Goal: Task Accomplishment & Management: Manage account settings

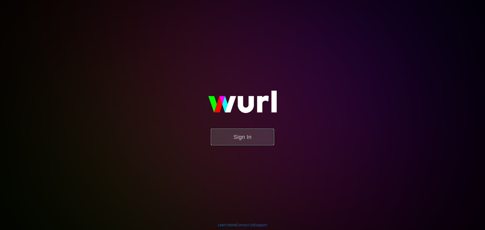
click at [242, 137] on button "Sign In" at bounding box center [242, 137] width 63 height 16
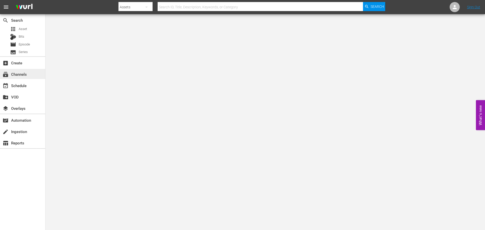
click at [16, 75] on div "subscriptions Channels" at bounding box center [14, 73] width 28 height 5
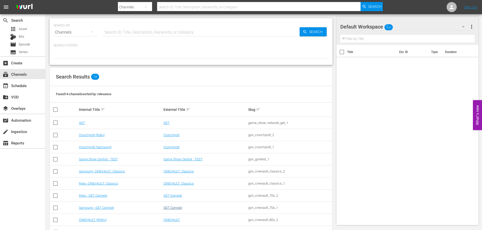
scroll to position [66, 0]
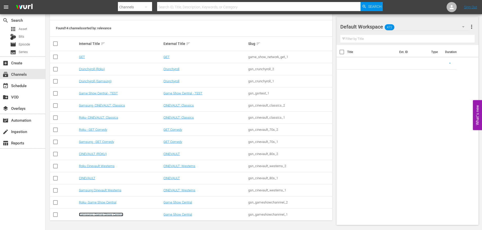
click at [106, 215] on link "Samsung- Game Show Central" at bounding box center [101, 215] width 44 height 4
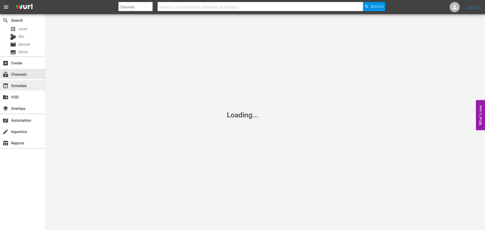
click at [25, 81] on div "event_available Schedule" at bounding box center [22, 85] width 45 height 10
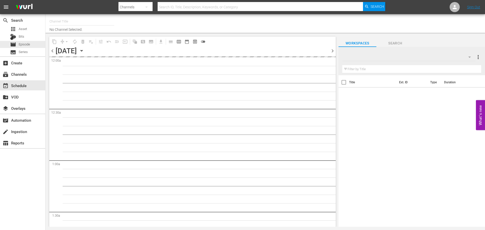
type input "Samsung- Game Show Central (416)"
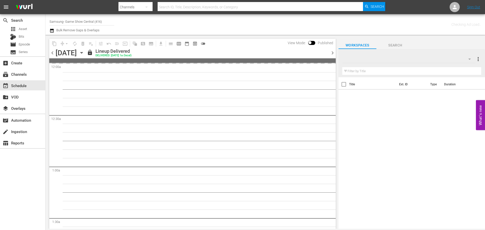
click at [84, 53] on icon "button" at bounding box center [82, 53] width 6 height 6
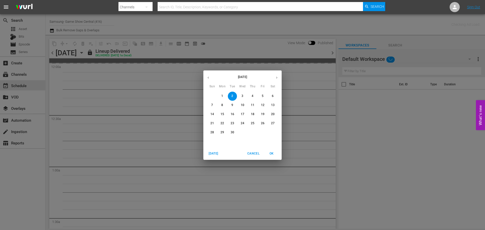
click at [251, 96] on span "4" at bounding box center [252, 96] width 9 height 4
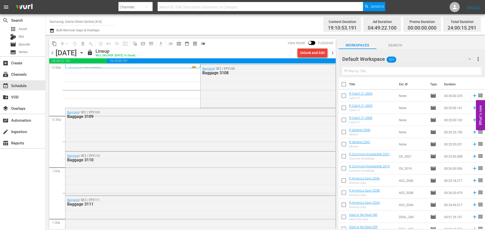
click at [316, 54] on div "Unlock and Edit" at bounding box center [312, 52] width 25 height 9
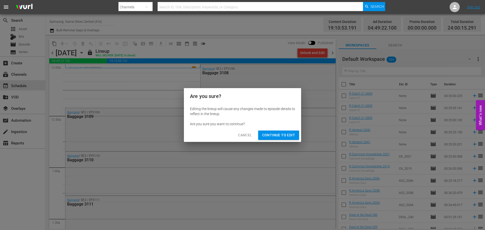
drag, startPoint x: 277, startPoint y: 136, endPoint x: 398, endPoint y: 172, distance: 126.4
click at [277, 136] on span "Continue to Edit" at bounding box center [278, 135] width 33 height 6
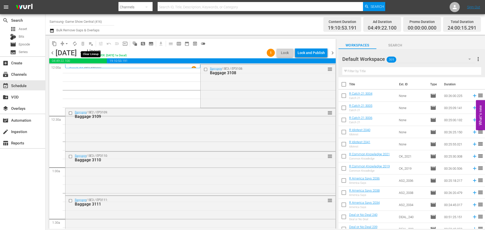
click at [92, 45] on span "playlist_remove_outlined" at bounding box center [90, 43] width 5 height 5
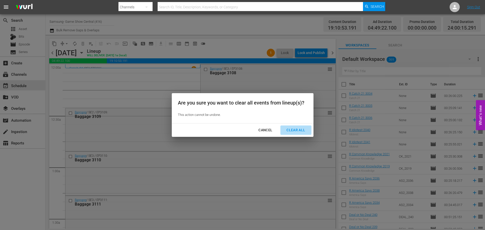
click at [296, 130] on div "Clear All" at bounding box center [296, 130] width 27 height 6
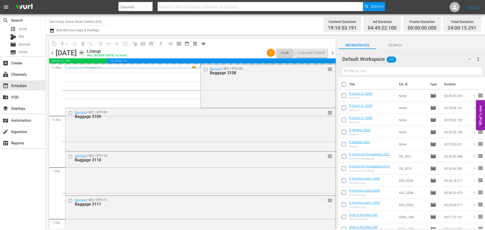
click at [84, 52] on icon "button" at bounding box center [82, 53] width 6 height 6
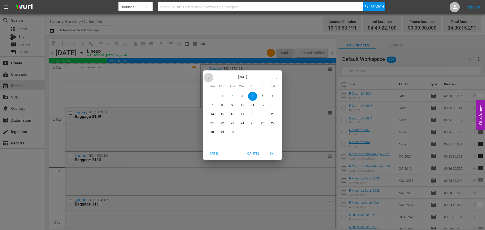
click at [211, 79] on button "button" at bounding box center [208, 78] width 10 height 10
click at [243, 134] on p "27" at bounding box center [243, 132] width 4 height 4
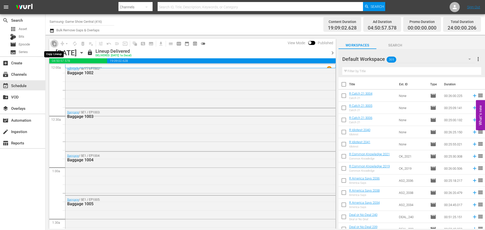
click at [53, 45] on span "content_copy" at bounding box center [54, 43] width 5 height 5
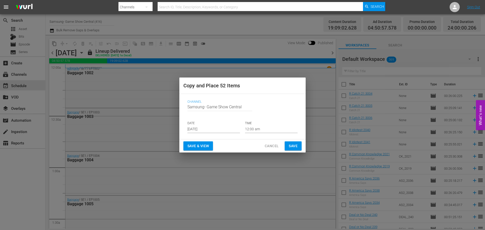
click at [200, 127] on input "Sep 4th 2025" at bounding box center [214, 130] width 53 height 8
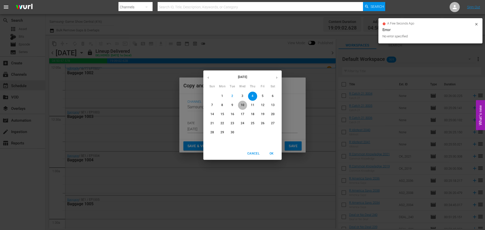
click at [241, 106] on span "10" at bounding box center [242, 105] width 9 height 4
type input "Sep 10th 2025"
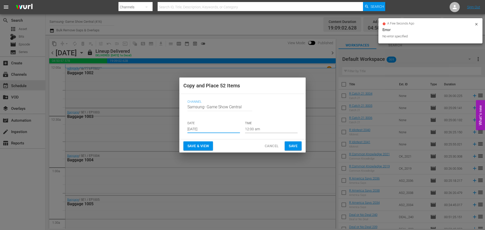
click at [290, 144] on span "Save" at bounding box center [293, 146] width 9 height 6
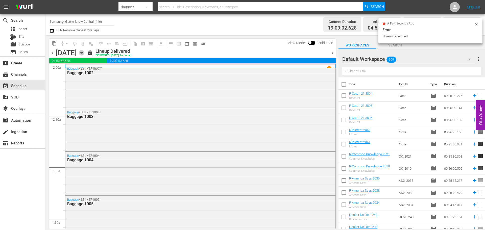
click at [84, 53] on icon "button" at bounding box center [82, 53] width 6 height 6
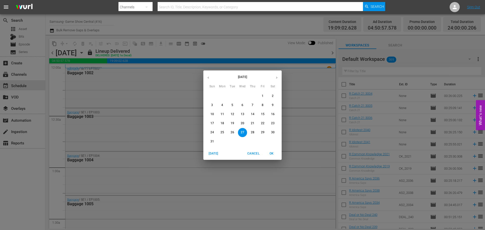
drag, startPoint x: 277, startPoint y: 77, endPoint x: 271, endPoint y: 90, distance: 14.6
click at [277, 77] on icon "button" at bounding box center [277, 78] width 4 height 4
click at [241, 106] on p "10" at bounding box center [243, 105] width 4 height 4
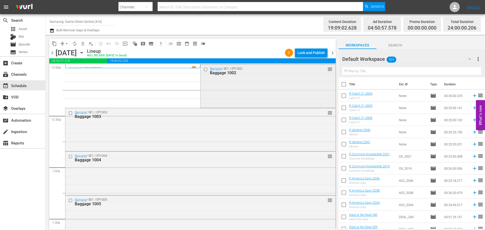
click at [204, 68] on input "checkbox" at bounding box center [206, 69] width 5 height 4
click at [71, 114] on input "checkbox" at bounding box center [70, 113] width 5 height 4
click at [70, 153] on div "Baggage / SE1 / EP1004: Baggage 1004 reorder" at bounding box center [200, 158] width 270 height 12
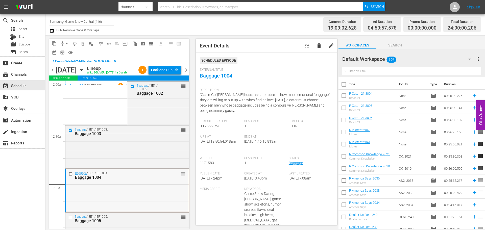
click at [69, 177] on div at bounding box center [71, 174] width 8 height 6
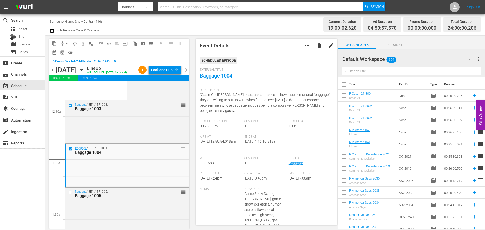
scroll to position [51, 0]
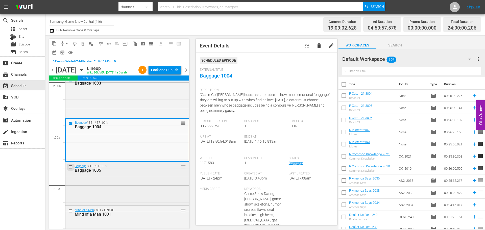
click at [70, 169] on input "checkbox" at bounding box center [70, 167] width 5 height 4
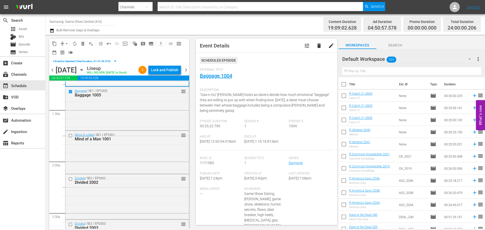
scroll to position [126, 0]
click at [71, 137] on input "checkbox" at bounding box center [70, 135] width 5 height 4
click at [72, 181] on input "checkbox" at bounding box center [70, 178] width 5 height 4
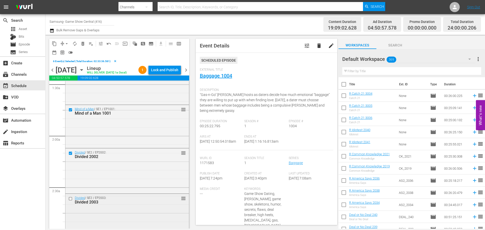
click at [72, 202] on div at bounding box center [71, 199] width 8 height 6
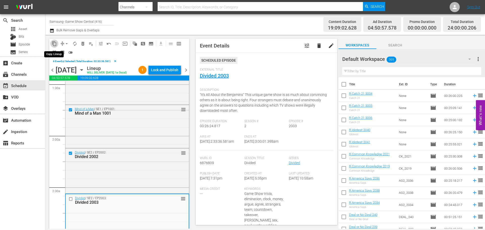
click at [54, 42] on span "content_copy" at bounding box center [54, 43] width 5 height 5
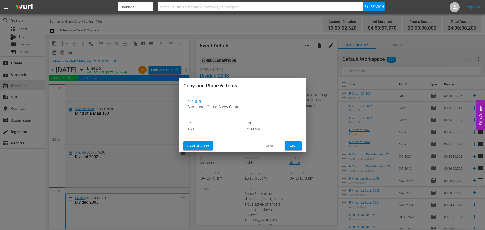
click at [270, 145] on span "Cancel" at bounding box center [272, 146] width 14 height 6
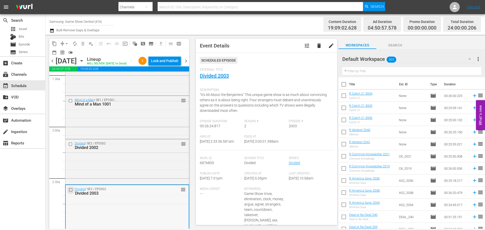
click at [69, 192] on input "checkbox" at bounding box center [71, 190] width 5 height 4
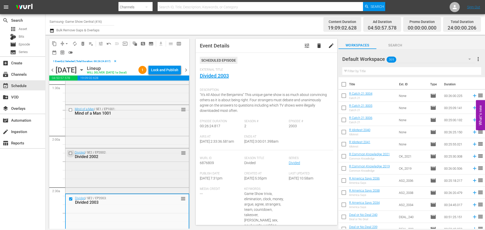
click at [70, 155] on input "checkbox" at bounding box center [70, 153] width 5 height 4
click at [70, 112] on input "checkbox" at bounding box center [70, 110] width 5 height 4
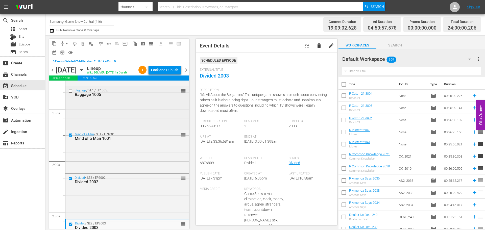
click at [69, 94] on input "checkbox" at bounding box center [70, 91] width 5 height 4
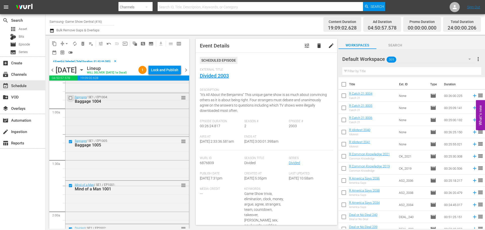
click at [70, 100] on input "checkbox" at bounding box center [70, 98] width 5 height 4
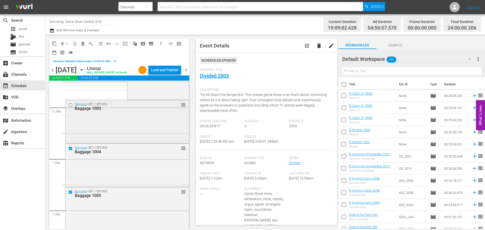
click at [72, 107] on input "checkbox" at bounding box center [70, 105] width 5 height 4
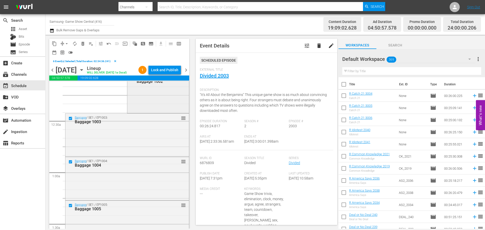
scroll to position [0, 0]
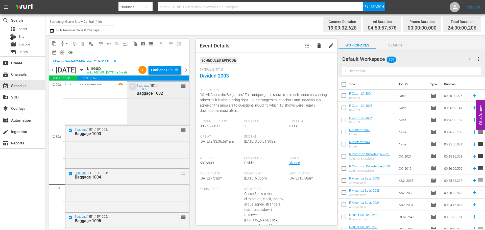
click at [130, 89] on input "checkbox" at bounding box center [132, 86] width 5 height 4
click at [54, 43] on span "content_copy" at bounding box center [54, 43] width 5 height 5
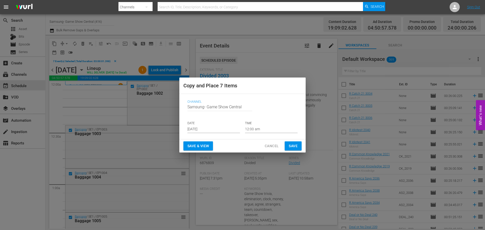
click at [203, 128] on input "Sep 4th 2025" at bounding box center [214, 130] width 53 height 8
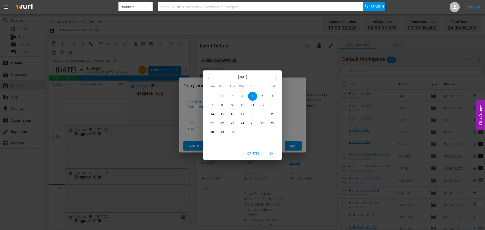
click at [252, 95] on p "4" at bounding box center [253, 96] width 2 height 4
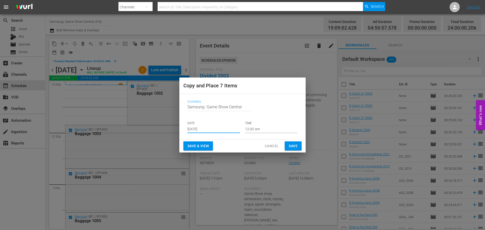
click at [271, 127] on input "12:00 am" at bounding box center [271, 130] width 53 height 8
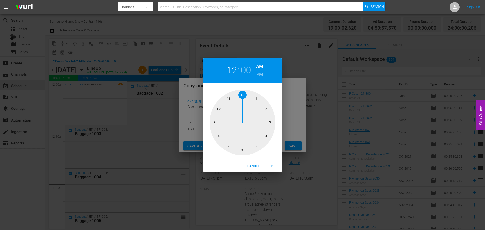
click at [271, 127] on div at bounding box center [243, 123] width 66 height 66
click at [266, 162] on button "OK" at bounding box center [272, 166] width 16 height 8
type input "03:00 am"
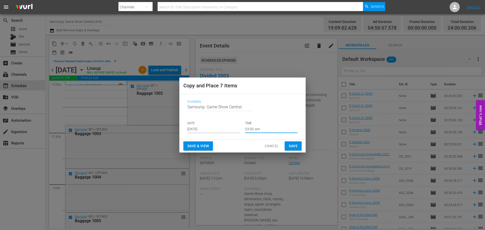
click at [288, 143] on button "Save" at bounding box center [293, 146] width 17 height 9
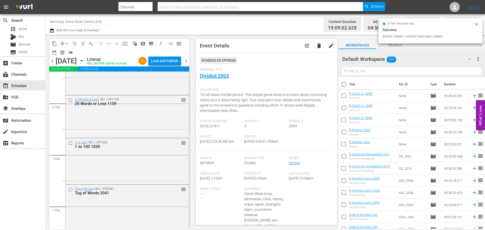
scroll to position [809, 0]
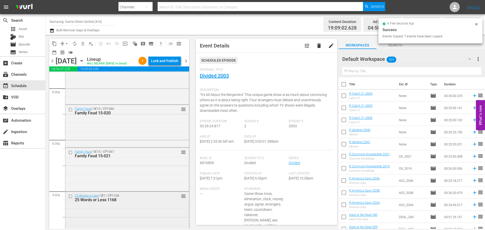
click at [70, 200] on div at bounding box center [71, 197] width 8 height 6
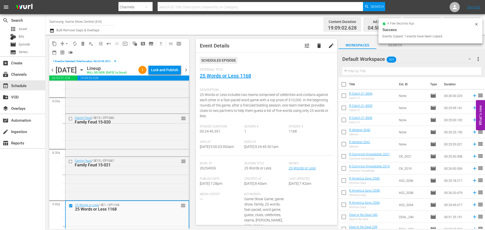
scroll to position [910, 0]
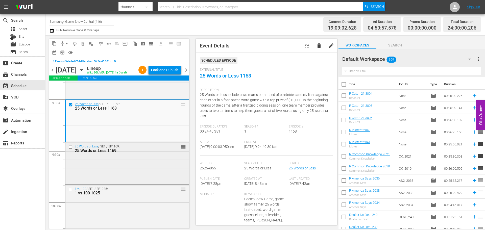
click at [70, 149] on input "checkbox" at bounding box center [70, 147] width 5 height 4
click at [72, 192] on input "checkbox" at bounding box center [70, 190] width 5 height 4
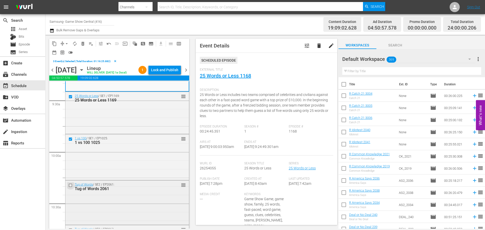
click at [70, 188] on input "checkbox" at bounding box center [70, 186] width 5 height 4
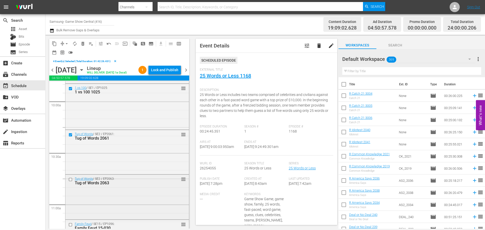
click at [70, 182] on input "checkbox" at bounding box center [70, 180] width 5 height 4
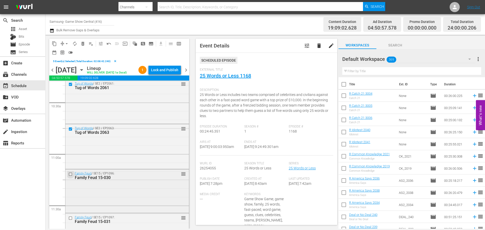
click at [70, 176] on input "checkbox" at bounding box center [70, 174] width 5 height 4
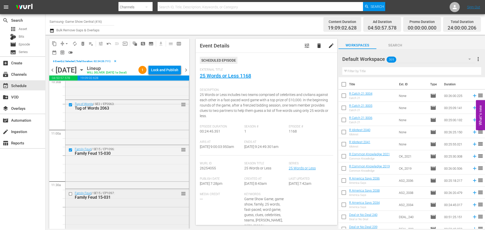
scroll to position [1087, 0]
drag, startPoint x: 69, startPoint y: 203, endPoint x: 33, endPoint y: 32, distance: 174.8
click at [69, 195] on input "checkbox" at bounding box center [70, 193] width 5 height 4
click at [54, 43] on span "content_copy" at bounding box center [54, 43] width 5 height 5
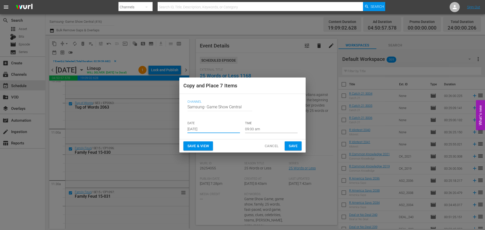
click at [224, 130] on input "Sep 4th 2025" at bounding box center [214, 130] width 53 height 8
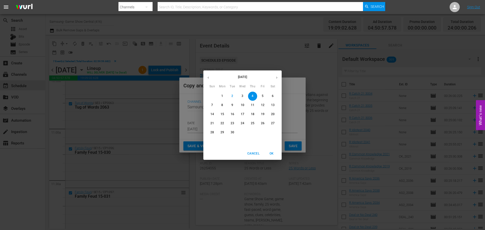
click at [255, 97] on span "4" at bounding box center [252, 96] width 9 height 4
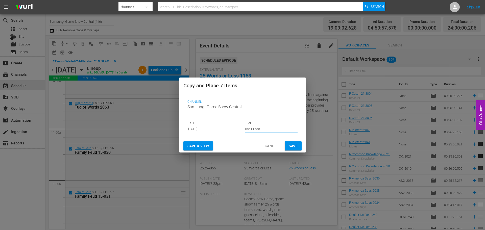
click at [265, 129] on input "09:00 am" at bounding box center [271, 130] width 53 height 8
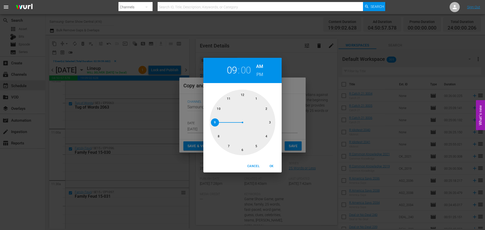
click at [246, 152] on div at bounding box center [243, 123] width 66 height 66
click at [268, 164] on span "OK" at bounding box center [272, 166] width 12 height 5
type input "06:00 am"
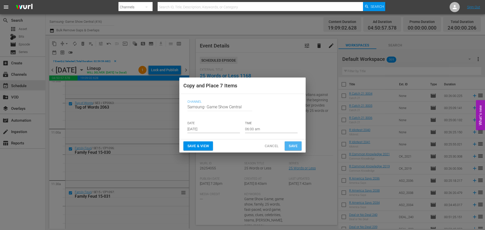
click at [294, 146] on span "Save" at bounding box center [293, 146] width 9 height 6
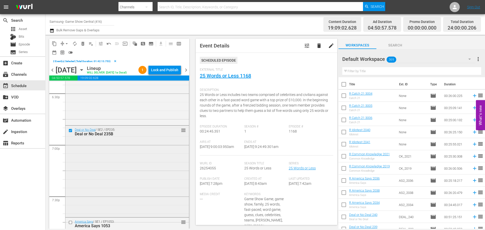
scroll to position [1921, 0]
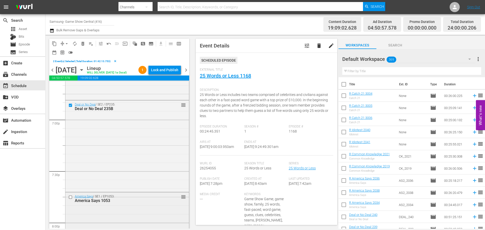
click at [70, 200] on input "checkbox" at bounding box center [70, 197] width 5 height 4
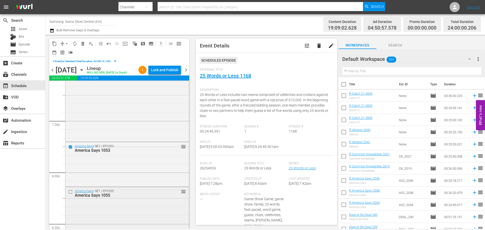
scroll to position [1972, 0]
click at [70, 194] on input "checkbox" at bounding box center [70, 192] width 5 height 4
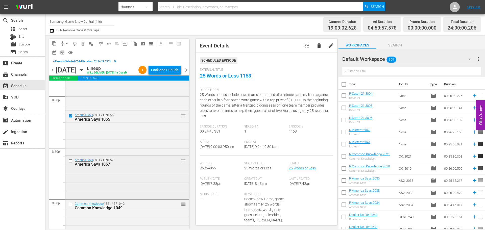
click at [71, 163] on input "checkbox" at bounding box center [70, 161] width 5 height 4
click at [70, 207] on input "checkbox" at bounding box center [70, 205] width 5 height 4
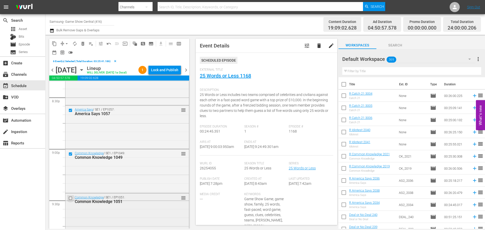
click at [70, 200] on input "checkbox" at bounding box center [70, 198] width 5 height 4
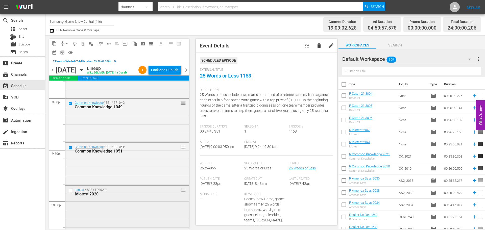
click at [70, 193] on input "checkbox" at bounding box center [70, 191] width 5 height 4
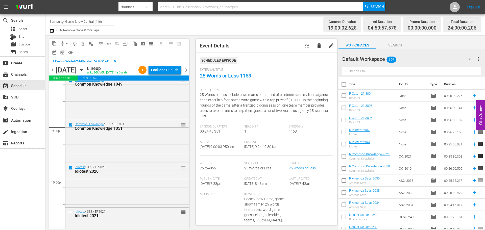
scroll to position [2199, 0]
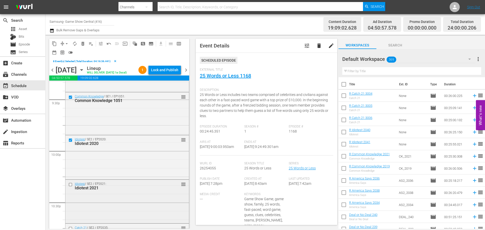
click at [70, 187] on input "checkbox" at bounding box center [70, 185] width 5 height 4
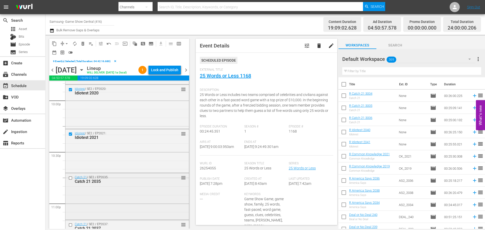
click at [71, 183] on div "Catch 21 / SE2 / EP2035: Catch 21 2035 reorder" at bounding box center [127, 179] width 124 height 12
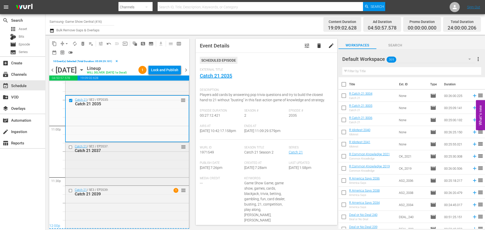
scroll to position [2336, 0]
click at [72, 150] on div at bounding box center [71, 147] width 8 height 6
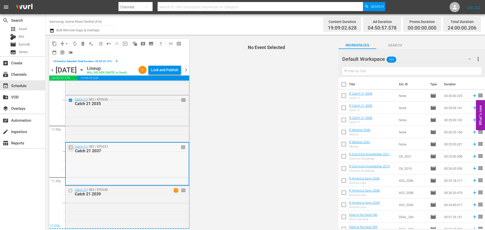
click at [72, 148] on input "checkbox" at bounding box center [71, 147] width 5 height 4
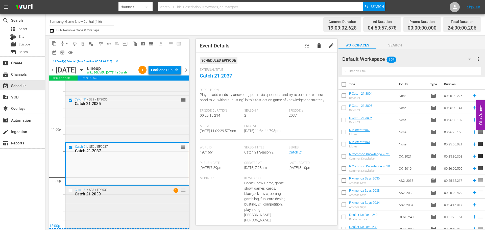
click at [70, 191] on input "checkbox" at bounding box center [70, 191] width 5 height 4
click at [54, 44] on span "content_copy" at bounding box center [54, 43] width 5 height 5
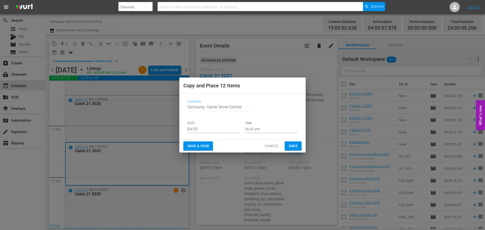
click at [201, 129] on input "Sep 4th 2025" at bounding box center [214, 130] width 53 height 8
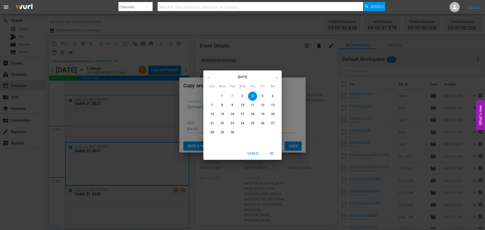
click at [249, 95] on span "4" at bounding box center [252, 96] width 9 height 4
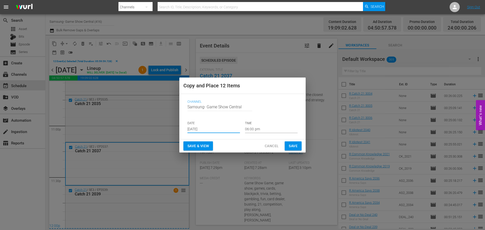
click at [265, 133] on div "Channel Channel Title Samsung- Game Show Central DATE Sep 4th 2025 TIME 06:00 pm" at bounding box center [243, 116] width 118 height 41
click at [265, 133] on input "06:00 pm" at bounding box center [271, 130] width 53 height 8
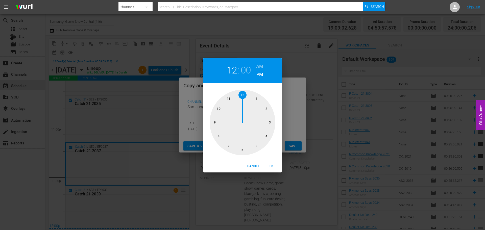
click at [241, 95] on div at bounding box center [243, 123] width 66 height 66
click at [274, 167] on span "OK" at bounding box center [272, 166] width 12 height 5
type input "12:00 pm"
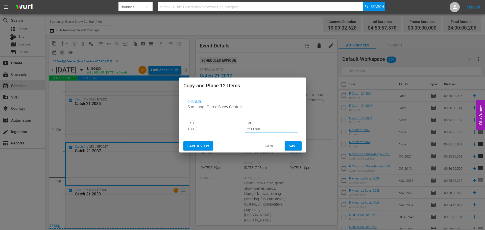
click at [287, 148] on button "Save" at bounding box center [293, 146] width 17 height 9
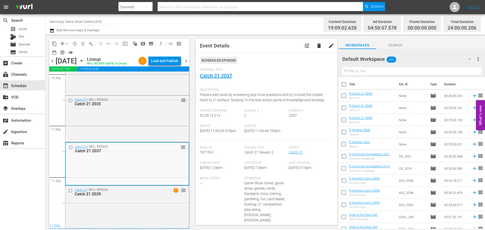
scroll to position [2327, 0]
click at [159, 62] on div "Lock and Publish" at bounding box center [164, 60] width 27 height 9
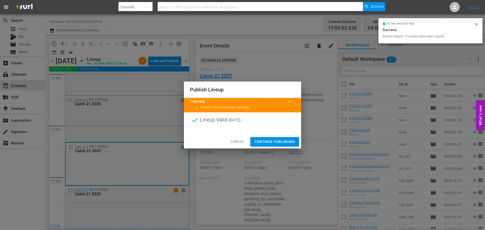
click at [282, 140] on span "Continue Publishing" at bounding box center [275, 142] width 41 height 6
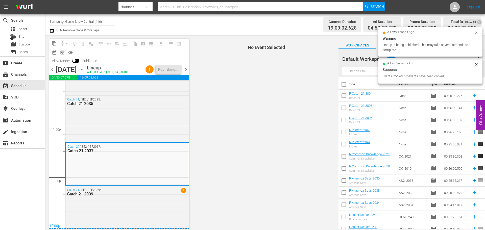
scroll to position [2335, 0]
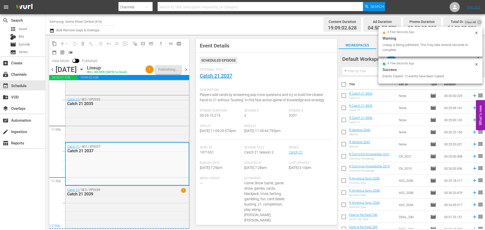
click at [86, 73] on div "Wednesday, September 10th September 10th" at bounding box center [71, 69] width 30 height 8
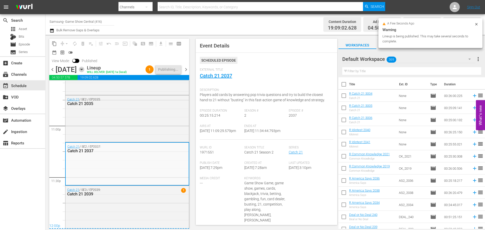
click at [84, 72] on icon "button" at bounding box center [82, 70] width 6 height 6
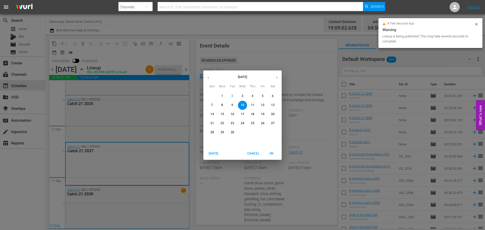
click at [251, 95] on span "4" at bounding box center [252, 96] width 9 height 4
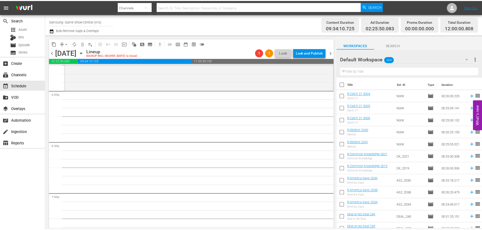
scroll to position [1653, 0]
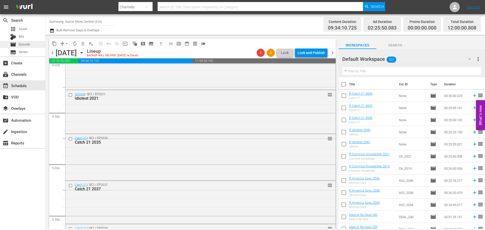
click at [38, 44] on div "movie Episode" at bounding box center [22, 44] width 45 height 7
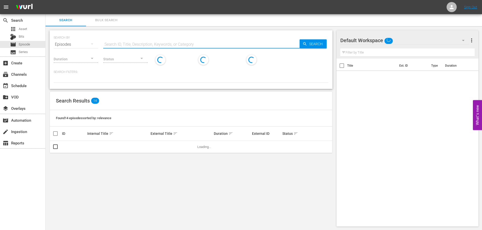
click at [142, 46] on input "text" at bounding box center [201, 44] width 196 height 12
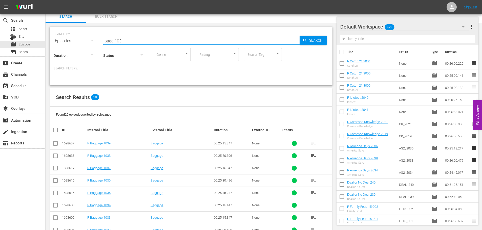
scroll to position [168, 0]
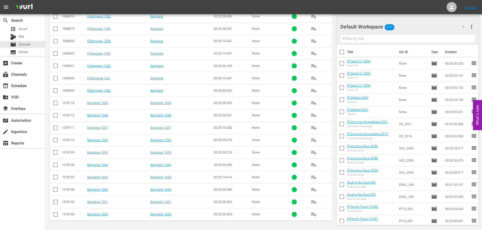
type input "bagg 103"
click at [55, 126] on input "checkbox" at bounding box center [55, 129] width 6 height 6
checkbox input "true"
click at [55, 140] on input "checkbox" at bounding box center [55, 141] width 6 height 6
checkbox input "true"
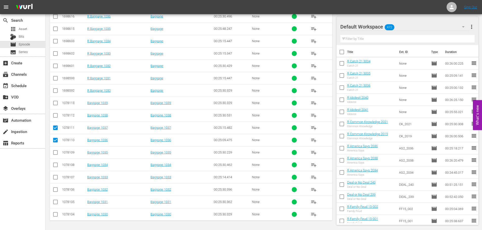
click at [56, 161] on td at bounding box center [55, 165] width 11 height 12
click at [56, 152] on input "checkbox" at bounding box center [55, 154] width 6 height 6
checkbox input "true"
click at [58, 164] on input "checkbox" at bounding box center [55, 166] width 6 height 6
checkbox input "true"
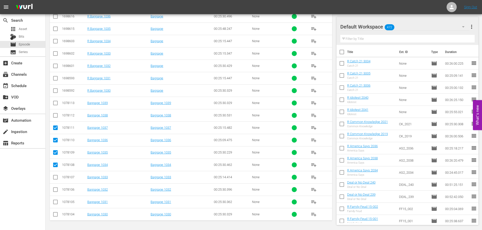
scroll to position [0, 0]
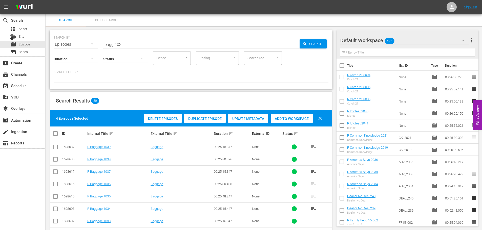
drag, startPoint x: 291, startPoint y: 118, endPoint x: 284, endPoint y: 114, distance: 7.8
click at [290, 117] on span "Add to Workspace" at bounding box center [291, 119] width 42 height 4
drag, startPoint x: 91, startPoint y: 44, endPoint x: 0, endPoint y: 42, distance: 91.5
click at [45, 0] on div "search Search apps Asset Bits movie Episode subtitles Series add_box Create sub…" at bounding box center [263, 0] width 436 height 0
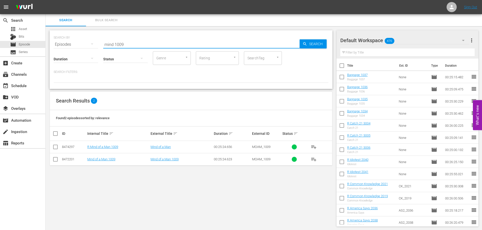
type input "mind 1009"
click at [56, 157] on input "checkbox" at bounding box center [55, 160] width 6 height 6
checkbox input "true"
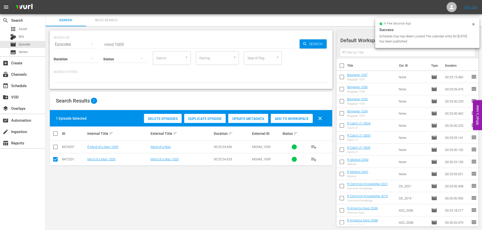
click at [277, 117] on span "Add to Workspace" at bounding box center [291, 119] width 42 height 4
drag, startPoint x: 159, startPoint y: 44, endPoint x: 0, endPoint y: 37, distance: 159.1
click at [45, 0] on div "search Search apps Asset Bits movie Episode subtitles Series add_box Create sub…" at bounding box center [263, 0] width 436 height 0
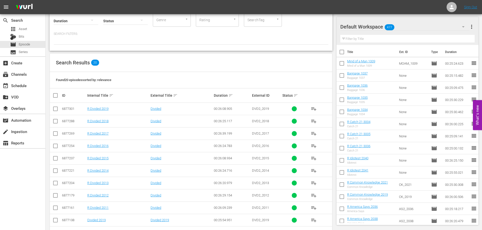
scroll to position [168, 0]
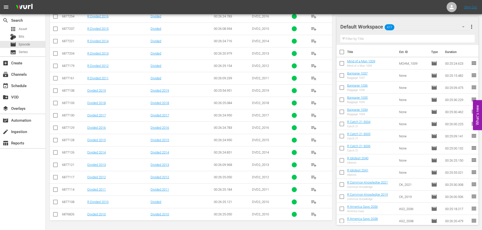
type input "divided 201"
drag, startPoint x: 55, startPoint y: 110, endPoint x: 56, endPoint y: 106, distance: 3.6
click at [55, 110] on td at bounding box center [55, 115] width 11 height 12
click at [56, 106] on input "checkbox" at bounding box center [55, 104] width 6 height 6
checkbox input "true"
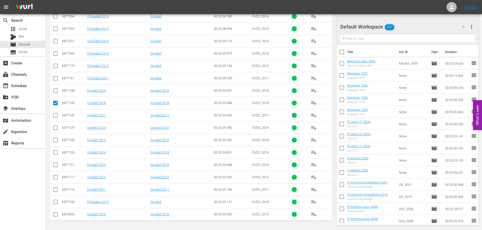
click at [56, 90] on input "checkbox" at bounding box center [55, 92] width 6 height 6
checkbox input "true"
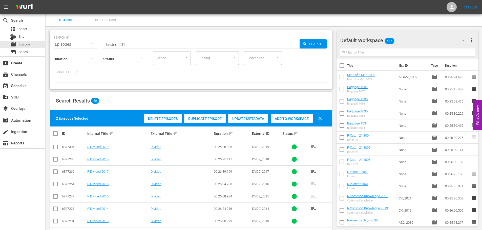
click at [296, 122] on div "Add to Workspace" at bounding box center [291, 119] width 42 height 10
drag, startPoint x: 131, startPoint y: 45, endPoint x: 0, endPoint y: 31, distance: 132.2
click at [45, 0] on div "search Search apps Asset Bits movie Episode subtitles Series add_box Create sub…" at bounding box center [263, 0] width 436 height 0
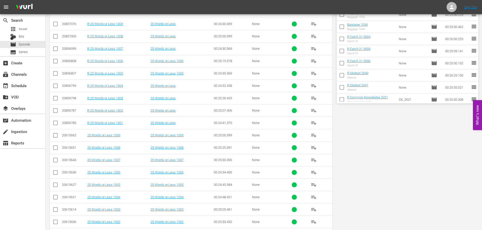
scroll to position [143, 0]
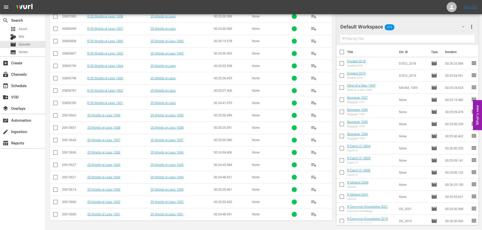
type input "25 words 100"
click at [55, 167] on input "checkbox" at bounding box center [55, 166] width 6 height 6
checkbox input "true"
click at [54, 155] on input "checkbox" at bounding box center [55, 154] width 6 height 6
checkbox input "true"
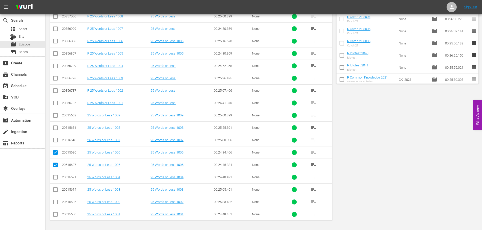
scroll to position [0, 0]
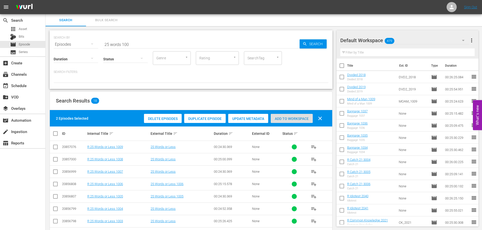
click at [291, 118] on span "Add to Workspace" at bounding box center [291, 119] width 42 height 4
drag, startPoint x: 129, startPoint y: 43, endPoint x: 0, endPoint y: 9, distance: 133.7
click at [45, 0] on div "search Search apps Asset Bits movie Episode subtitles Series add_box Create sub…" at bounding box center [263, 0] width 436 height 0
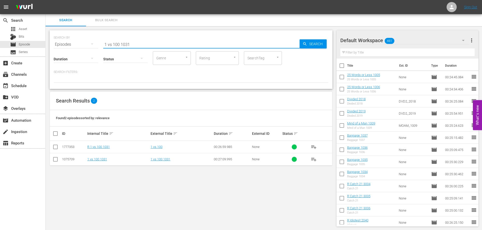
type input "1 vs 100 1031"
click at [59, 157] on td at bounding box center [55, 159] width 11 height 12
click at [58, 158] on input "checkbox" at bounding box center [55, 160] width 6 height 6
checkbox input "true"
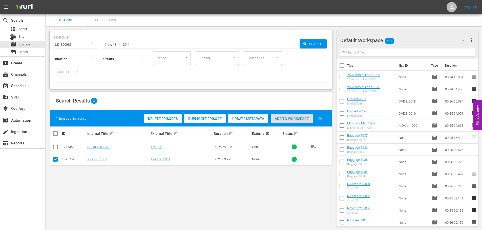
click at [303, 115] on div "Add to Workspace" at bounding box center [291, 119] width 42 height 10
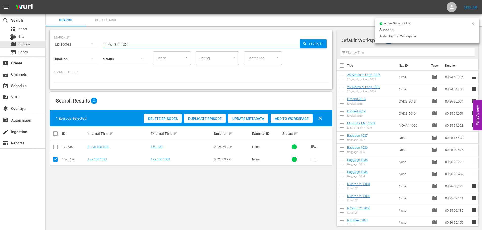
drag, startPoint x: 143, startPoint y: 44, endPoint x: 74, endPoint y: 46, distance: 69.5
click at [74, 46] on div "SEARCH BY Search By Episodes Search ID, Title, Description, Keywords, or Catego…" at bounding box center [191, 41] width 274 height 18
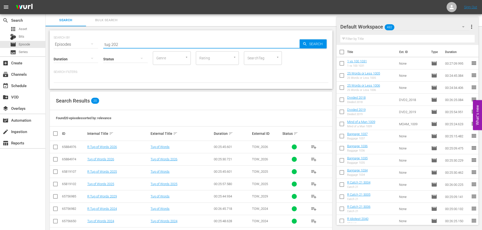
scroll to position [126, 0]
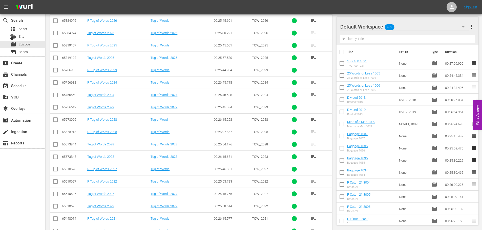
type input "tug 202"
click at [57, 210] on input "checkbox" at bounding box center [55, 207] width 6 height 6
checkbox input "true"
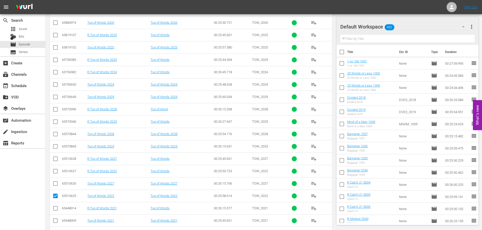
scroll to position [168, 0]
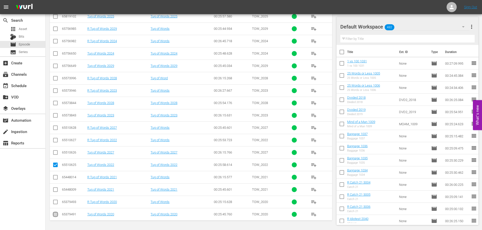
click at [55, 215] on input "checkbox" at bounding box center [55, 216] width 6 height 6
checkbox input "true"
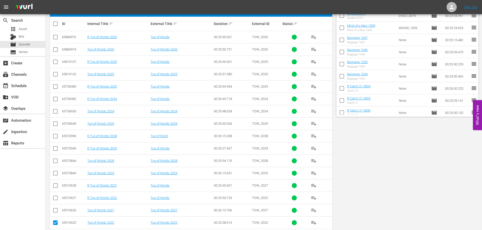
scroll to position [0, 0]
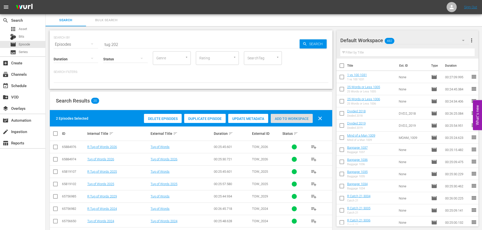
click at [287, 122] on div "Add to Workspace" at bounding box center [291, 119] width 42 height 10
click at [288, 116] on div "Add to Workspace" at bounding box center [291, 119] width 42 height 10
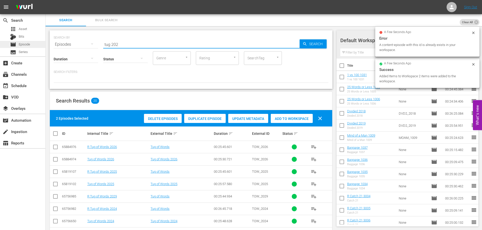
drag, startPoint x: 117, startPoint y: 43, endPoint x: 0, endPoint y: 42, distance: 117.0
click at [45, 0] on div "search Search apps Asset Bits movie Episode subtitles Series add_box Create sub…" at bounding box center [263, 0] width 436 height 0
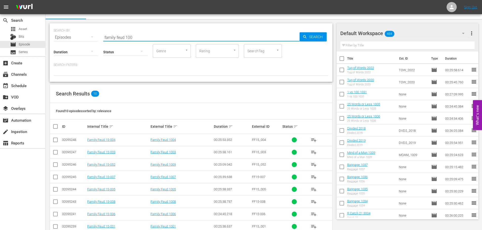
scroll to position [44, 0]
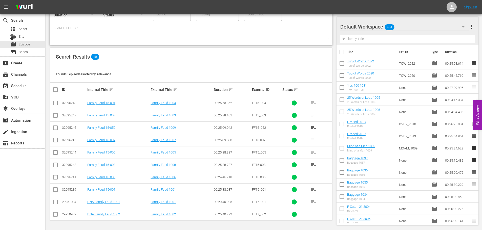
type input "family feud 100"
click at [56, 104] on input "checkbox" at bounding box center [55, 104] width 6 height 6
checkbox input "true"
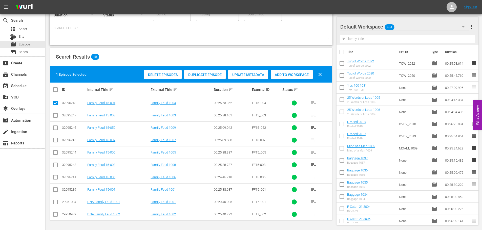
click at [58, 117] on input "checkbox" at bounding box center [55, 116] width 6 height 6
checkbox input "true"
click at [281, 76] on span "Add to Workspace" at bounding box center [291, 75] width 42 height 4
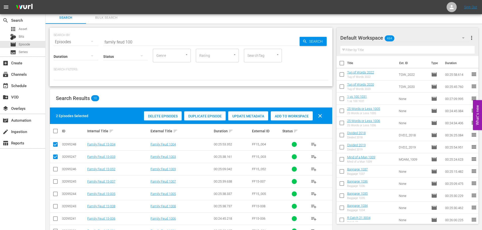
scroll to position [0, 0]
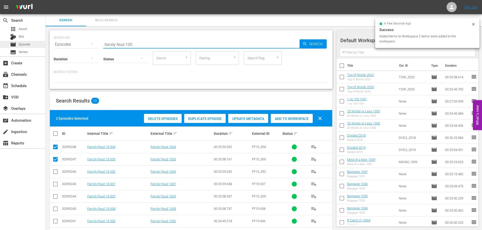
drag, startPoint x: 153, startPoint y: 44, endPoint x: 31, endPoint y: 44, distance: 122.3
click at [45, 0] on div "search Search apps Asset Bits movie Episode subtitles Series add_box Create sub…" at bounding box center [263, 0] width 436 height 0
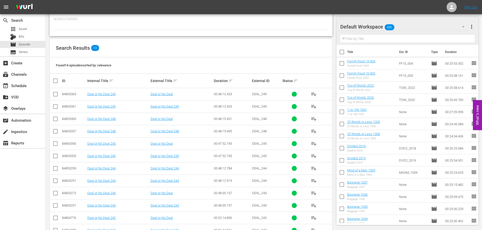
scroll to position [94, 0]
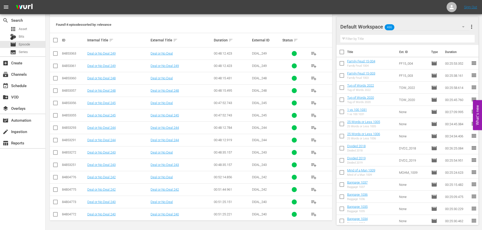
type input "deal or no deal 24"
click at [58, 165] on input "checkbox" at bounding box center [55, 166] width 6 height 6
checkbox input "true"
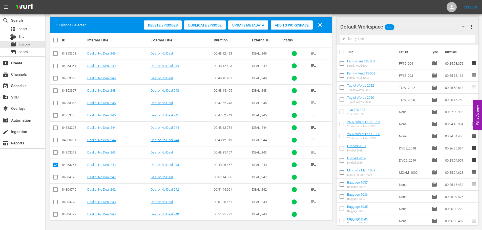
click at [56, 140] on input "checkbox" at bounding box center [55, 141] width 6 height 6
checkbox input "true"
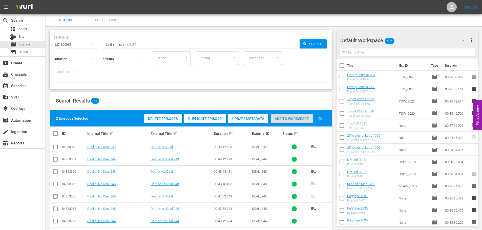
click at [309, 120] on span "Add to Workspace" at bounding box center [291, 119] width 42 height 4
click at [146, 47] on div "Status" at bounding box center [125, 56] width 44 height 18
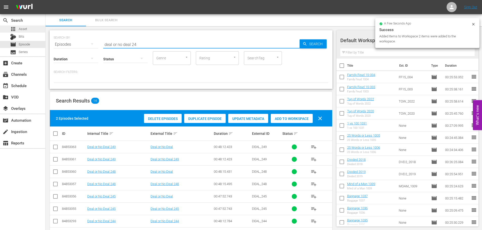
drag, startPoint x: 146, startPoint y: 44, endPoint x: 0, endPoint y: 32, distance: 146.8
click at [45, 0] on div "search Search apps Asset Bits movie Episode subtitles Series add_box Create sub…" at bounding box center [263, 0] width 436 height 0
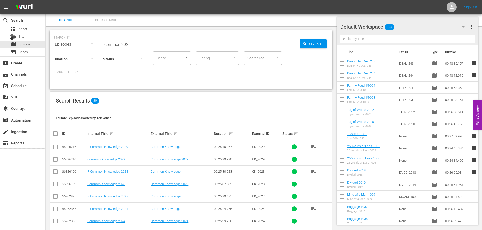
scroll to position [168, 0]
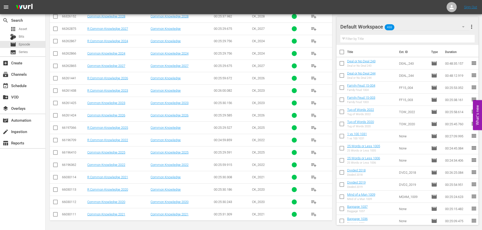
type input "common 202"
click at [53, 105] on input "checkbox" at bounding box center [55, 104] width 6 height 6
checkbox input "true"
click at [53, 132] on td at bounding box center [55, 128] width 11 height 12
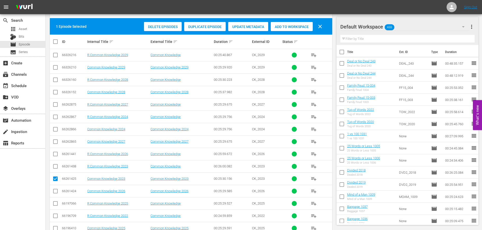
click at [65, 180] on tbody "66326216 R Common Knowledge 2029 Common Knowledge 00:25:40.867 CK_2029 playlist…" at bounding box center [191, 173] width 282 height 248
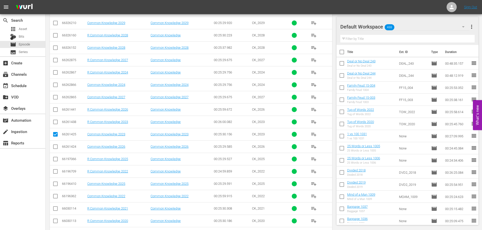
scroll to position [143, 0]
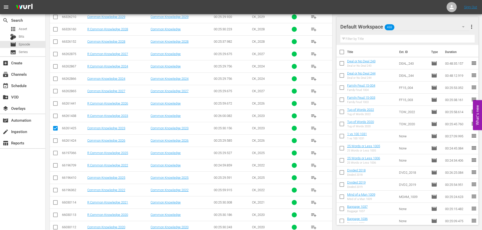
click at [53, 159] on td at bounding box center [55, 165] width 11 height 12
drag, startPoint x: 58, startPoint y: 174, endPoint x: 54, endPoint y: 183, distance: 9.6
click at [56, 180] on td at bounding box center [55, 178] width 11 height 12
click at [56, 180] on input "checkbox" at bounding box center [55, 179] width 6 height 6
checkbox input "true"
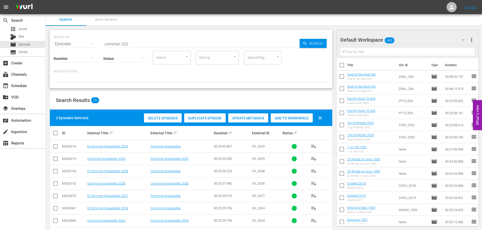
scroll to position [0, 0]
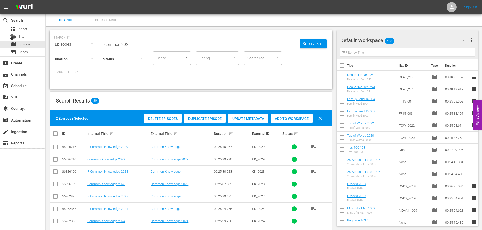
click at [300, 123] on div "Delete Episodes Duplicate Episode Update Metadata Add to Workspace clear" at bounding box center [234, 118] width 183 height 12
click at [300, 122] on div "Add to Workspace" at bounding box center [291, 119] width 42 height 10
drag, startPoint x: 134, startPoint y: 42, endPoint x: 0, endPoint y: 22, distance: 135.5
click at [45, 0] on div "search Search apps Asset Bits movie Episode subtitles Series add_box Create sub…" at bounding box center [263, 0] width 436 height 0
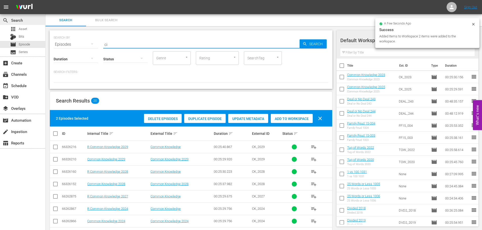
type input "c"
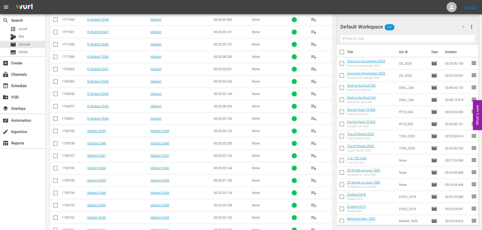
scroll to position [152, 0]
type input "idiotest 204"
click at [58, 204] on input "checkbox" at bounding box center [55, 206] width 6 height 6
checkbox input "true"
click at [57, 192] on input "checkbox" at bounding box center [55, 194] width 6 height 6
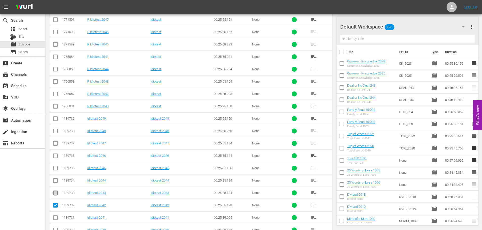
checkbox input "true"
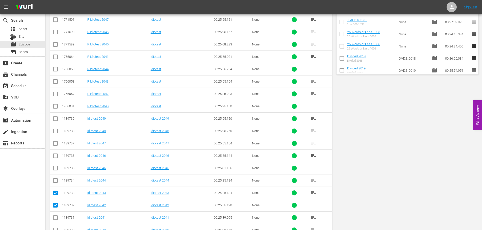
scroll to position [0, 0]
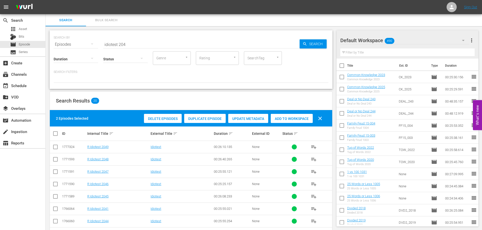
drag, startPoint x: 296, startPoint y: 118, endPoint x: 292, endPoint y: 114, distance: 5.7
click at [296, 117] on span "Add to Workspace" at bounding box center [291, 119] width 42 height 4
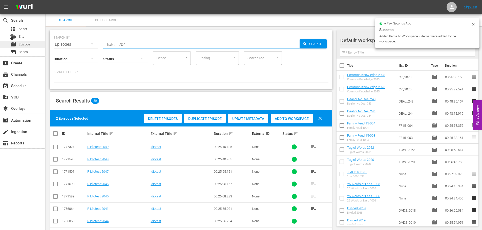
drag, startPoint x: 124, startPoint y: 44, endPoint x: 15, endPoint y: 44, distance: 108.7
click at [45, 0] on div "search Search apps Asset Bits movie Episode subtitles Series add_box Create sub…" at bounding box center [263, 0] width 436 height 0
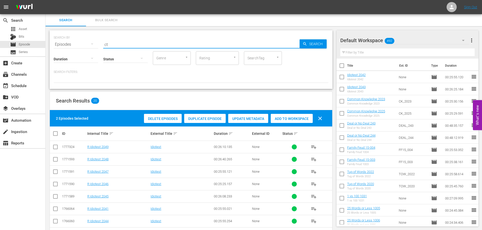
type input "c"
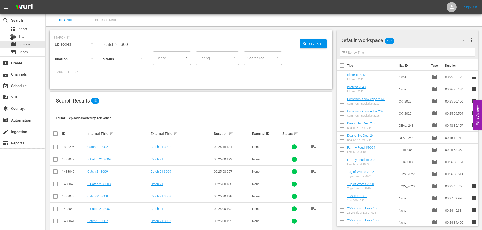
scroll to position [1, 0]
type input "catch 21 300"
click at [56, 196] on input "checkbox" at bounding box center [55, 197] width 6 height 6
checkbox input "true"
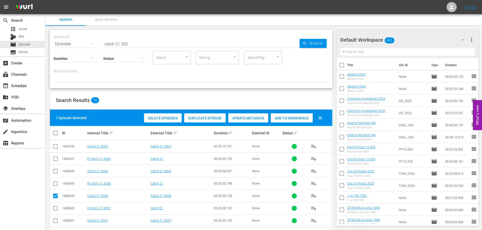
click at [56, 223] on input "checkbox" at bounding box center [55, 222] width 6 height 6
checkbox input "true"
click at [54, 174] on input "checkbox" at bounding box center [55, 172] width 6 height 6
checkbox input "true"
click at [293, 112] on div "Delete Episodes Duplicate Episode Update Metadata Add to Workspace clear" at bounding box center [234, 118] width 183 height 12
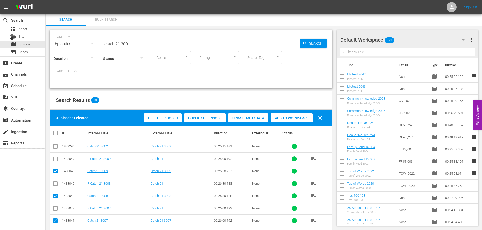
click at [294, 114] on div "Add to Workspace" at bounding box center [291, 118] width 42 height 10
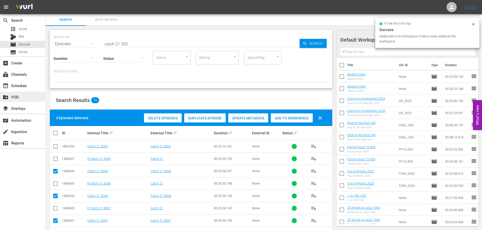
click at [16, 92] on div "create_new_folder VOD" at bounding box center [22, 97] width 45 height 10
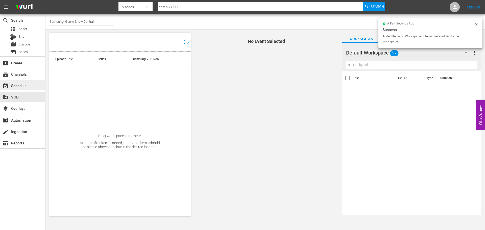
click at [22, 81] on div "event_available Schedule" at bounding box center [22, 85] width 45 height 10
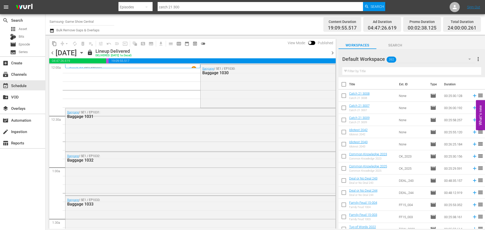
click at [84, 51] on icon "button" at bounding box center [82, 53] width 6 height 6
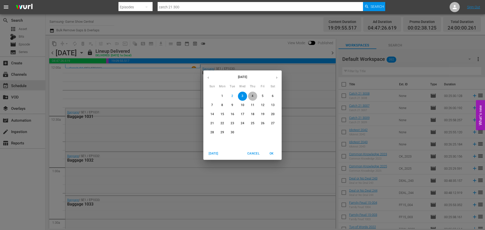
click at [254, 95] on p "4" at bounding box center [253, 96] width 2 height 4
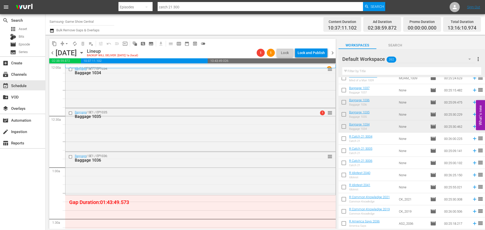
scroll to position [186, 0]
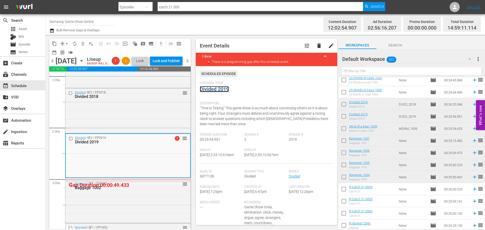
click at [211, 89] on link "Divided 2019" at bounding box center [214, 89] width 29 height 6
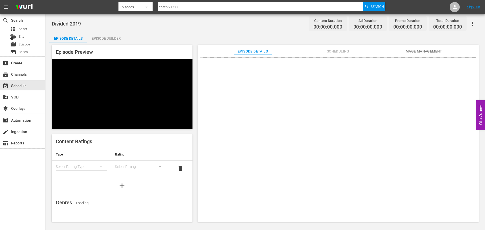
click at [107, 37] on div "Episode Builder" at bounding box center [106, 38] width 38 height 12
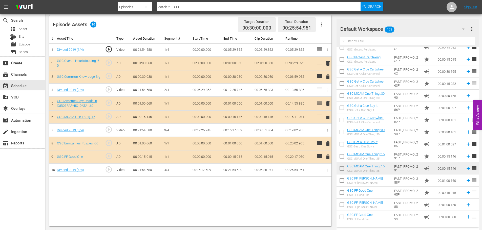
scroll to position [177, 0]
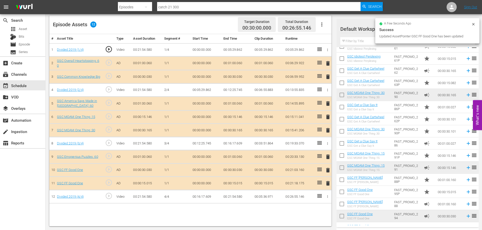
click at [325, 187] on span "delete" at bounding box center [328, 183] width 6 height 6
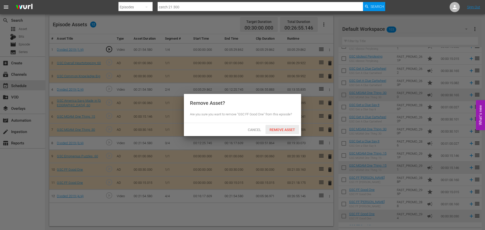
click at [277, 130] on span "Remove Asset" at bounding box center [283, 130] width 34 height 4
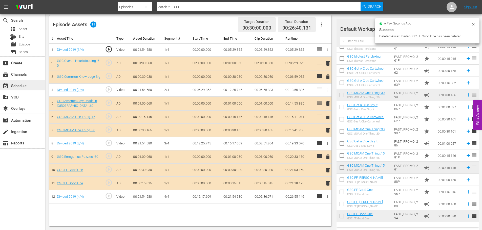
click at [42, 87] on div "event_available Schedule" at bounding box center [22, 85] width 45 height 10
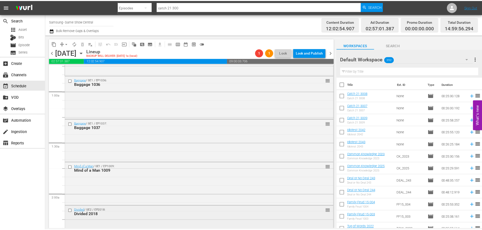
scroll to position [177, 0]
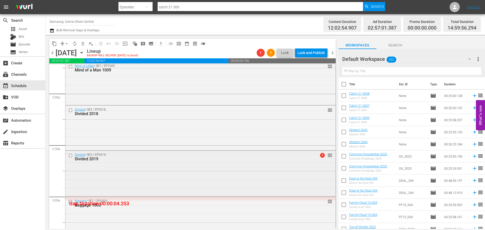
click at [145, 174] on div "Divided / SE2 / EP2019: Divided 2019 1 reorder" at bounding box center [200, 173] width 270 height 44
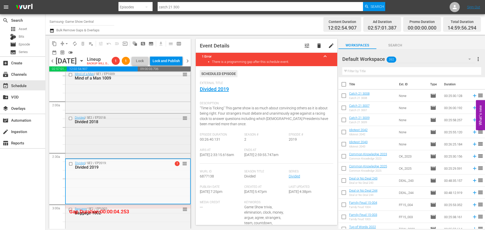
click at [135, 149] on div "Divided / SE2 / EP2018: Divided 2018 reorder" at bounding box center [127, 136] width 125 height 44
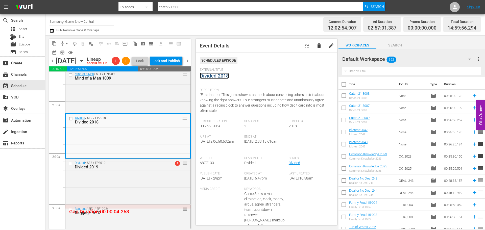
click at [216, 76] on link "Divided 2018" at bounding box center [214, 76] width 29 height 6
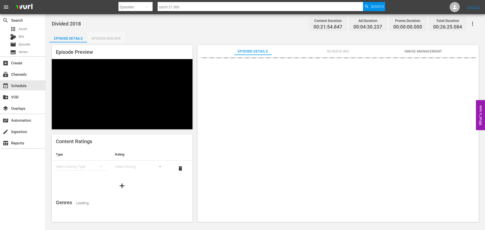
click at [104, 38] on div "Episode Builder" at bounding box center [106, 38] width 38 height 12
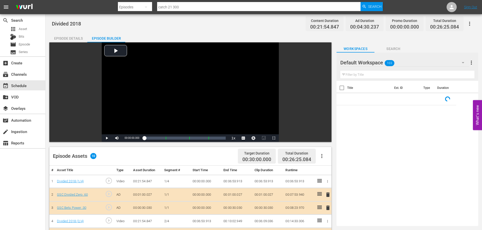
click at [358, 79] on div "Filter by Title" at bounding box center [407, 75] width 134 height 12
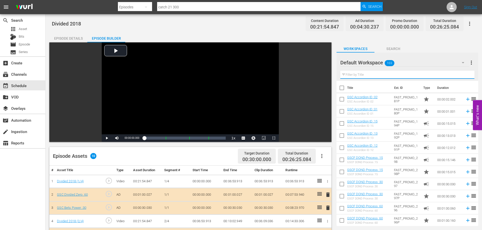
click at [360, 75] on input "text" at bounding box center [407, 75] width 134 height 8
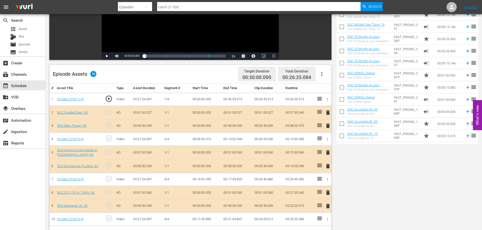
scroll to position [132, 0]
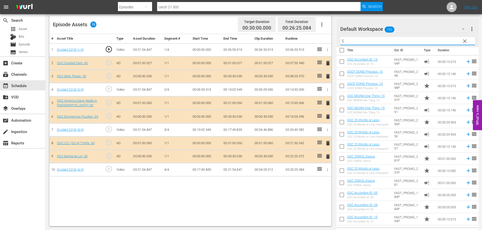
type input "5"
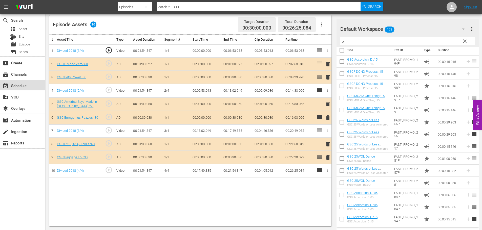
click at [17, 85] on div "event_available Schedule" at bounding box center [14, 85] width 28 height 5
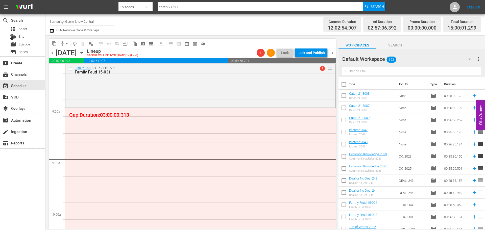
scroll to position [126, 0]
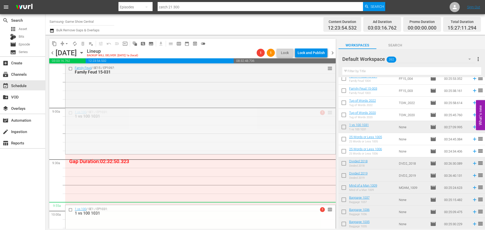
drag, startPoint x: 327, startPoint y: 114, endPoint x: 288, endPoint y: 203, distance: 96.8
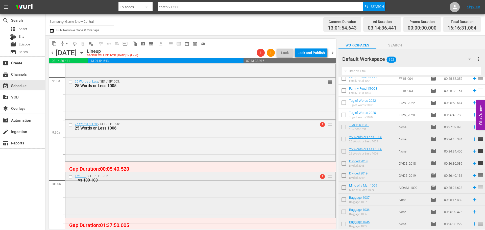
scroll to position [986, 0]
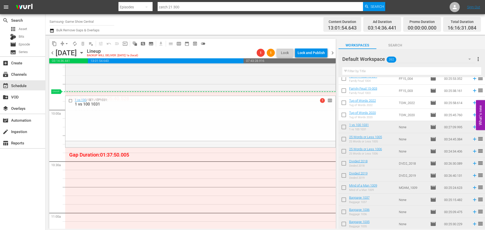
drag, startPoint x: 327, startPoint y: 105, endPoint x: 326, endPoint y: 94, distance: 10.4
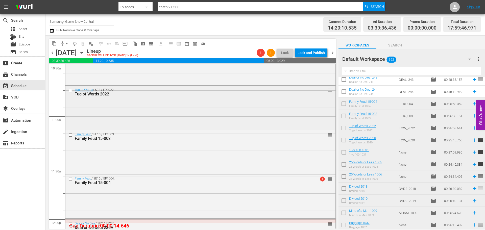
scroll to position [1163, 0]
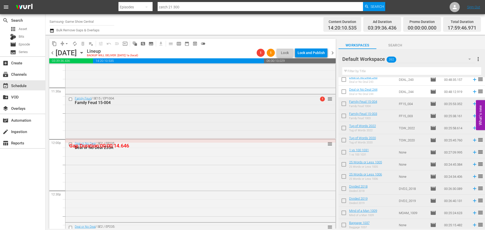
click at [191, 114] on div "Family Feud / SE15 / EP1004: Family Feud 15-004 1 reorder" at bounding box center [200, 116] width 270 height 43
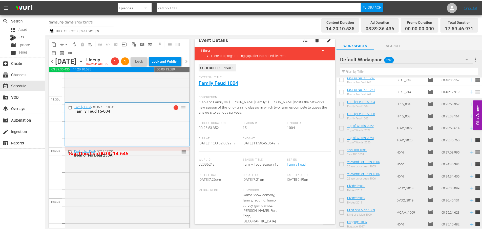
scroll to position [0, 0]
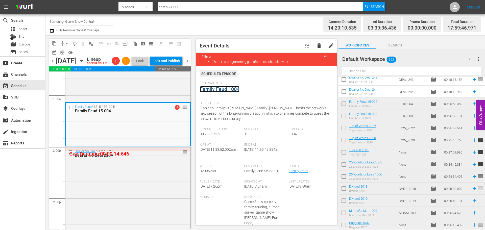
click at [229, 88] on link "Family Feud 1004" at bounding box center [220, 89] width 40 height 6
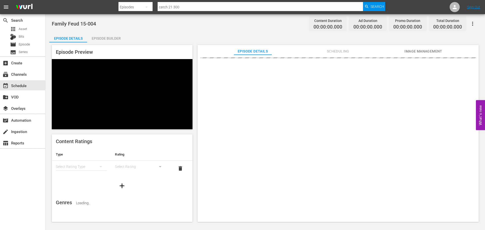
click at [108, 34] on div "Episode Builder" at bounding box center [106, 38] width 38 height 12
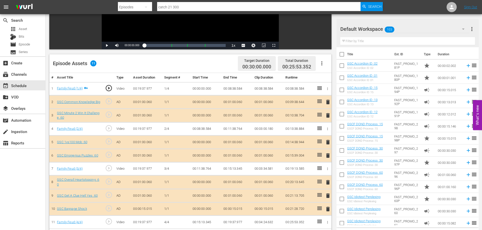
scroll to position [132, 0]
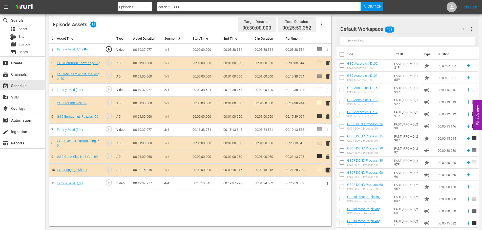
click at [328, 169] on span "delete" at bounding box center [328, 170] width 6 height 6
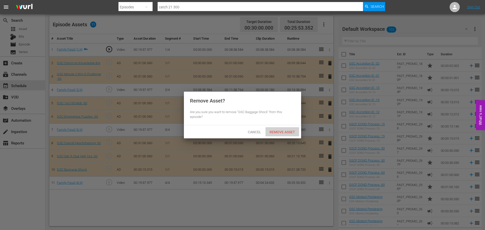
click at [286, 133] on span "Remove Asset" at bounding box center [283, 132] width 34 height 4
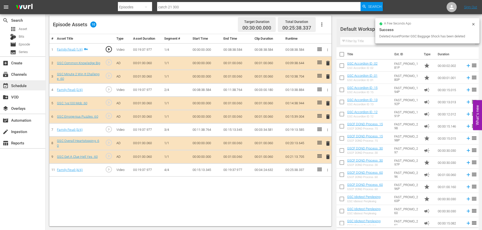
click at [20, 86] on div "event_available Schedule" at bounding box center [14, 85] width 28 height 5
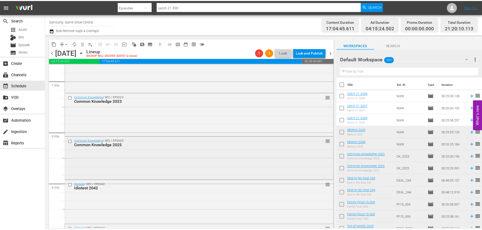
scroll to position [1946, 0]
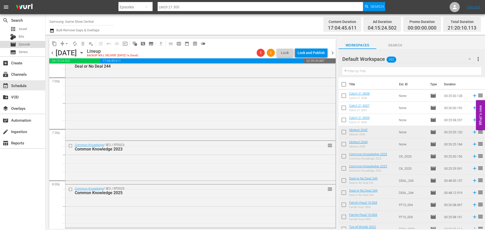
click at [14, 48] on div "movie Episode" at bounding box center [20, 44] width 20 height 7
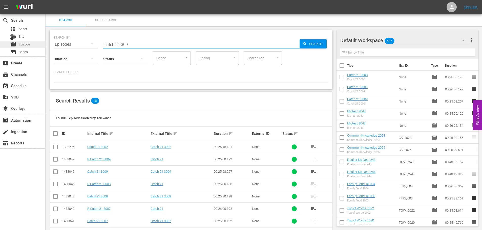
drag, startPoint x: 138, startPoint y: 42, endPoint x: 0, endPoint y: 42, distance: 138.3
click at [45, 0] on div "search Search apps Asset Bits movie Episode subtitles Series add_box Create sub…" at bounding box center [263, 0] width 436 height 0
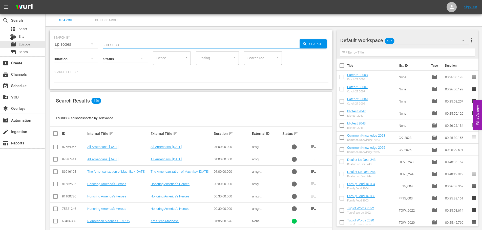
click at [173, 39] on input "america" at bounding box center [201, 44] width 196 height 12
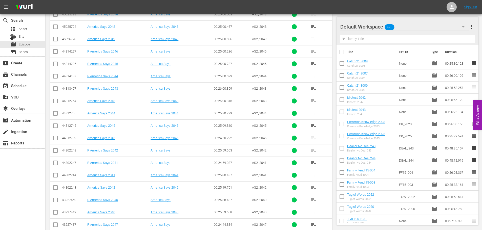
scroll to position [152, 0]
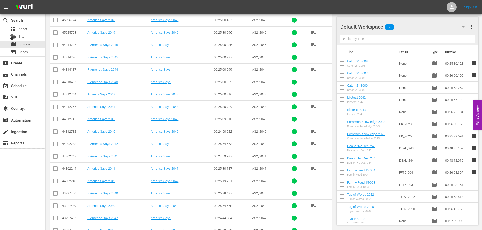
type input "america 204"
click at [57, 207] on input "checkbox" at bounding box center [55, 207] width 6 height 6
checkbox input "true"
click at [56, 182] on input "checkbox" at bounding box center [55, 182] width 6 height 6
checkbox input "true"
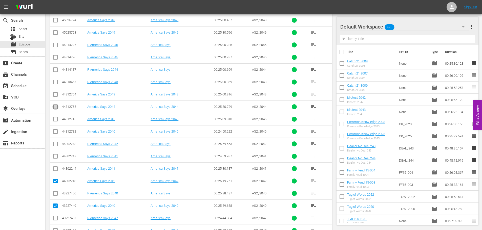
click at [54, 105] on input "checkbox" at bounding box center [55, 108] width 6 height 6
checkbox input "true"
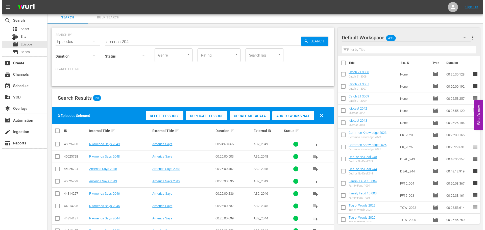
scroll to position [0, 0]
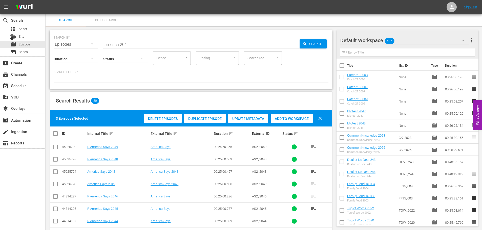
click at [273, 123] on div "Add to Workspace" at bounding box center [291, 119] width 42 height 10
click at [274, 120] on span "Add to Workspace" at bounding box center [291, 119] width 42 height 4
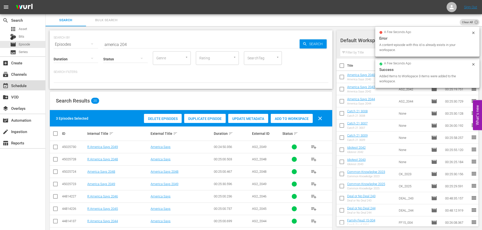
click at [27, 84] on div "event_available Schedule" at bounding box center [14, 85] width 28 height 5
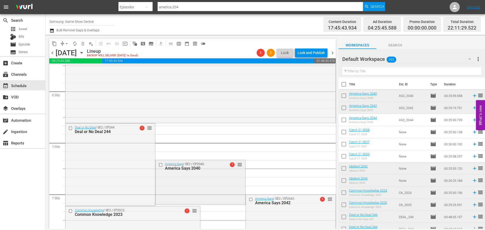
scroll to position [1982, 0]
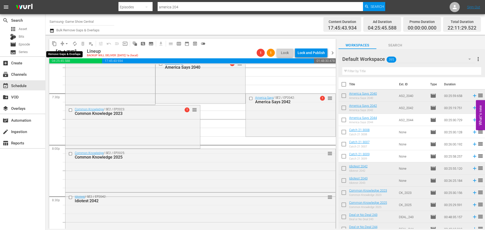
click at [61, 44] on span "compress" at bounding box center [62, 43] width 5 height 5
click at [63, 44] on button "arrow_drop_down" at bounding box center [67, 44] width 8 height 8
click at [67, 51] on li "Align to Midnight" at bounding box center [66, 54] width 53 height 8
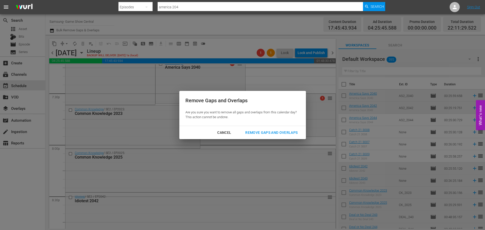
click at [283, 138] on div "Cancel Remove Gaps and Overlaps" at bounding box center [242, 132] width 127 height 13
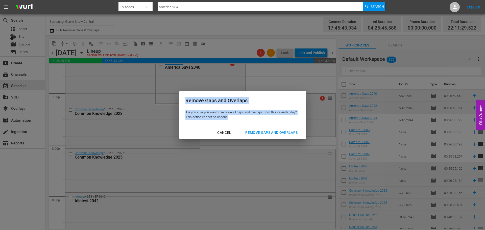
click at [283, 138] on div "Cancel Remove Gaps and Overlaps" at bounding box center [242, 132] width 127 height 13
click at [283, 135] on div "Remove Gaps and Overlaps" at bounding box center [271, 133] width 60 height 6
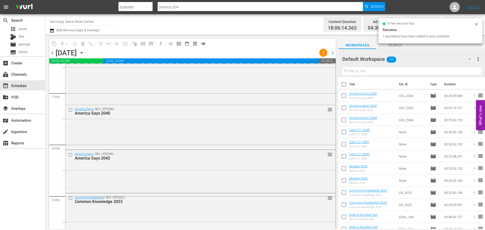
click at [59, 42] on button "compress" at bounding box center [62, 44] width 8 height 8
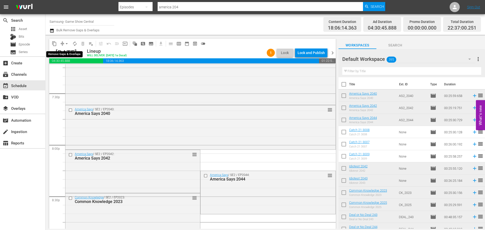
click at [61, 41] on span "compress" at bounding box center [62, 43] width 5 height 5
click at [62, 45] on span "compress" at bounding box center [62, 43] width 5 height 5
click at [66, 41] on span "arrow_drop_down" at bounding box center [66, 43] width 5 height 5
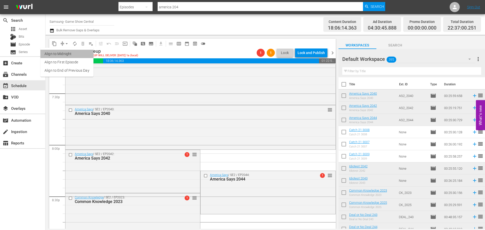
click at [68, 52] on li "Align to Midnight" at bounding box center [66, 54] width 53 height 8
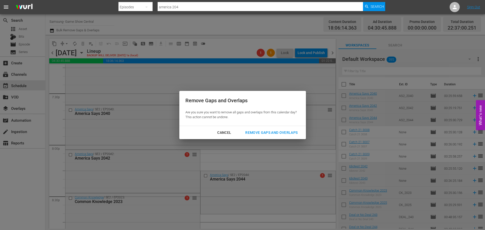
click at [263, 134] on div "Remove Gaps and Overlaps" at bounding box center [271, 133] width 60 height 6
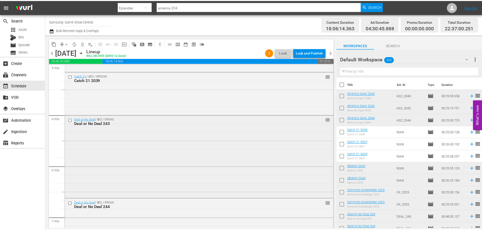
scroll to position [1805, 0]
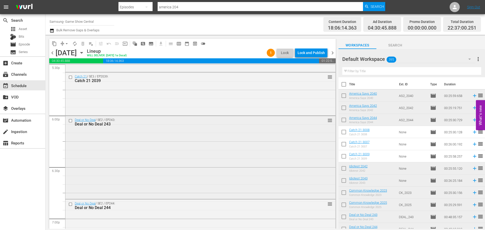
click at [118, 153] on div "Deal or No Deal / SE2 / EP243: Deal or No Deal 243 reorder" at bounding box center [200, 157] width 270 height 82
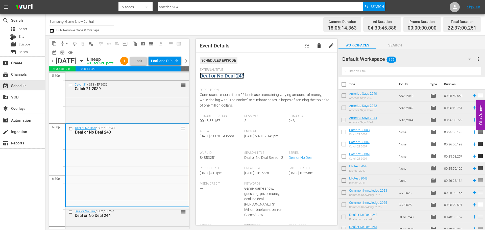
click at [232, 75] on link "Deal or No Deal 243" at bounding box center [222, 76] width 44 height 6
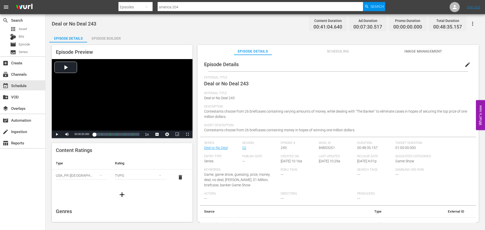
click at [101, 40] on div "Episode Builder" at bounding box center [106, 38] width 38 height 12
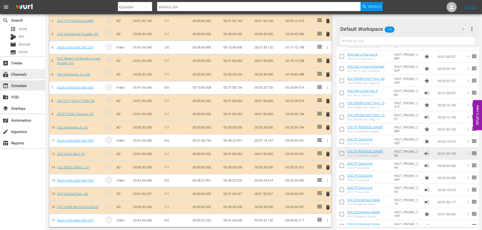
scroll to position [176, 0]
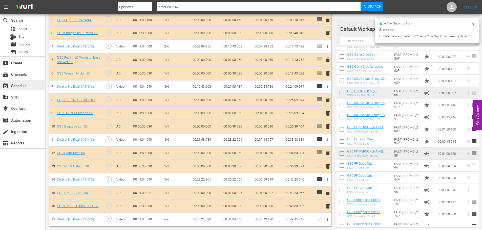
click at [31, 88] on div "event_available Schedule" at bounding box center [22, 85] width 45 height 10
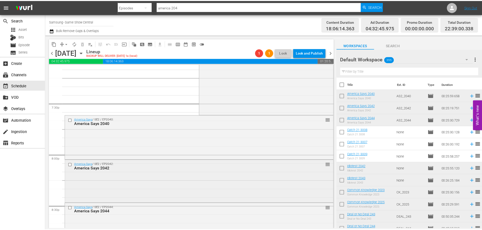
scroll to position [1885, 0]
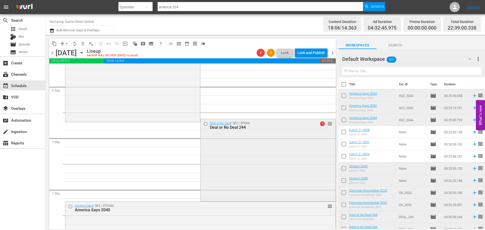
click at [218, 178] on div "Deal or No Deal / SE2 / EP244: Deal or No Deal 244 1 reorder" at bounding box center [268, 159] width 135 height 81
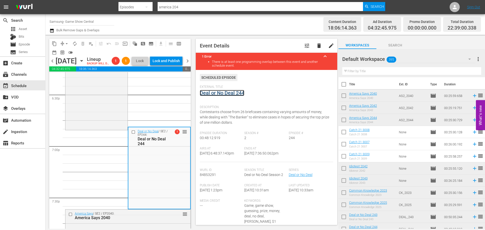
click at [220, 96] on link "Deal or No Deal 244" at bounding box center [222, 93] width 44 height 6
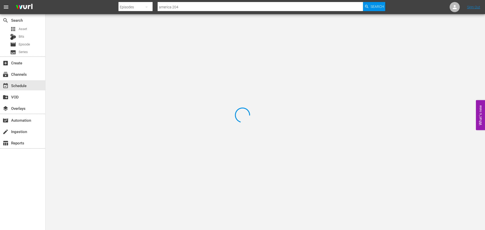
click at [116, 39] on div at bounding box center [242, 115] width 485 height 230
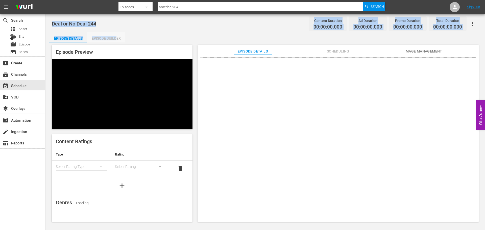
click at [116, 39] on div "Episode Builder" at bounding box center [106, 38] width 38 height 12
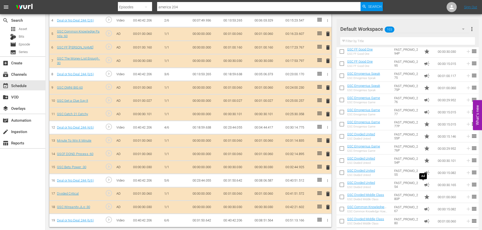
scroll to position [203, 0]
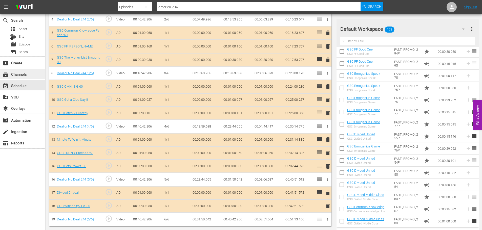
click at [21, 78] on div "subscriptions Channels" at bounding box center [22, 74] width 45 height 10
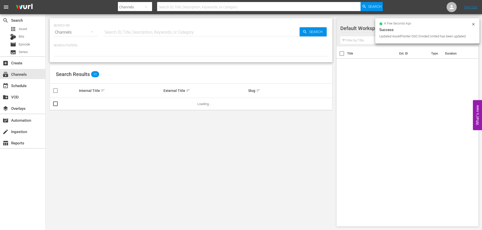
click at [22, 90] on div "event_available Schedule" at bounding box center [22, 85] width 45 height 11
click at [23, 87] on div "event_available Schedule" at bounding box center [14, 85] width 28 height 5
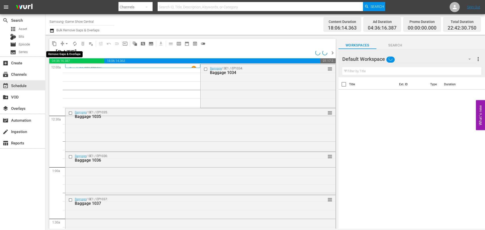
click at [67, 44] on span "arrow_drop_down" at bounding box center [66, 43] width 5 height 5
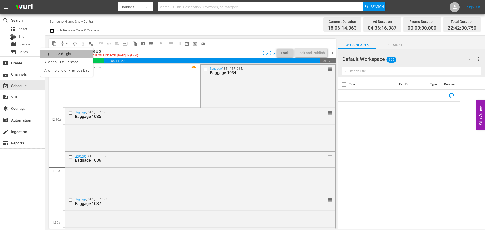
click at [71, 53] on li "Align to Midnight" at bounding box center [66, 54] width 53 height 8
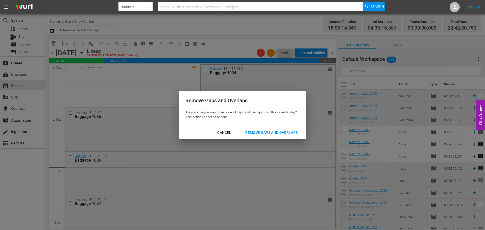
click at [254, 131] on div "Remove Gaps and Overlaps" at bounding box center [271, 133] width 60 height 6
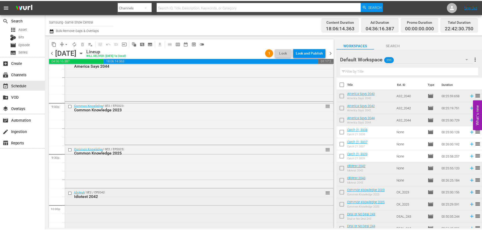
scroll to position [2108, 0]
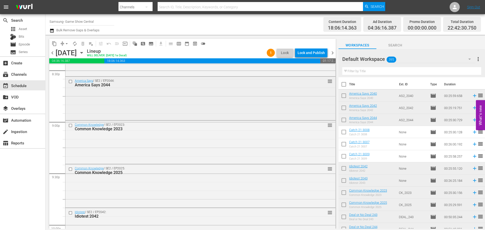
click at [140, 114] on div "America Says / SE2 / EP2044: America Says 2044 reorder" at bounding box center [200, 98] width 270 height 42
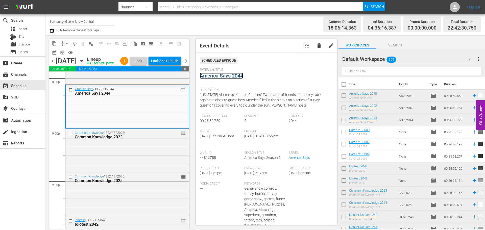
click at [237, 77] on link "America Says 2044" at bounding box center [221, 76] width 43 height 6
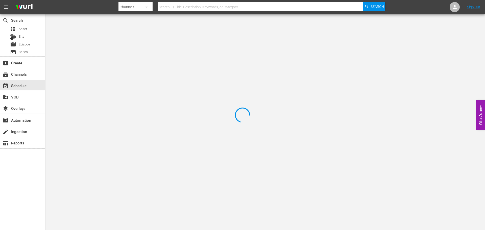
click at [103, 32] on div at bounding box center [242, 115] width 485 height 230
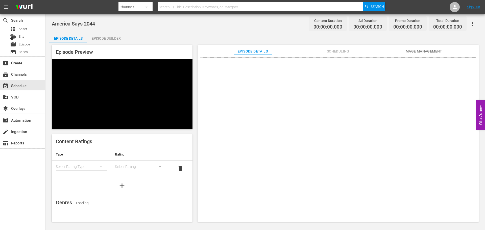
click at [102, 39] on div "Episode Builder" at bounding box center [106, 38] width 38 height 12
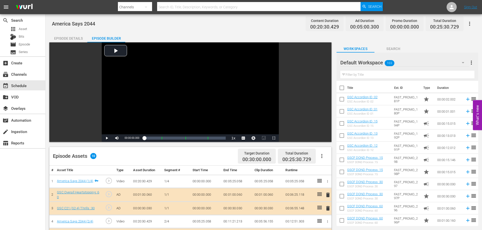
scroll to position [132, 0]
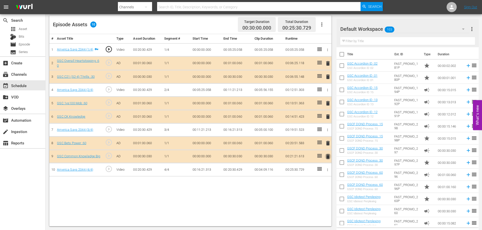
click at [328, 156] on span "delete" at bounding box center [328, 157] width 6 height 6
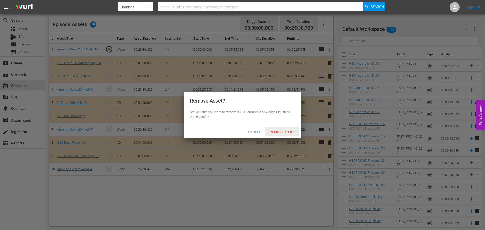
click at [293, 133] on span "Remove Asset" at bounding box center [283, 132] width 34 height 4
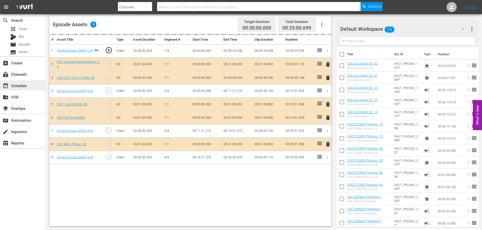
click at [25, 86] on div "event_available Schedule" at bounding box center [14, 85] width 28 height 5
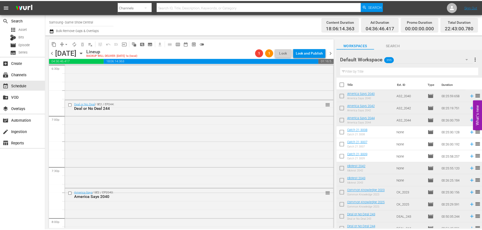
scroll to position [2033, 0]
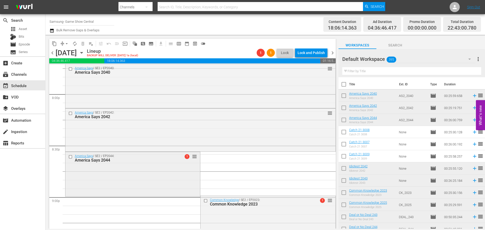
click at [179, 173] on div "America Says / SE2 / EP2044: America Says 2044 1 reorder" at bounding box center [132, 173] width 135 height 43
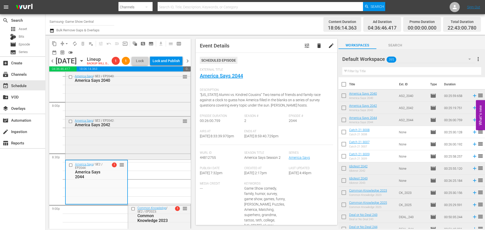
click at [132, 142] on div "America Says / SE2 / EP2042: America Says 2042 reorder" at bounding box center [127, 138] width 125 height 42
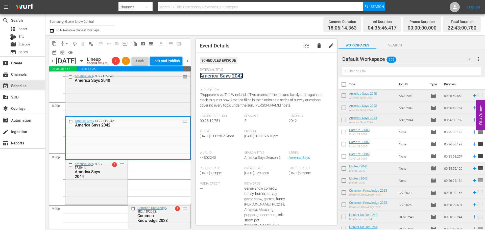
click at [223, 76] on link "America Says 2042" at bounding box center [221, 76] width 43 height 6
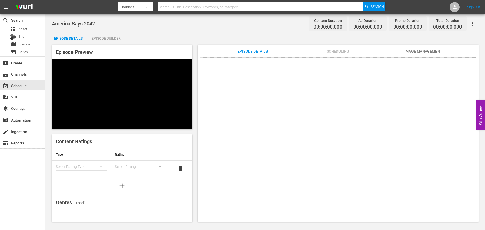
click at [114, 41] on div "Episode Builder" at bounding box center [106, 38] width 38 height 12
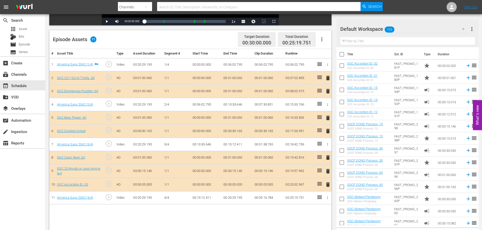
scroll to position [132, 0]
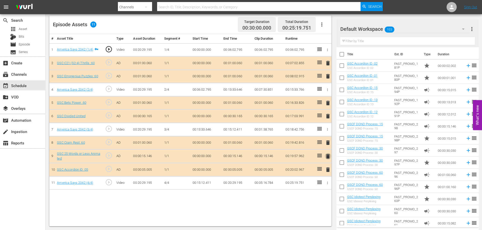
click at [328, 158] on span "delete" at bounding box center [328, 156] width 6 height 6
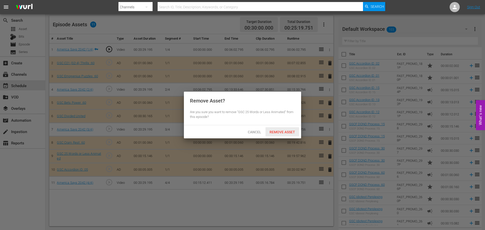
drag, startPoint x: 285, startPoint y: 135, endPoint x: 290, endPoint y: 136, distance: 5.4
click at [286, 135] on div "Remove Asset" at bounding box center [283, 131] width 34 height 9
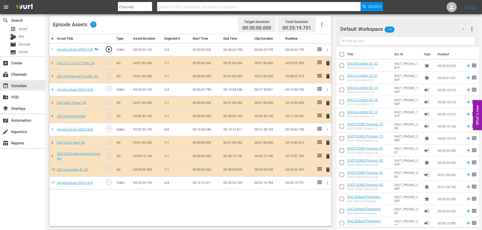
click at [329, 172] on span "delete" at bounding box center [328, 170] width 6 height 6
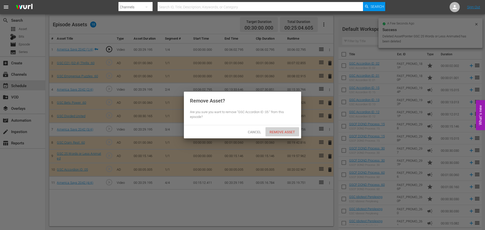
click at [294, 129] on div "Remove Asset" at bounding box center [283, 131] width 34 height 9
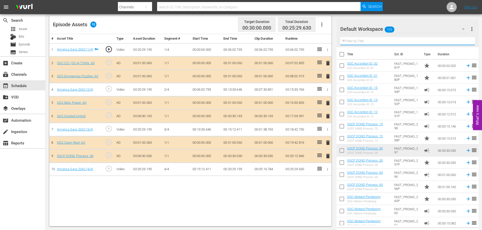
click at [398, 42] on input "text" at bounding box center [407, 41] width 134 height 8
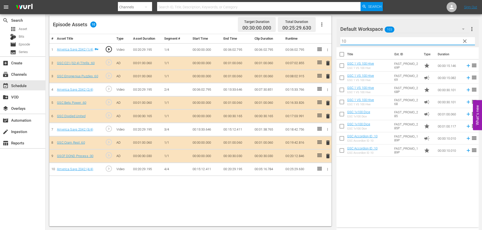
type input "10"
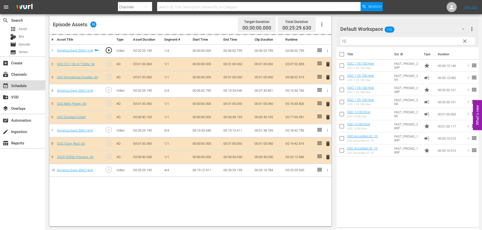
click at [27, 83] on div "event_available Schedule" at bounding box center [14, 85] width 28 height 5
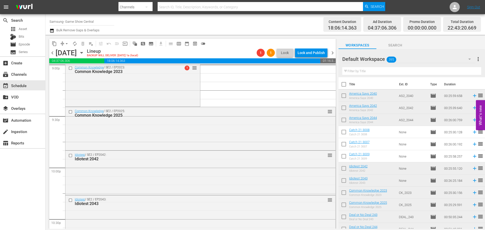
scroll to position [2086, 0]
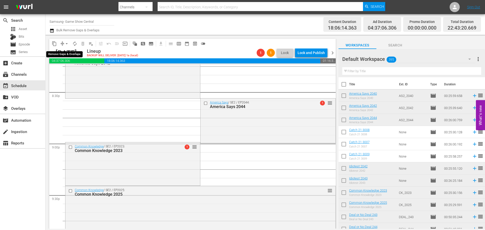
click at [65, 46] on span "arrow_drop_down" at bounding box center [66, 43] width 5 height 5
click at [66, 54] on li "Align to Midnight" at bounding box center [66, 54] width 53 height 8
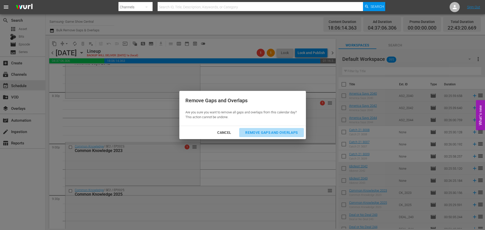
click at [260, 133] on div "Remove Gaps and Overlaps" at bounding box center [271, 133] width 60 height 6
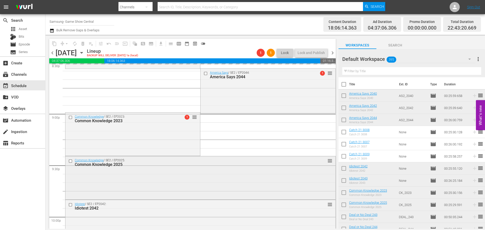
scroll to position [2112, 0]
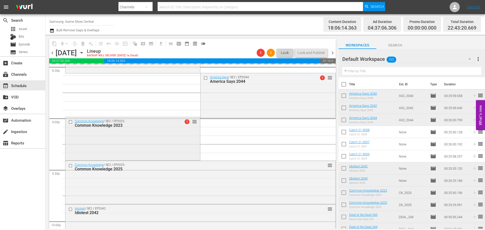
click at [165, 140] on div "Common Knowledge / SE2 / EP2023: Common Knowledge 2023 1 reorder" at bounding box center [132, 138] width 135 height 42
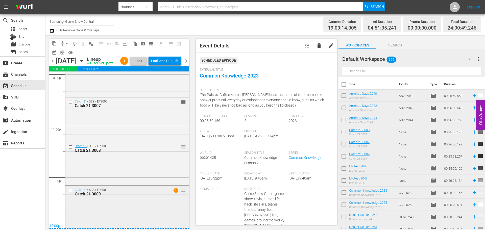
scroll to position [2328, 0]
click at [114, 192] on div "Catch 21 3009" at bounding box center [119, 192] width 89 height 5
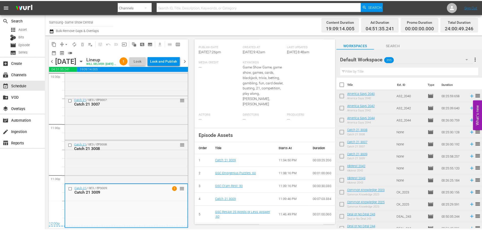
scroll to position [31, 0]
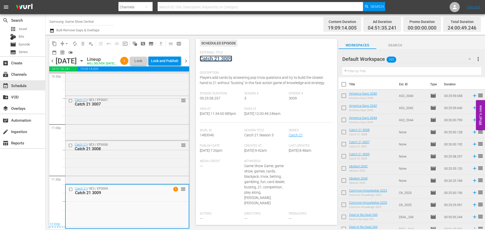
click at [221, 59] on link "Catch 21 3009" at bounding box center [216, 59] width 32 height 6
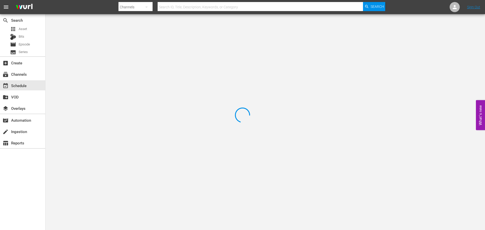
click at [111, 40] on div at bounding box center [242, 115] width 485 height 230
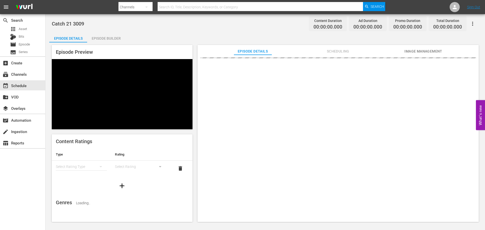
click at [112, 39] on div "Episode Builder" at bounding box center [106, 38] width 38 height 12
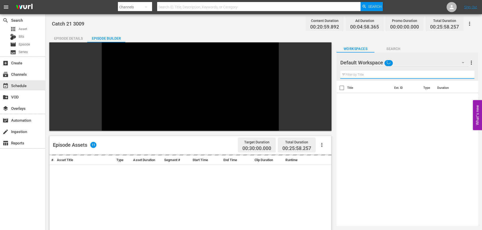
click at [373, 75] on input "text" at bounding box center [407, 75] width 134 height 8
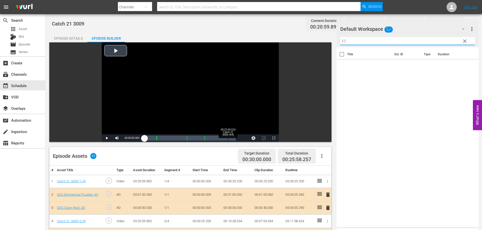
scroll to position [132, 0]
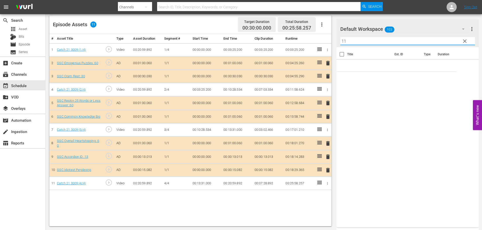
click at [327, 119] on span "delete" at bounding box center [328, 117] width 6 height 6
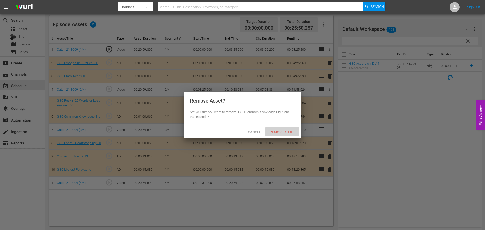
click at [286, 131] on span "Remove Asset" at bounding box center [283, 132] width 34 height 4
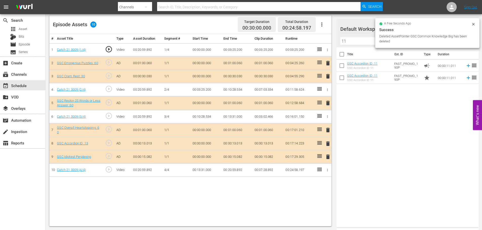
click at [363, 41] on input "11" at bounding box center [407, 41] width 134 height 8
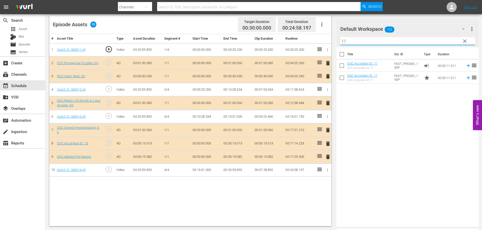
type input "1"
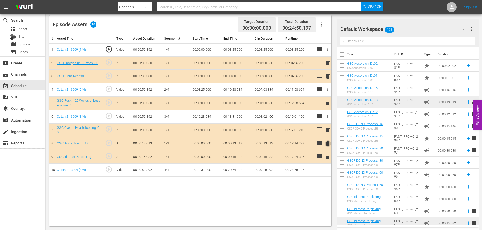
click at [327, 143] on span "delete" at bounding box center [328, 144] width 6 height 6
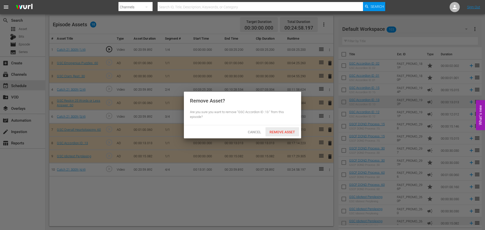
click at [277, 129] on div "Remove Asset" at bounding box center [283, 131] width 34 height 9
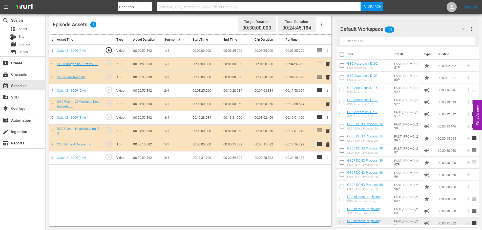
drag, startPoint x: 352, startPoint y: 40, endPoint x: 364, endPoint y: 29, distance: 16.4
click at [352, 40] on input "text" at bounding box center [407, 41] width 134 height 8
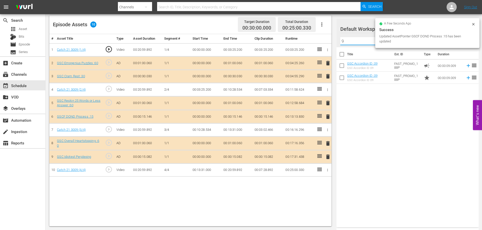
type input "9"
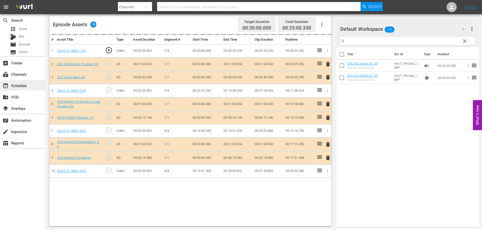
click at [29, 83] on div "event_available Schedule" at bounding box center [22, 85] width 45 height 10
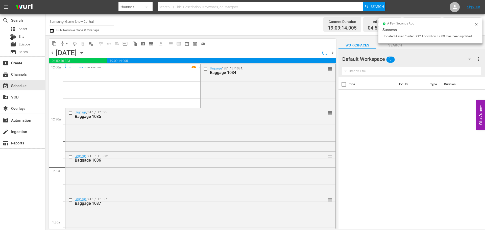
click at [63, 42] on span "compress" at bounding box center [62, 43] width 5 height 5
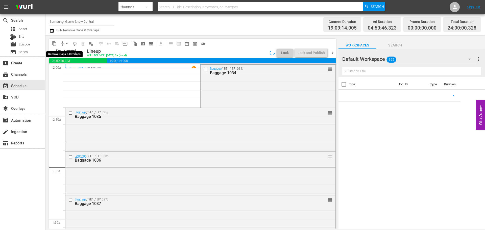
click at [62, 42] on span "compress" at bounding box center [62, 43] width 5 height 5
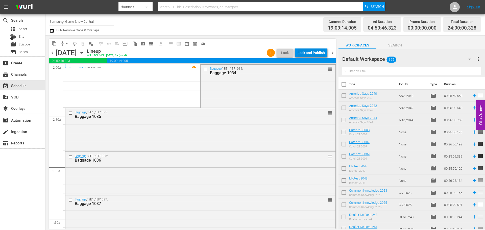
click at [309, 54] on div "Lock and Publish" at bounding box center [311, 52] width 27 height 9
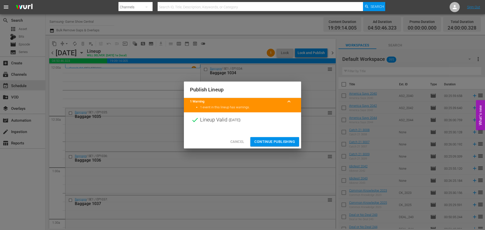
click at [277, 139] on span "Continue Publishing" at bounding box center [275, 142] width 41 height 6
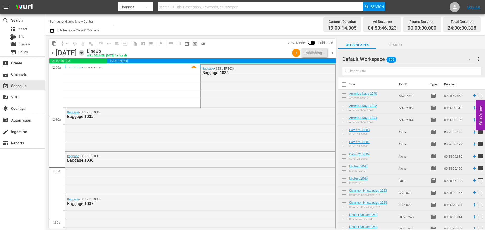
click at [84, 52] on icon "button" at bounding box center [82, 53] width 6 height 6
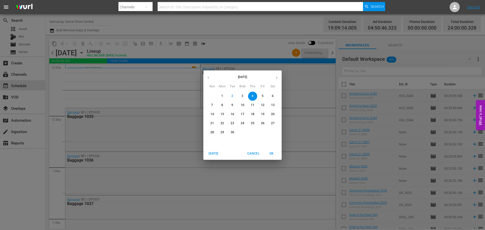
click at [239, 107] on span "10" at bounding box center [242, 105] width 9 height 4
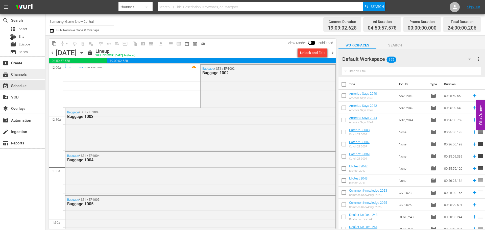
click at [19, 74] on div "subscriptions Channels" at bounding box center [14, 73] width 28 height 5
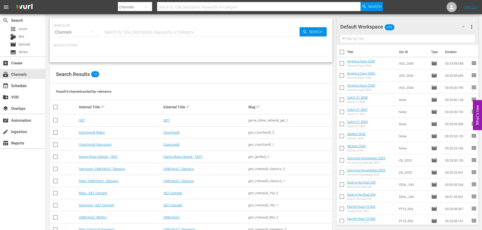
scroll to position [63, 0]
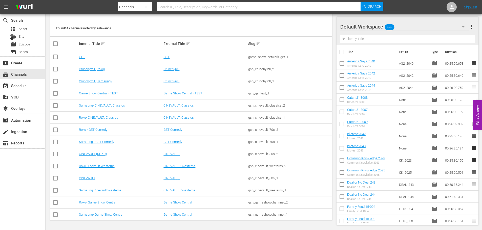
click at [83, 199] on td "Roku- Game Show Central" at bounding box center [120, 203] width 85 height 12
click at [83, 203] on link "Roku- Game Show Central" at bounding box center [97, 203] width 37 height 4
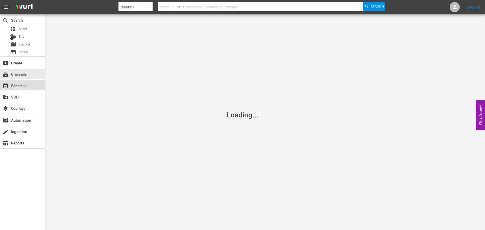
click at [28, 86] on div "event_available Schedule" at bounding box center [14, 85] width 28 height 5
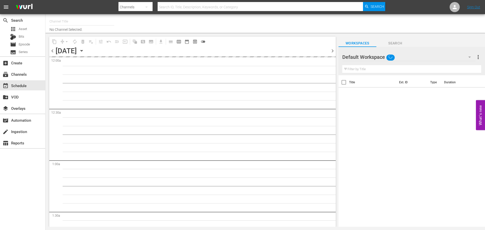
type input "Roku- Game Show Central (462)"
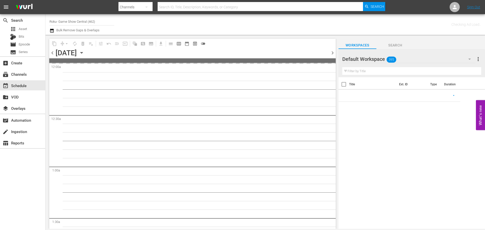
click at [84, 55] on icon "button" at bounding box center [82, 53] width 6 height 6
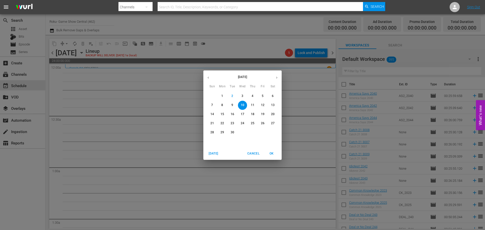
click at [205, 78] on button "button" at bounding box center [208, 78] width 10 height 10
click at [245, 131] on span "27" at bounding box center [242, 132] width 9 height 4
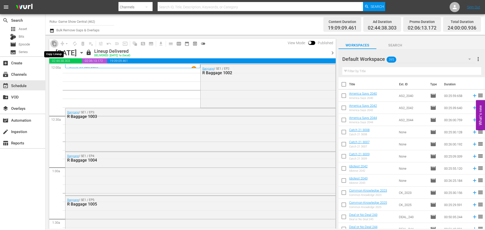
click at [53, 45] on span "content_copy" at bounding box center [54, 43] width 5 height 5
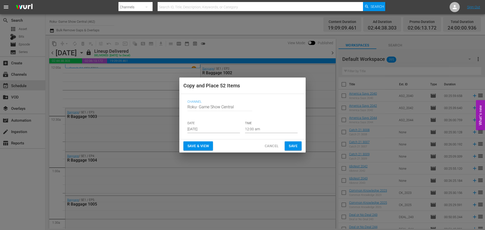
click at [204, 129] on input "Sep 4th 2025" at bounding box center [214, 130] width 53 height 8
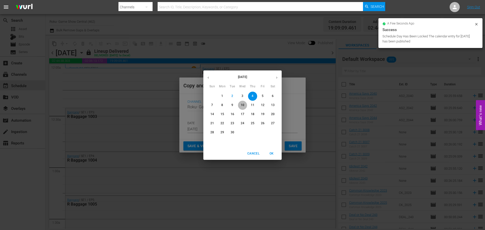
click at [240, 104] on span "10" at bounding box center [242, 105] width 9 height 4
type input "Sep 10th 2025"
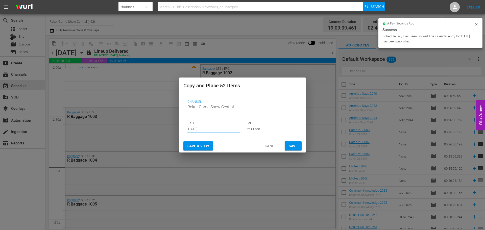
click at [285, 147] on button "Save" at bounding box center [293, 146] width 17 height 9
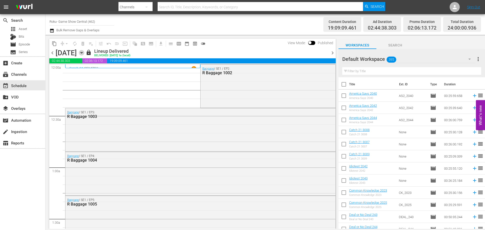
click at [84, 51] on icon "button" at bounding box center [82, 53] width 6 height 6
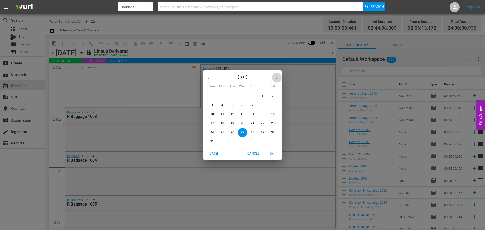
click at [276, 81] on button "button" at bounding box center [277, 78] width 10 height 10
click at [186, 95] on div "September 2025 Sun Mon Tue Wed Thu Fri Sat 31 1 2 3 4 5 6 7 8 9 10 11 12 13 14 …" at bounding box center [242, 115] width 485 height 230
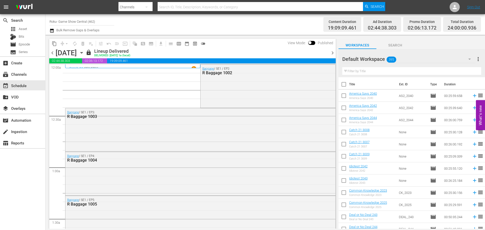
click at [84, 56] on div "Wednesday, August 27th August 27th" at bounding box center [70, 53] width 29 height 8
click at [84, 55] on icon "button" at bounding box center [82, 53] width 6 height 6
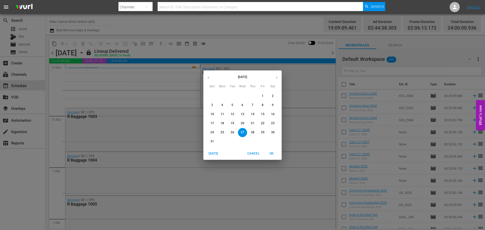
click at [280, 78] on button "button" at bounding box center [277, 78] width 10 height 10
click at [253, 98] on p "4" at bounding box center [253, 96] width 2 height 4
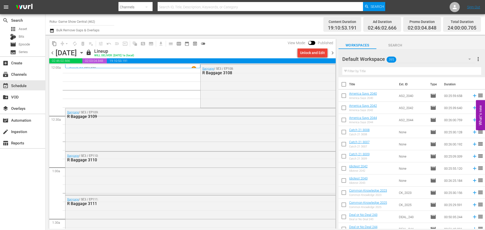
click at [305, 52] on div "Unlock and Edit" at bounding box center [312, 52] width 25 height 9
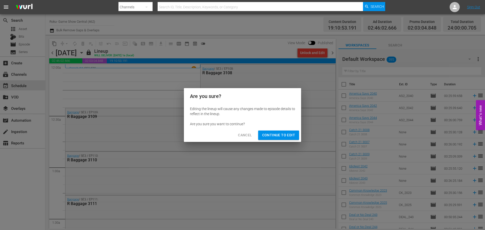
click at [293, 132] on button "Continue to Edit" at bounding box center [278, 135] width 41 height 9
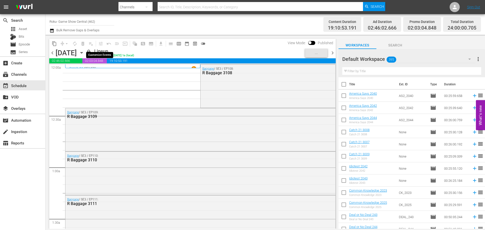
click at [93, 42] on span "playlist_remove_outlined" at bounding box center [90, 43] width 5 height 5
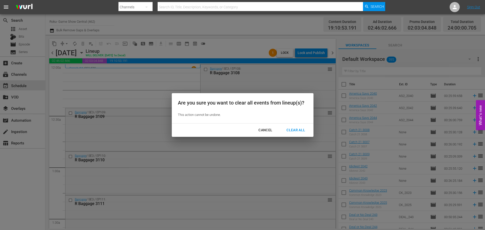
click at [93, 42] on div "Are you sure you want to clear all events from lineup(s)? This action cannot be…" at bounding box center [242, 115] width 485 height 230
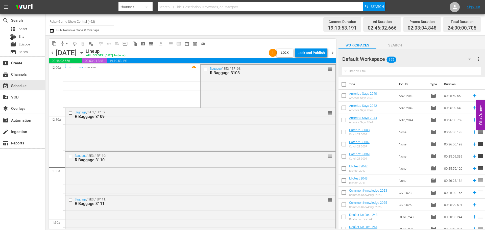
click at [90, 46] on span "playlist_remove_outlined" at bounding box center [90, 43] width 5 height 5
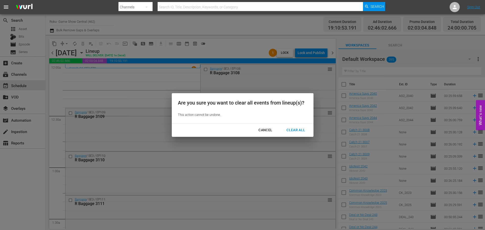
click at [294, 127] on div "Clear All" at bounding box center [296, 130] width 27 height 6
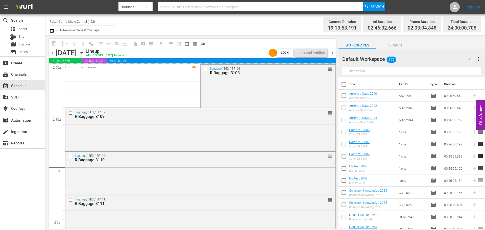
click at [84, 52] on icon "button" at bounding box center [82, 53] width 6 height 6
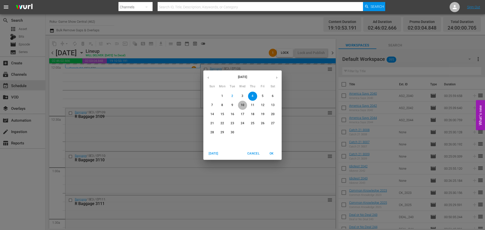
click at [243, 106] on p "10" at bounding box center [243, 105] width 4 height 4
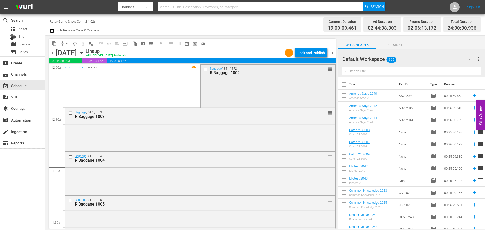
click at [206, 71] on input "checkbox" at bounding box center [206, 69] width 5 height 4
click at [70, 112] on input "checkbox" at bounding box center [70, 113] width 5 height 4
click at [72, 157] on input "checkbox" at bounding box center [70, 157] width 5 height 4
click at [71, 201] on input "checkbox" at bounding box center [70, 201] width 5 height 4
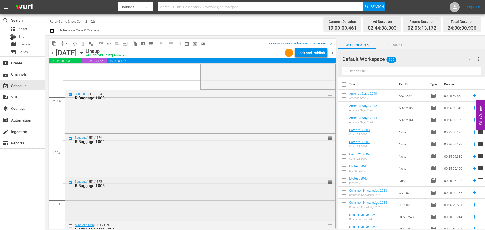
scroll to position [25, 0]
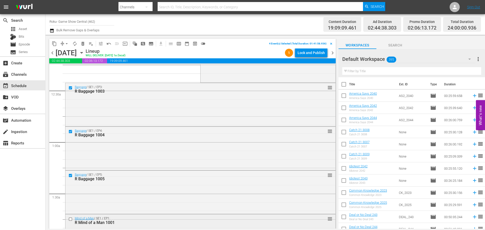
click at [71, 218] on input "checkbox" at bounding box center [70, 219] width 5 height 4
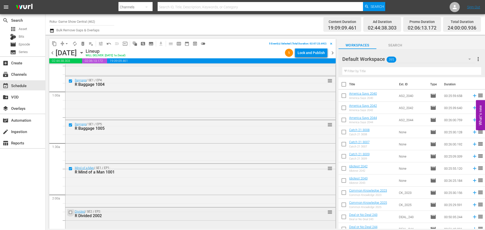
click at [70, 213] on input "checkbox" at bounding box center [70, 213] width 5 height 4
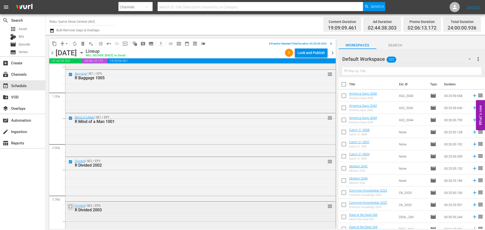
click at [72, 208] on input "checkbox" at bounding box center [70, 207] width 5 height 4
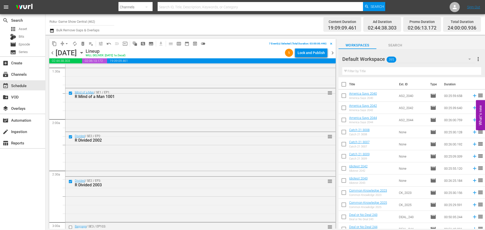
scroll to position [152, 0]
click at [58, 49] on div "Wednesday, September 10th" at bounding box center [66, 53] width 21 height 8
click at [56, 44] on span "content_copy" at bounding box center [54, 43] width 5 height 5
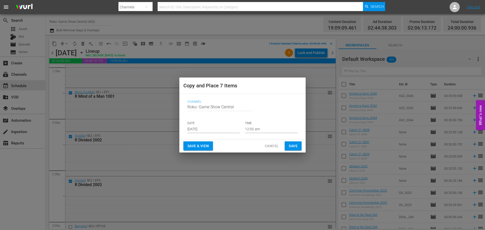
click at [203, 126] on input "Sep 4th 2025" at bounding box center [214, 130] width 53 height 8
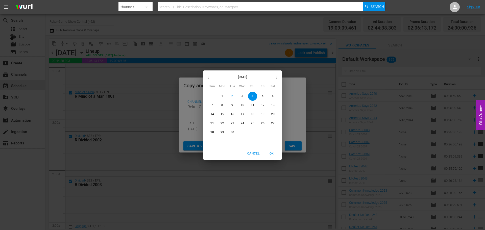
click at [256, 98] on span "4" at bounding box center [252, 96] width 9 height 4
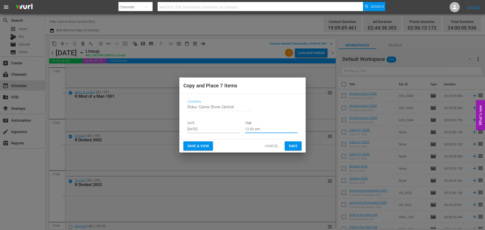
click at [277, 127] on input "12:00 am" at bounding box center [271, 130] width 53 height 8
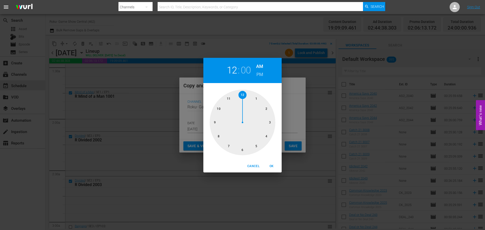
click at [273, 127] on div at bounding box center [243, 123] width 66 height 66
click at [273, 168] on span "OK" at bounding box center [272, 166] width 12 height 5
type input "03:00 am"
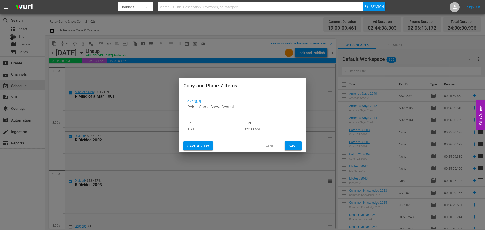
click at [294, 148] on span "Save" at bounding box center [293, 146] width 9 height 6
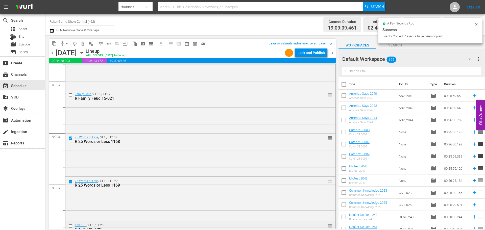
scroll to position [910, 0]
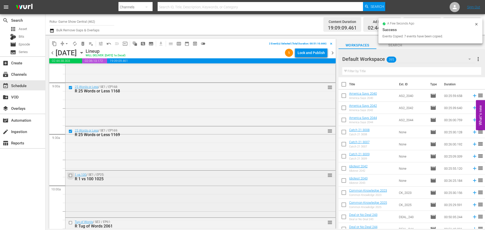
click at [71, 174] on input "checkbox" at bounding box center [70, 176] width 5 height 4
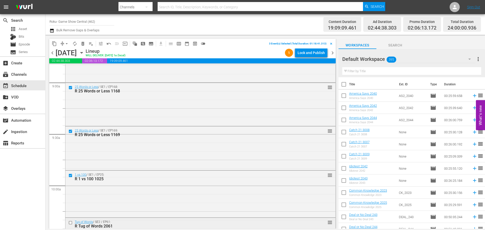
click at [72, 224] on input "checkbox" at bounding box center [70, 223] width 5 height 4
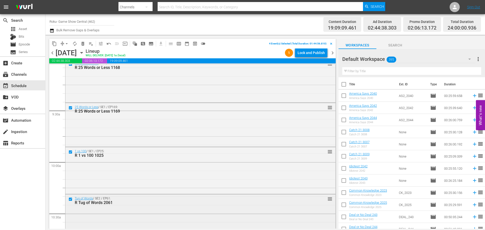
scroll to position [960, 0]
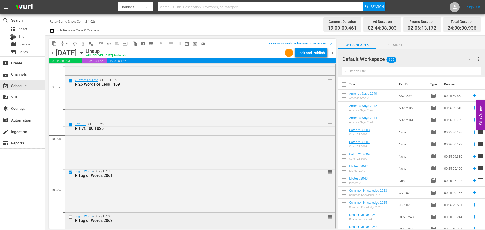
click at [70, 218] on input "checkbox" at bounding box center [70, 217] width 5 height 4
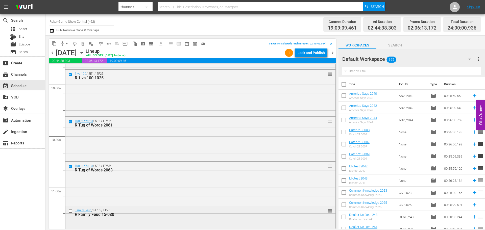
click at [68, 211] on div at bounding box center [71, 211] width 8 height 6
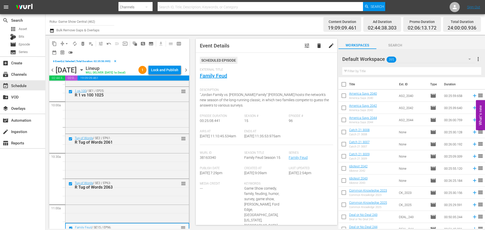
scroll to position [1087, 0]
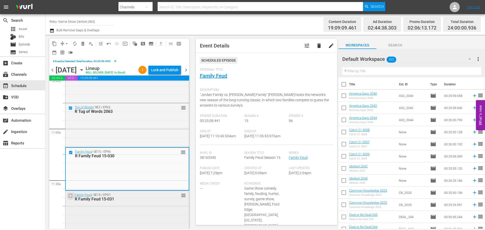
click at [71, 198] on input "checkbox" at bounding box center [70, 196] width 5 height 4
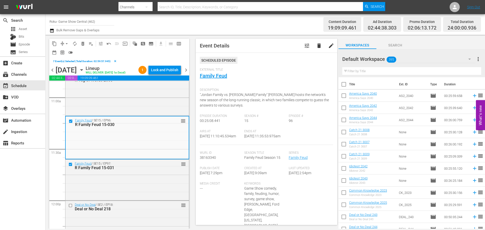
scroll to position [1163, 0]
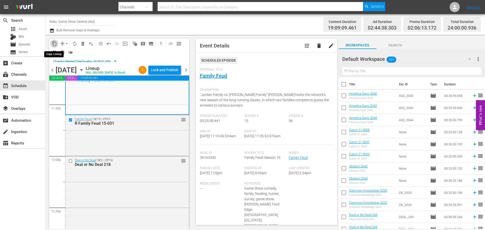
click at [56, 44] on span "content_copy" at bounding box center [54, 43] width 5 height 5
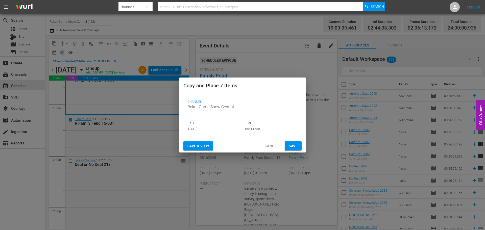
click at [235, 131] on input "Sep 4th 2025" at bounding box center [214, 130] width 53 height 8
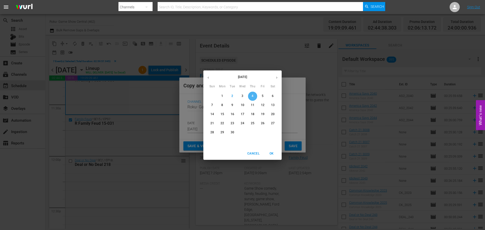
click at [255, 96] on span "4" at bounding box center [252, 96] width 9 height 4
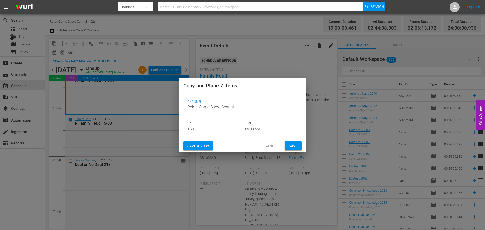
click at [269, 126] on input "09:00 am" at bounding box center [271, 130] width 53 height 8
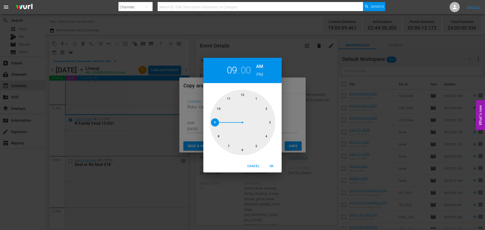
drag, startPoint x: 245, startPoint y: 149, endPoint x: 272, endPoint y: 171, distance: 34.5
click at [245, 150] on div at bounding box center [243, 123] width 66 height 66
click at [273, 165] on span "OK" at bounding box center [272, 166] width 12 height 5
type input "06:00 am"
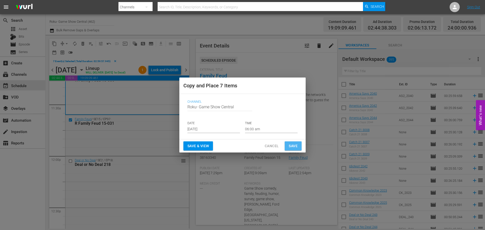
click at [288, 146] on button "Save" at bounding box center [293, 146] width 17 height 9
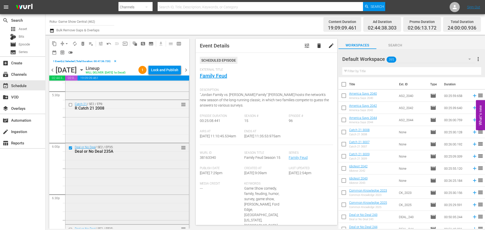
scroll to position [1845, 0]
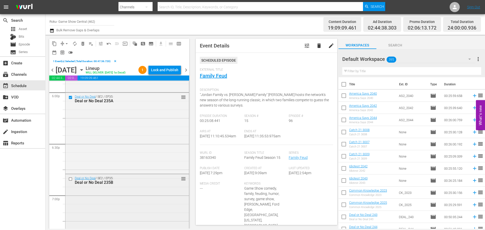
click at [71, 181] on input "checkbox" at bounding box center [70, 179] width 5 height 4
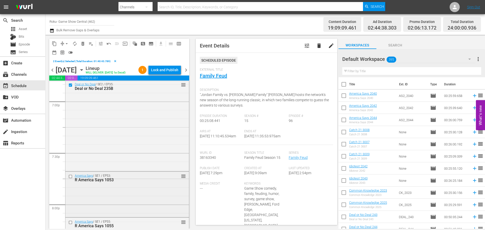
scroll to position [1946, 0]
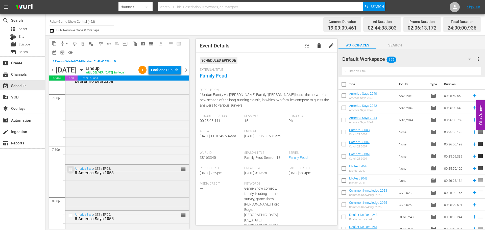
click at [70, 172] on input "checkbox" at bounding box center [70, 169] width 5 height 4
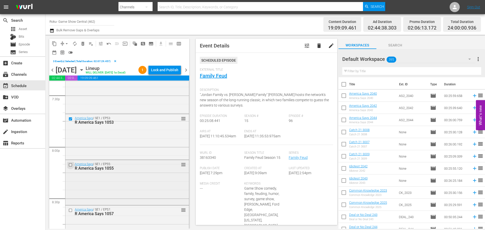
click at [70, 167] on input "checkbox" at bounding box center [70, 165] width 5 height 4
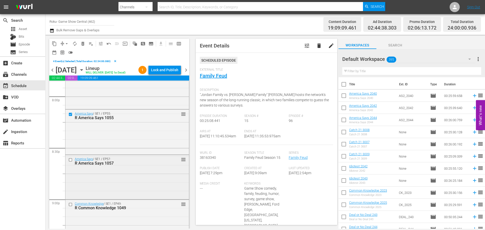
click at [70, 162] on input "checkbox" at bounding box center [70, 160] width 5 height 4
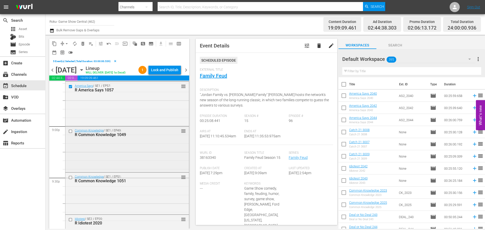
scroll to position [2123, 0]
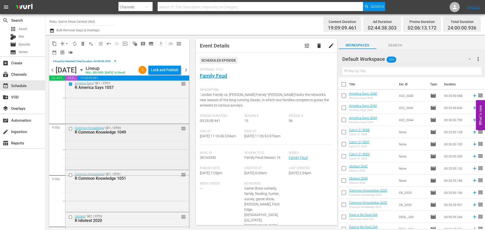
click at [72, 131] on input "checkbox" at bounding box center [70, 129] width 5 height 4
click at [70, 177] on input "checkbox" at bounding box center [70, 175] width 5 height 4
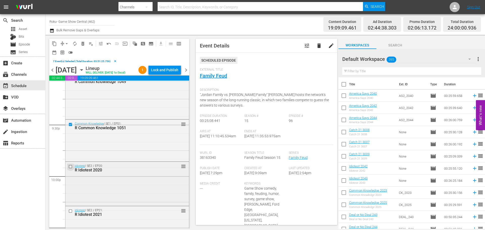
click at [71, 169] on input "checkbox" at bounding box center [70, 167] width 5 height 4
click at [72, 214] on input "checkbox" at bounding box center [70, 211] width 5 height 4
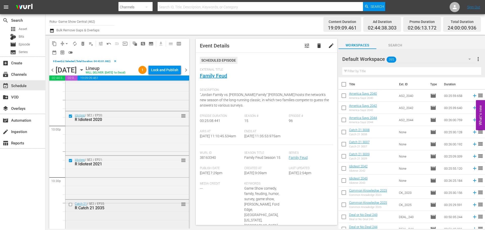
click at [68, 207] on input "checkbox" at bounding box center [70, 205] width 5 height 4
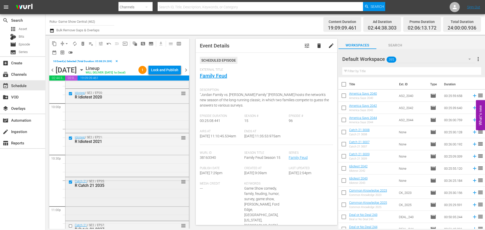
scroll to position [2275, 0]
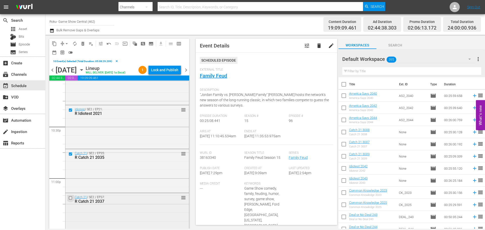
click at [69, 200] on input "checkbox" at bounding box center [70, 198] width 5 height 4
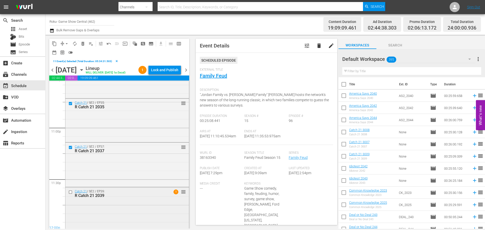
click at [69, 194] on input "checkbox" at bounding box center [70, 192] width 5 height 4
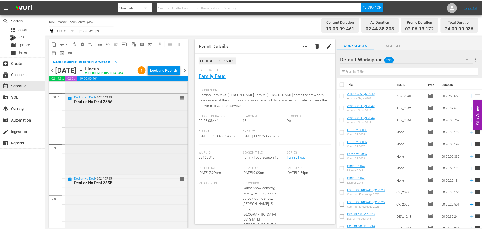
scroll to position [1805, 0]
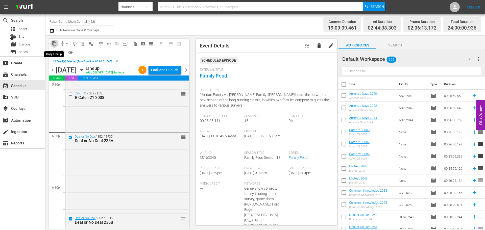
click at [54, 44] on span "content_copy" at bounding box center [54, 43] width 5 height 5
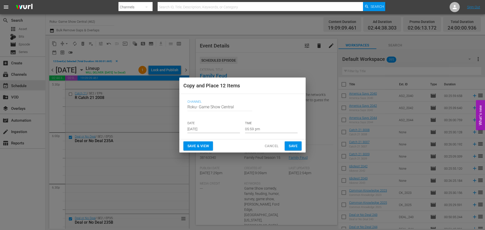
click at [205, 125] on p "DATE" at bounding box center [214, 123] width 53 height 4
click at [208, 128] on input "Sep 4th 2025" at bounding box center [214, 130] width 53 height 8
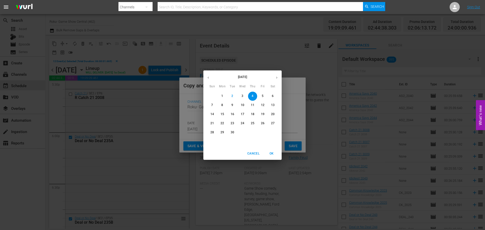
click at [257, 95] on span "4" at bounding box center [252, 96] width 9 height 4
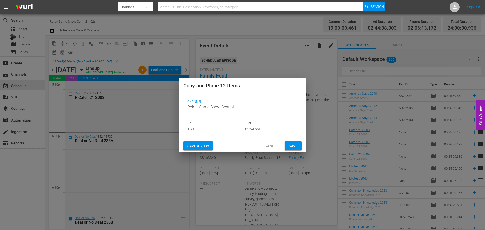
click at [266, 129] on input "05:59 pm" at bounding box center [271, 130] width 53 height 8
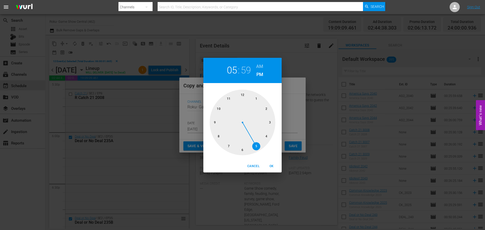
click at [247, 94] on div at bounding box center [243, 123] width 66 height 66
click at [246, 95] on div at bounding box center [243, 123] width 66 height 66
click at [273, 171] on div "Cancel OK" at bounding box center [242, 166] width 78 height 12
click at [271, 163] on button "OK" at bounding box center [272, 166] width 16 height 8
type input "12:00 pm"
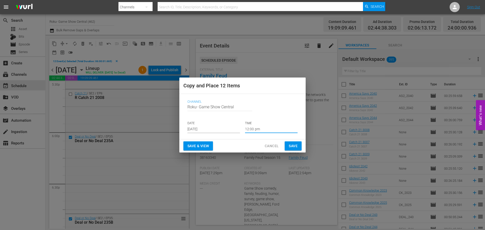
click at [291, 147] on span "Save" at bounding box center [293, 146] width 9 height 6
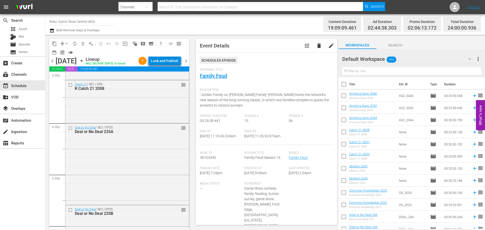
click at [155, 61] on button "Lock and Publish" at bounding box center [165, 60] width 32 height 9
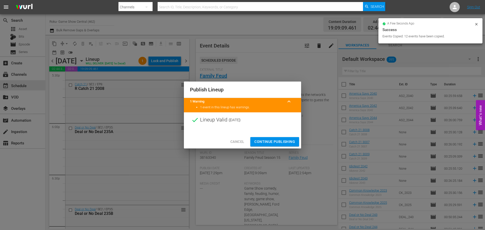
click at [289, 140] on span "Continue Publishing" at bounding box center [275, 142] width 41 height 6
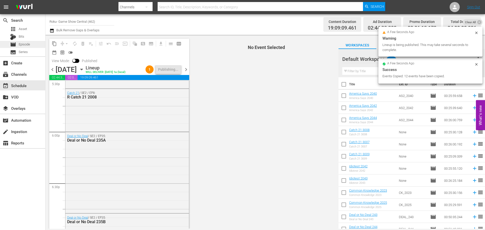
click at [22, 41] on div "movie Episode" at bounding box center [20, 44] width 20 height 7
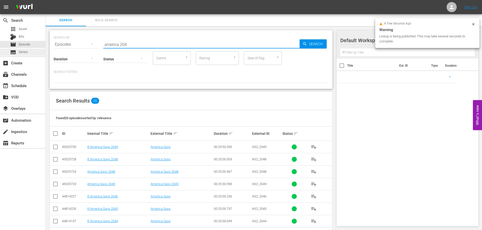
drag, startPoint x: 169, startPoint y: 43, endPoint x: 0, endPoint y: 50, distance: 169.0
click at [45, 0] on div "search Search apps Asset Bits movie Episode subtitles Series add_box Create sub…" at bounding box center [263, 0] width 436 height 0
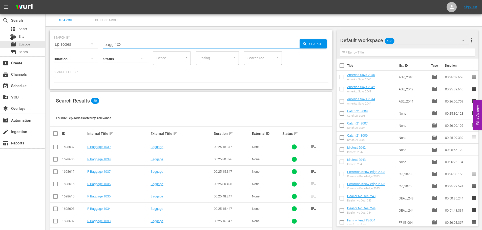
type input "bagg 103"
click at [56, 174] on input "checkbox" at bounding box center [55, 173] width 6 height 6
checkbox input "true"
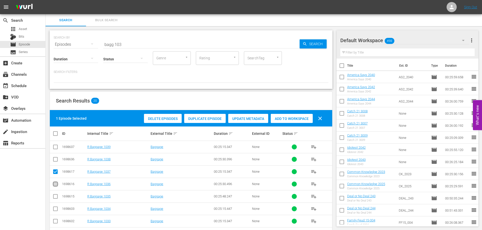
click at [54, 186] on input "checkbox" at bounding box center [55, 185] width 6 height 6
checkbox input "true"
click at [54, 194] on icon at bounding box center [55, 197] width 6 height 6
click at [53, 211] on input "checkbox" at bounding box center [55, 210] width 6 height 6
checkbox input "true"
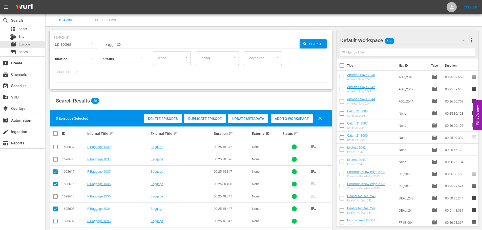
drag, startPoint x: 53, startPoint y: 202, endPoint x: 55, endPoint y: 198, distance: 4.4
click at [54, 200] on td at bounding box center [55, 196] width 11 height 12
click at [57, 197] on input "checkbox" at bounding box center [55, 198] width 6 height 6
checkbox input "true"
click at [298, 118] on span "Add to Workspace" at bounding box center [291, 119] width 42 height 4
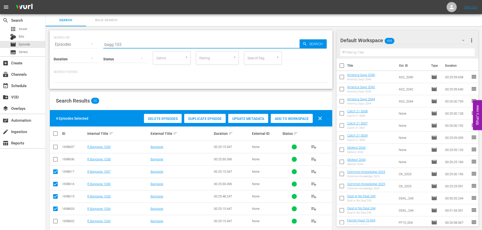
drag, startPoint x: 147, startPoint y: 40, endPoint x: 0, endPoint y: 4, distance: 151.7
click at [45, 0] on div "search Search apps Asset Bits movie Episode subtitles Series add_box Create sub…" at bounding box center [263, 0] width 436 height 0
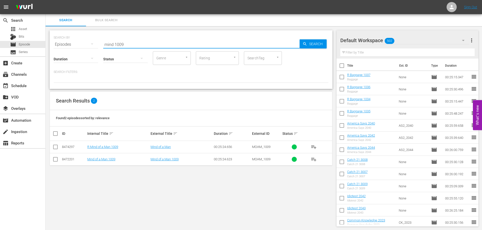
type input "mind 1009"
click at [56, 150] on input "checkbox" at bounding box center [55, 148] width 6 height 6
checkbox input "true"
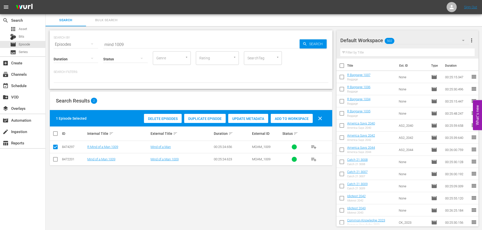
click at [297, 116] on div "Add to Workspace" at bounding box center [291, 119] width 42 height 10
drag, startPoint x: 160, startPoint y: 48, endPoint x: 47, endPoint y: 41, distance: 112.9
click at [53, 43] on div "SEARCH BY Search By Episodes Search ID, Title, Description, Keywords, or Catego…" at bounding box center [191, 59] width 283 height 59
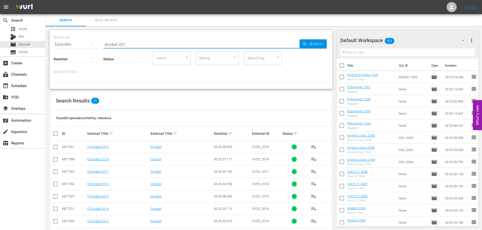
type input "divided 201"
click at [57, 163] on input "checkbox" at bounding box center [55, 160] width 6 height 6
checkbox input "true"
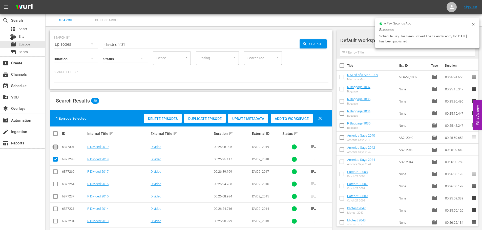
click at [57, 149] on input "checkbox" at bounding box center [55, 148] width 6 height 6
checkbox input "true"
click at [284, 119] on span "Add to Workspace" at bounding box center [291, 119] width 42 height 4
drag, startPoint x: 136, startPoint y: 38, endPoint x: 0, endPoint y: 47, distance: 136.5
click at [45, 0] on div "search Search apps Asset Bits movie Episode subtitles Series add_box Create sub…" at bounding box center [263, 0] width 436 height 0
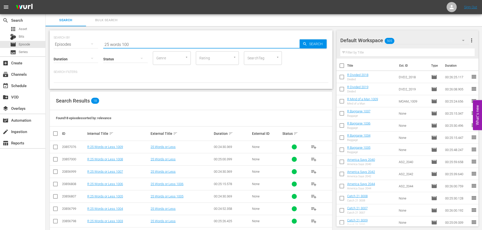
type input "25 words 100"
click at [55, 188] on input "checkbox" at bounding box center [55, 185] width 6 height 6
checkbox input "true"
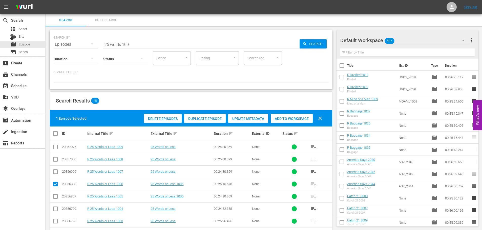
click at [50, 195] on div "Search Results 18 1 Episode Selected Delete Episodes Duplicate Episode Update M…" at bounding box center [191, 227] width 283 height 273
click at [54, 196] on input "checkbox" at bounding box center [55, 198] width 6 height 6
checkbox input "true"
click at [302, 114] on div "Add to Workspace" at bounding box center [291, 119] width 42 height 10
click at [301, 119] on span "Add to Workspace" at bounding box center [291, 119] width 42 height 4
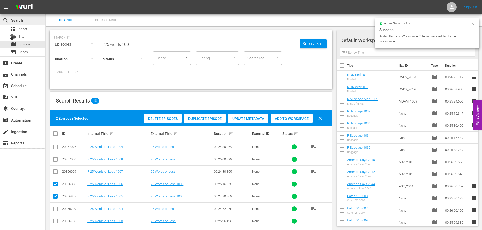
drag, startPoint x: 159, startPoint y: 45, endPoint x: 0, endPoint y: 17, distance: 161.7
click at [45, 0] on div "search Search apps Asset Bits movie Episode subtitles Series add_box Create sub…" at bounding box center [263, 0] width 436 height 0
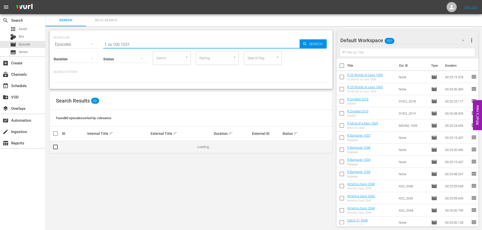
type input "1 vs 100 1031"
click at [56, 147] on input "checkbox" at bounding box center [57, 147] width 10 height 6
click at [55, 147] on input "checkbox" at bounding box center [57, 147] width 10 height 6
checkbox input "false"
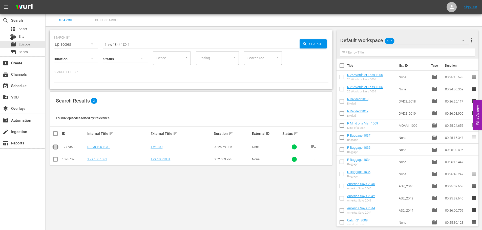
click at [55, 148] on input "checkbox" at bounding box center [55, 148] width 6 height 6
checkbox input "true"
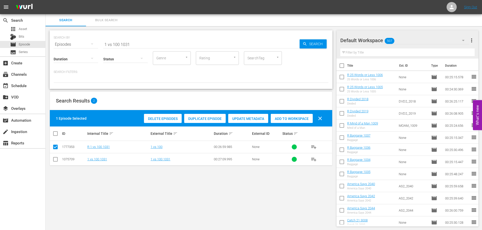
drag, startPoint x: 291, startPoint y: 114, endPoint x: 292, endPoint y: 119, distance: 5.4
click at [291, 114] on div "Add to Workspace" at bounding box center [291, 119] width 42 height 10
click at [292, 119] on span "Add to Workspace" at bounding box center [291, 119] width 42 height 4
drag, startPoint x: 148, startPoint y: 43, endPoint x: 0, endPoint y: 52, distance: 148.1
click at [45, 0] on div "search Search apps Asset Bits movie Episode subtitles Series add_box Create sub…" at bounding box center [263, 0] width 436 height 0
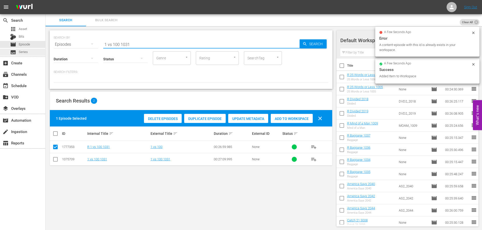
type input "t"
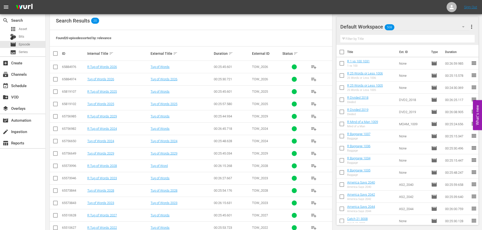
scroll to position [152, 0]
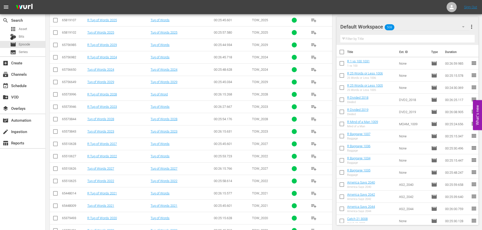
type input "tug 202"
drag, startPoint x: 56, startPoint y: 158, endPoint x: 54, endPoint y: 171, distance: 13.9
click at [56, 158] on input "checkbox" at bounding box center [55, 157] width 6 height 6
checkbox input "true"
click at [56, 221] on input "checkbox" at bounding box center [55, 219] width 6 height 6
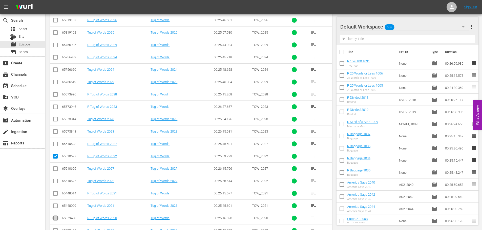
checkbox input "true"
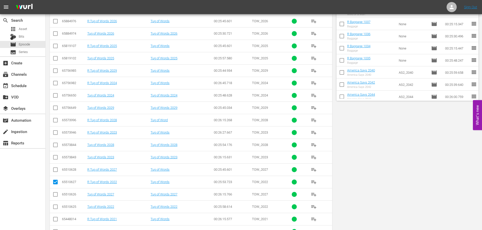
scroll to position [0, 0]
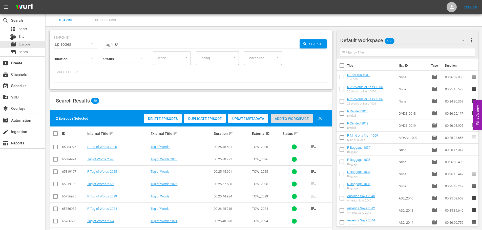
click at [303, 119] on span "Add to Workspace" at bounding box center [291, 119] width 42 height 4
click at [45, 0] on div "search Search apps Asset Bits movie Episode subtitles Series add_box Create sub…" at bounding box center [263, 0] width 436 height 0
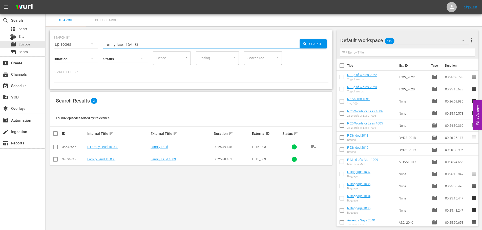
type input "family feud 15-003"
click at [55, 146] on input "checkbox" at bounding box center [55, 148] width 6 height 6
checkbox input "true"
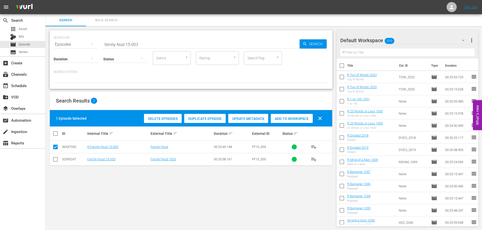
click at [291, 120] on span "Add to Workspace" at bounding box center [291, 119] width 42 height 4
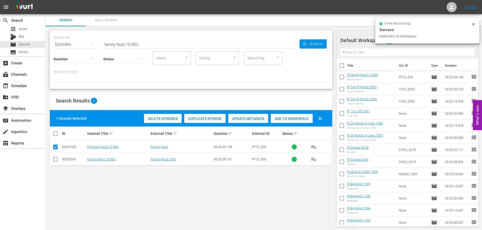
click at [177, 49] on input "family feud 15-003" at bounding box center [201, 44] width 196 height 12
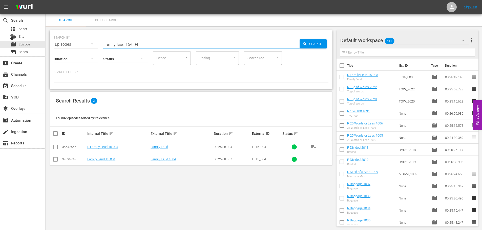
type input "family feud 15-004"
click at [52, 147] on td at bounding box center [55, 147] width 11 height 12
click at [55, 146] on input "checkbox" at bounding box center [55, 148] width 6 height 6
checkbox input "true"
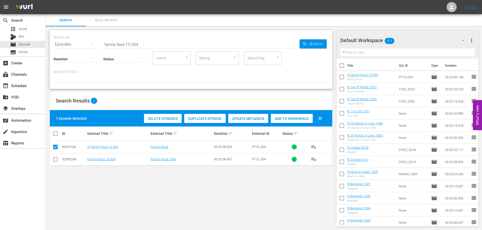
click at [305, 117] on span "Add to Workspace" at bounding box center [291, 119] width 42 height 4
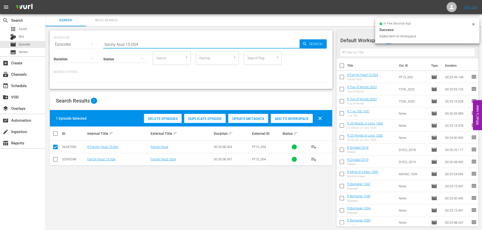
drag, startPoint x: 149, startPoint y: 43, endPoint x: 22, endPoint y: 33, distance: 128.0
click at [45, 0] on div "search Search apps Asset Bits movie Episode subtitles Series add_box Create sub…" at bounding box center [263, 0] width 436 height 0
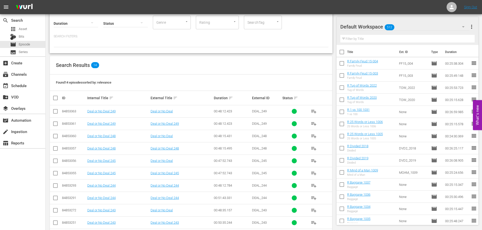
scroll to position [94, 0]
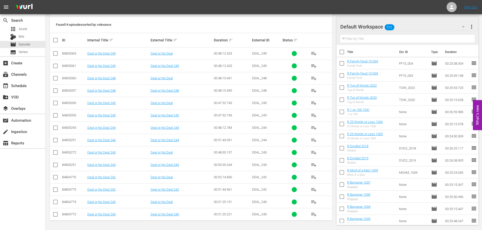
type input "deal or no deal 24"
click at [57, 162] on icon at bounding box center [55, 165] width 6 height 6
click at [57, 151] on input "checkbox" at bounding box center [55, 154] width 6 height 6
checkbox input "true"
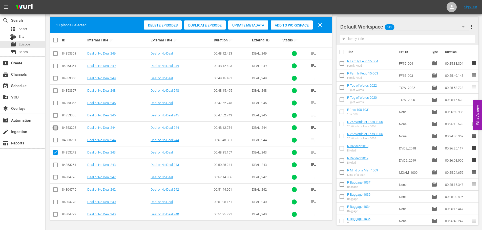
click at [53, 130] on input "checkbox" at bounding box center [55, 129] width 6 height 6
click at [53, 129] on input "checkbox" at bounding box center [55, 129] width 6 height 6
checkbox input "false"
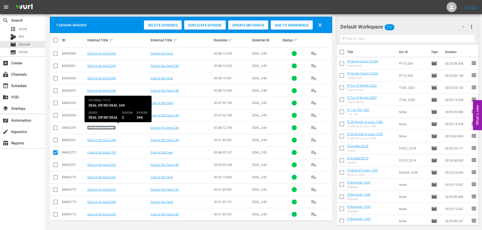
click at [103, 128] on link "Deal or No Deal 244" at bounding box center [101, 128] width 28 height 4
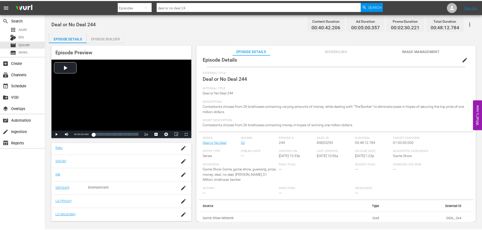
scroll to position [6, 0]
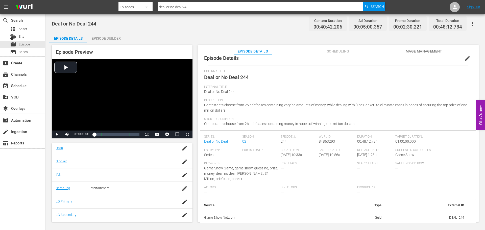
click at [330, 56] on div "Episode Details edit" at bounding box center [338, 58] width 276 height 14
click at [337, 48] on span "Scheduling" at bounding box center [338, 51] width 38 height 6
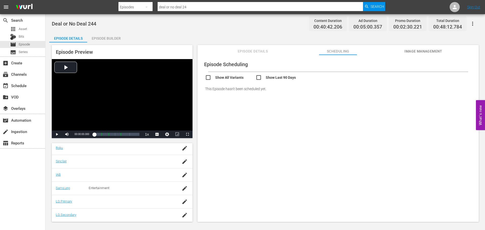
click at [250, 51] on span "Episode Details" at bounding box center [253, 51] width 38 height 6
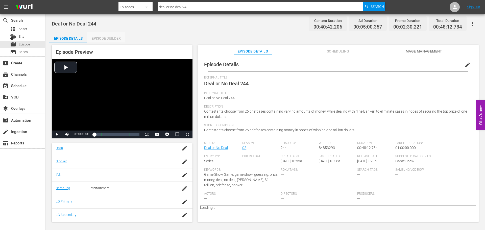
click at [106, 38] on div "Episode Builder" at bounding box center [106, 38] width 38 height 12
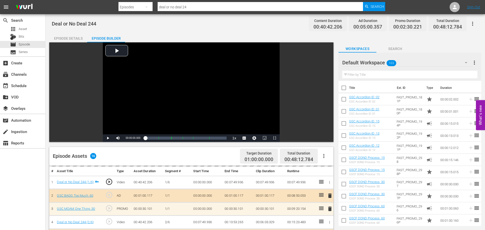
scroll to position [102, 0]
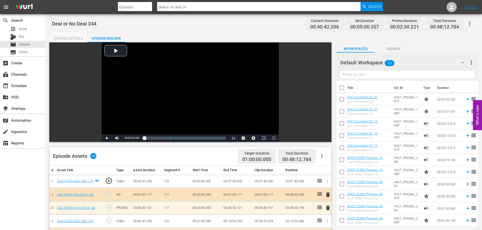
click at [73, 35] on div "Episode Details" at bounding box center [68, 38] width 38 height 12
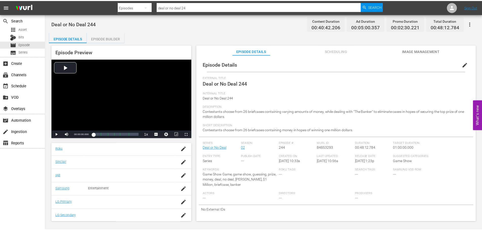
scroll to position [102, 0]
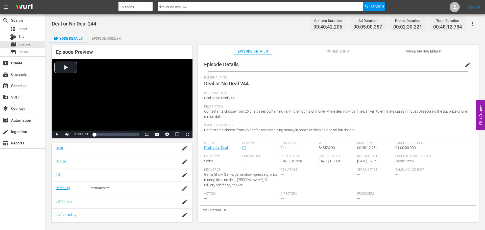
click at [465, 64] on span "edit" at bounding box center [468, 65] width 6 height 6
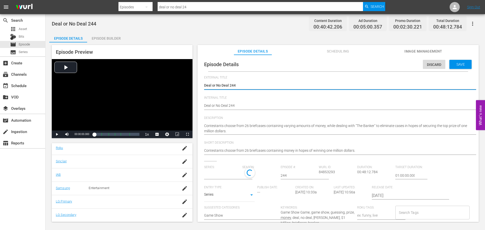
click at [289, 85] on textarea "Deal or No Deal 244" at bounding box center [337, 86] width 266 height 6
type input "Deal or No Deal"
type textarea "Deal or No Deal 24"
type textarea "Deal or No Deal 2"
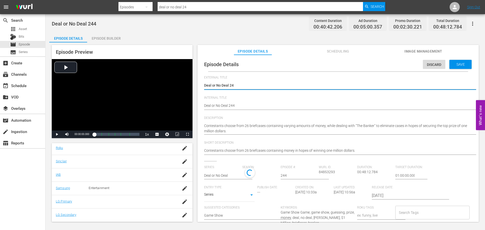
type textarea "Deal or No Deal 2"
type textarea "Deal or No Deal"
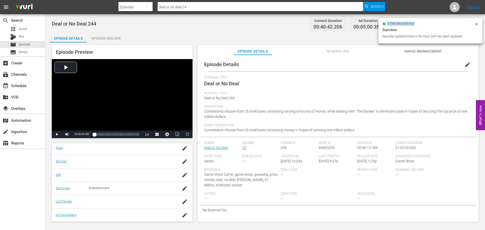
click at [475, 25] on div "a few seconds ago Success Episode Updated Deal or No Deal 244 has been updated" at bounding box center [431, 30] width 96 height 17
click at [475, 24] on icon at bounding box center [477, 24] width 4 height 4
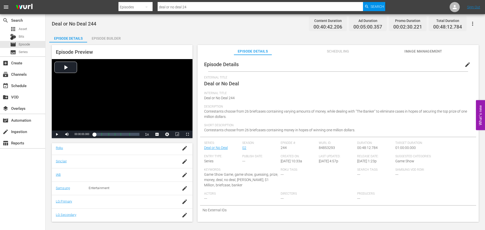
click at [475, 24] on icon "button" at bounding box center [473, 24] width 6 height 6
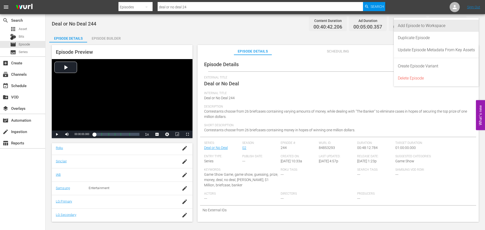
click at [451, 30] on div "Add Episode to Workspace" at bounding box center [436, 26] width 77 height 12
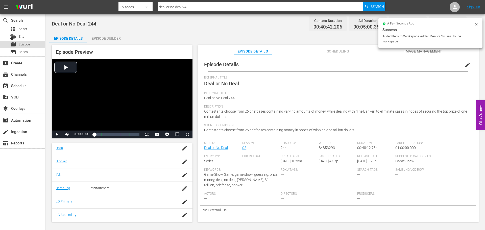
click at [30, 43] on span "Episode" at bounding box center [24, 44] width 11 height 5
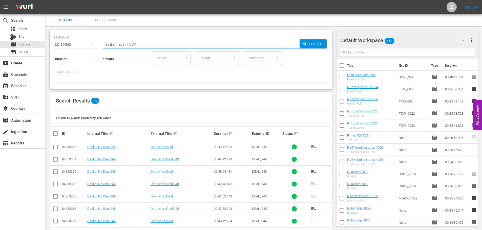
drag, startPoint x: 125, startPoint y: 41, endPoint x: 0, endPoint y: 48, distance: 125.6
click at [45, 0] on div "search Search apps Asset Bits movie Episode subtitles Series add_box Create sub…" at bounding box center [263, 0] width 436 height 0
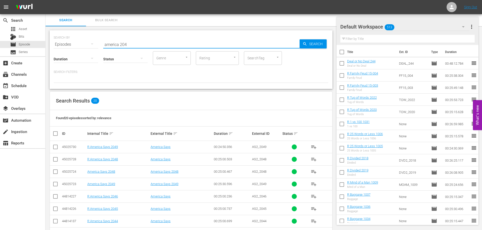
scroll to position [152, 0]
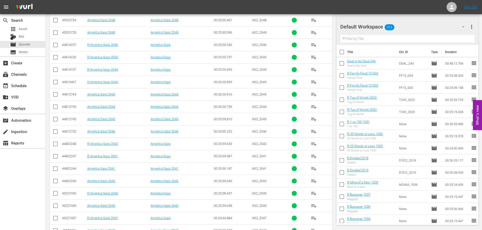
type input "america 204"
click at [52, 192] on td at bounding box center [55, 193] width 11 height 12
click at [55, 193] on input "checkbox" at bounding box center [55, 195] width 6 height 6
checkbox input "true"
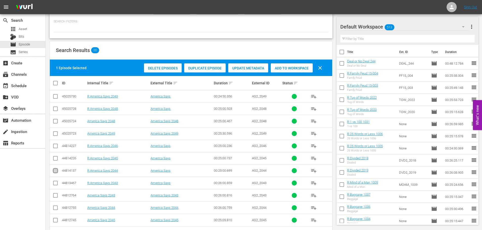
click at [54, 170] on input "checkbox" at bounding box center [55, 172] width 6 height 6
checkbox input "true"
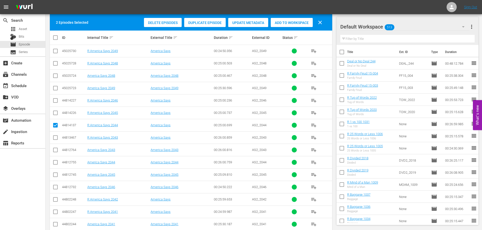
scroll to position [168, 0]
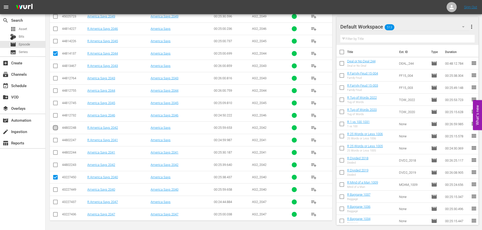
click at [55, 130] on input "checkbox" at bounding box center [55, 129] width 6 height 6
checkbox input "true"
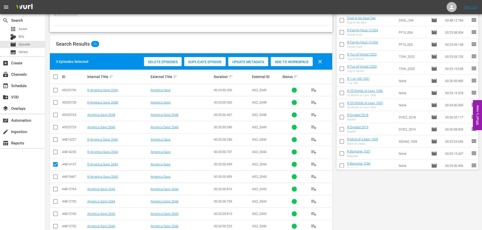
scroll to position [0, 0]
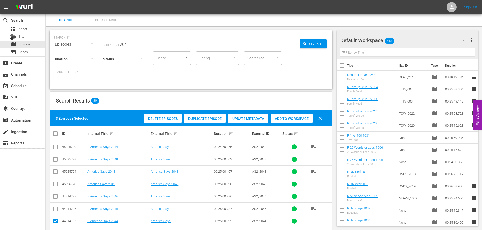
drag, startPoint x: 286, startPoint y: 114, endPoint x: 291, endPoint y: 125, distance: 12.1
click at [287, 119] on div "Add to Workspace" at bounding box center [291, 119] width 42 height 10
click at [292, 125] on div "3 Episodes Selected Delete Episodes Duplicate Episode Update Metadata Add to Wo…" at bounding box center [191, 118] width 282 height 16
click at [284, 118] on span "Add to Workspace" at bounding box center [291, 119] width 42 height 4
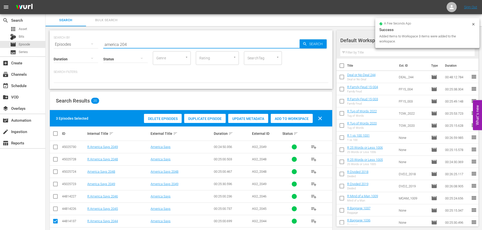
drag, startPoint x: 145, startPoint y: 44, endPoint x: 52, endPoint y: 37, distance: 92.8
click at [52, 37] on div "SEARCH BY Search By Episodes Search ID, Title, Description, Keywords, or Catego…" at bounding box center [191, 59] width 283 height 59
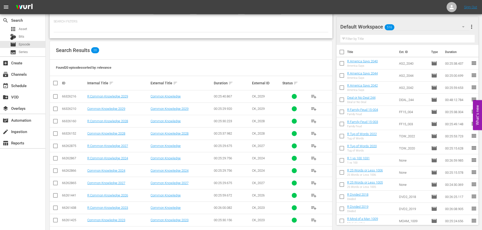
scroll to position [126, 0]
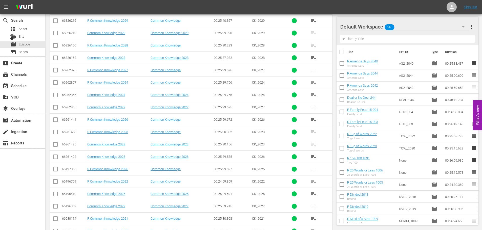
type input "common 202"
click at [55, 135] on input "checkbox" at bounding box center [55, 133] width 6 height 6
checkbox input "true"
click at [56, 171] on input "checkbox" at bounding box center [55, 170] width 6 height 6
checkbox input "true"
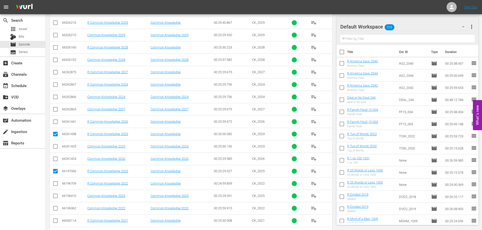
scroll to position [0, 0]
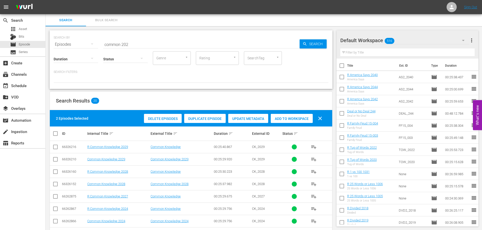
click at [306, 113] on div "Delete Episodes Duplicate Episode Update Metadata Add to Workspace clear" at bounding box center [234, 118] width 183 height 12
click at [304, 118] on span "Add to Workspace" at bounding box center [291, 119] width 42 height 4
drag, startPoint x: 138, startPoint y: 37, endPoint x: 54, endPoint y: 32, distance: 84.1
click at [54, 32] on div "SEARCH BY Search By Episodes Search ID, Title, Description, Keywords, or Catego…" at bounding box center [191, 59] width 283 height 59
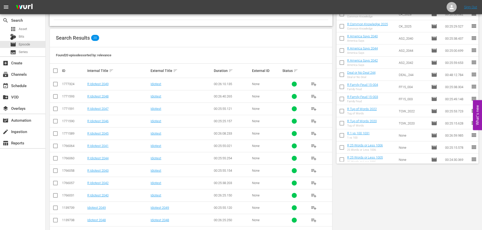
scroll to position [76, 0]
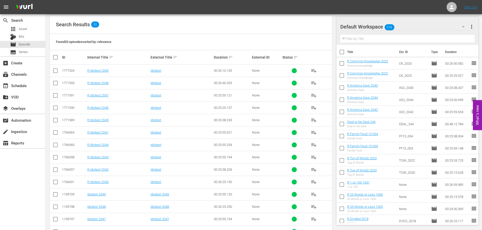
type input "idiotest 204"
click at [56, 158] on input "checkbox" at bounding box center [55, 158] width 6 height 6
checkbox input "true"
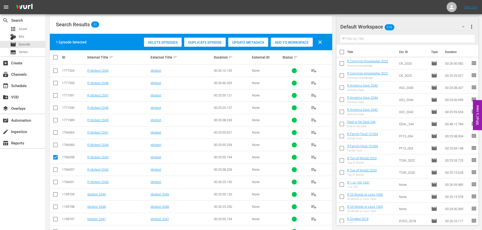
click at [55, 168] on input "checkbox" at bounding box center [55, 171] width 6 height 6
checkbox input "true"
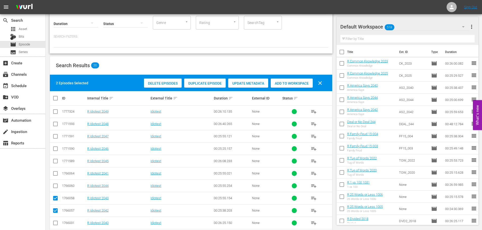
scroll to position [26, 0]
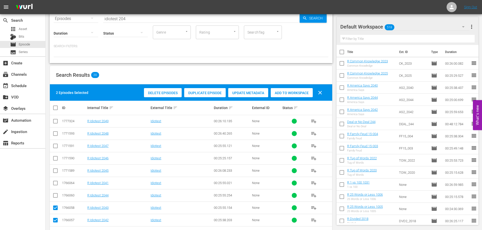
click at [300, 88] on div "Add to Workspace" at bounding box center [291, 93] width 42 height 10
click at [299, 93] on span "Add to Workspace" at bounding box center [291, 93] width 42 height 4
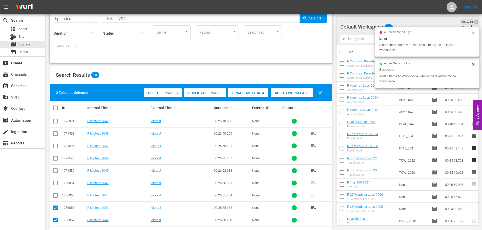
scroll to position [0, 0]
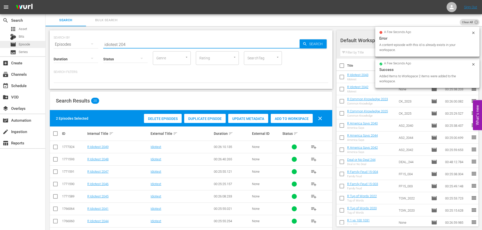
drag, startPoint x: 136, startPoint y: 41, endPoint x: 0, endPoint y: 42, distance: 135.7
click at [45, 0] on div "search Search apps Asset Bits movie Episode subtitles Series add_box Create sub…" at bounding box center [263, 0] width 436 height 0
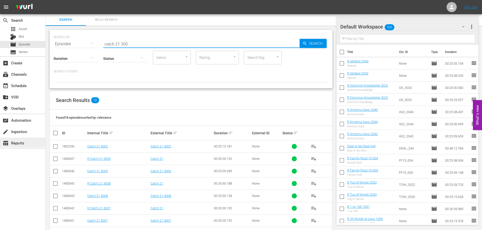
scroll to position [102, 0]
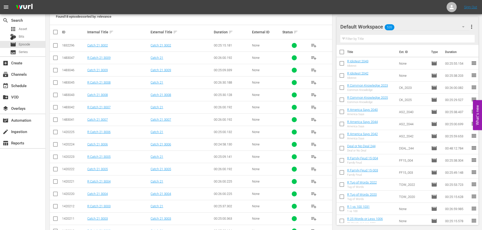
type input "catch 21 300"
click at [57, 83] on input "checkbox" at bounding box center [55, 84] width 6 height 6
checkbox input "true"
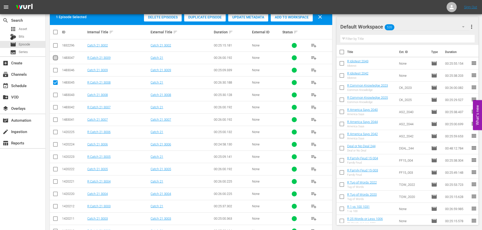
click at [56, 59] on input "checkbox" at bounding box center [55, 59] width 6 height 6
checkbox input "true"
click at [57, 108] on input "checkbox" at bounding box center [55, 108] width 6 height 6
checkbox input "true"
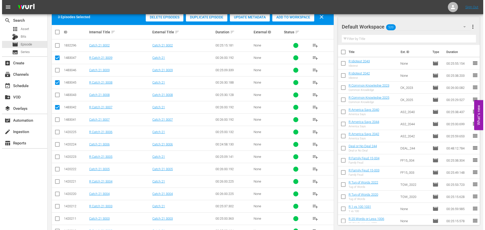
scroll to position [0, 0]
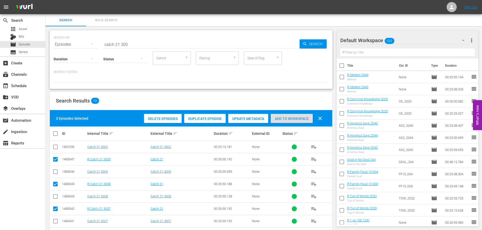
click at [285, 119] on span "Add to Workspace" at bounding box center [291, 119] width 42 height 4
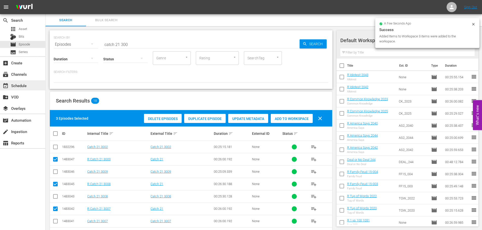
click at [44, 84] on div "event_available Schedule" at bounding box center [22, 85] width 45 height 10
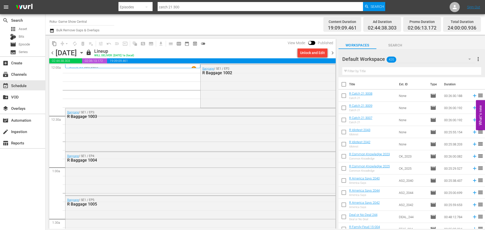
click at [84, 57] on div "Wednesday, September 10th September 10th" at bounding box center [70, 53] width 29 height 8
click at [84, 55] on icon "button" at bounding box center [82, 53] width 6 height 6
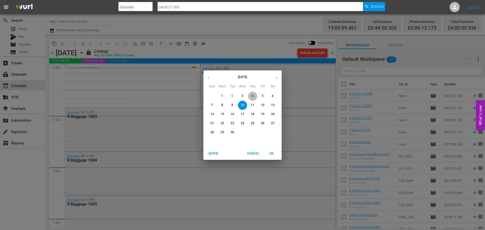
click at [252, 97] on p "4" at bounding box center [253, 96] width 2 height 4
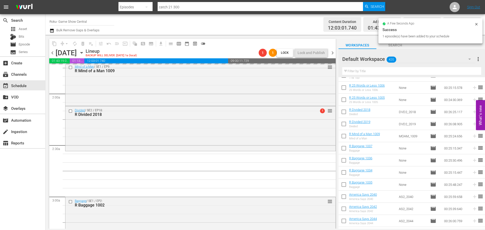
scroll to position [227, 0]
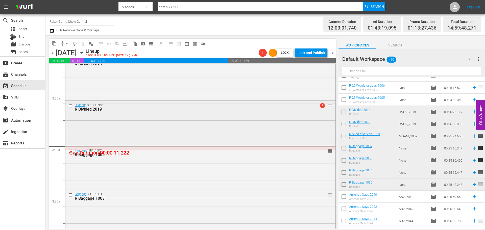
click at [157, 119] on div "Divided / SE2 / EP19: R Divided 2019 1 reorder" at bounding box center [200, 122] width 270 height 43
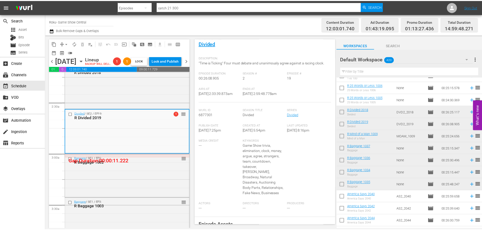
scroll to position [0, 0]
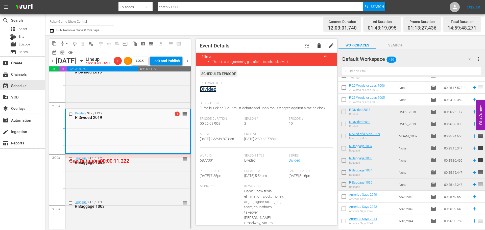
click at [212, 91] on link "Divided" at bounding box center [208, 89] width 17 height 6
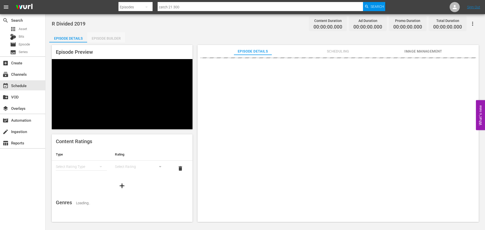
click at [106, 36] on div "Episode Builder" at bounding box center [106, 38] width 38 height 12
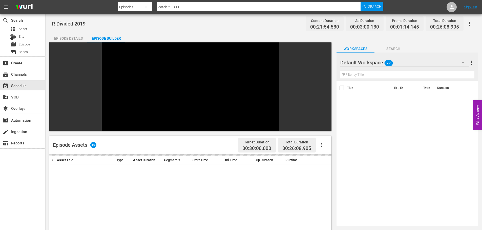
drag, startPoint x: 361, startPoint y: 75, endPoint x: 350, endPoint y: 80, distance: 11.9
click at [361, 75] on input "text" at bounding box center [407, 75] width 134 height 8
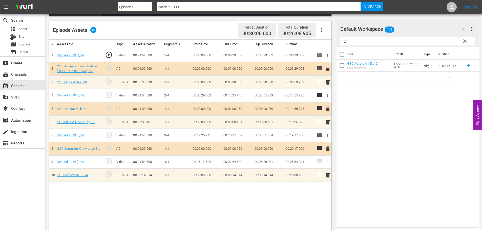
scroll to position [126, 0]
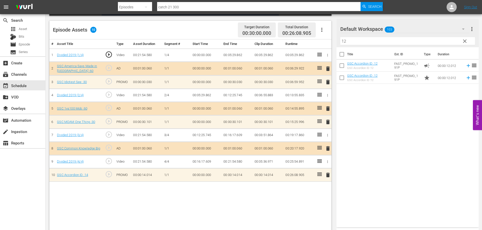
click at [318, 177] on icon at bounding box center [319, 174] width 6 height 6
click at [327, 177] on span "delete" at bounding box center [328, 175] width 6 height 6
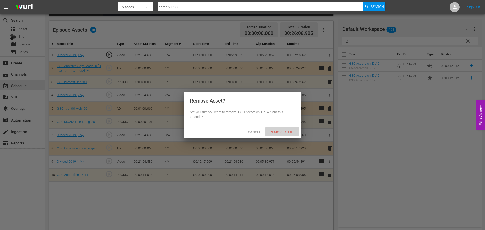
click at [287, 131] on span "Remove Asset" at bounding box center [283, 132] width 34 height 4
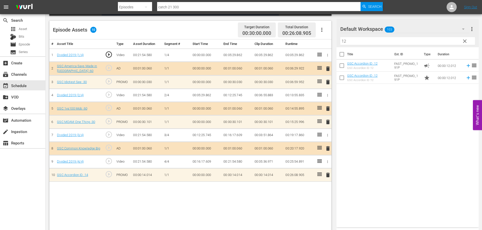
click at [382, 37] on div "Filter by Title 12" at bounding box center [407, 41] width 134 height 12
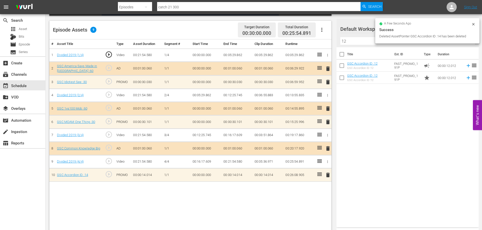
click at [371, 38] on input "12" at bounding box center [407, 41] width 134 height 8
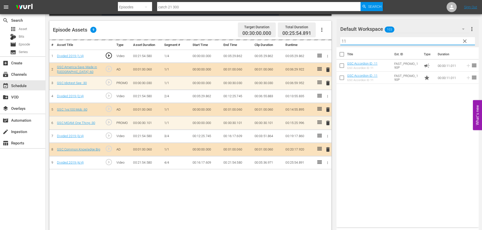
click at [359, 37] on input "11" at bounding box center [407, 41] width 134 height 8
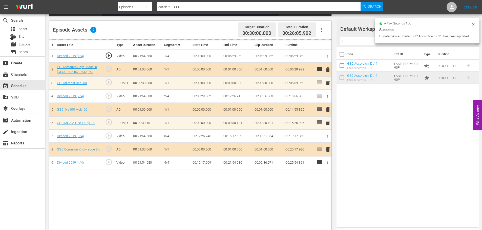
type input "1"
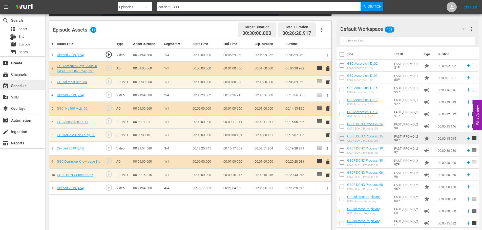
click at [33, 84] on div "event_available Schedule" at bounding box center [22, 85] width 45 height 10
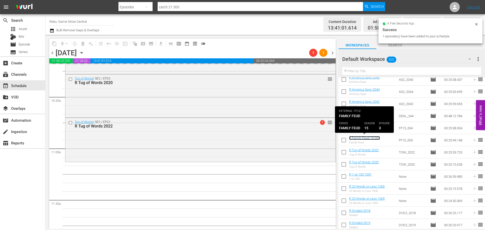
scroll to position [1087, 0]
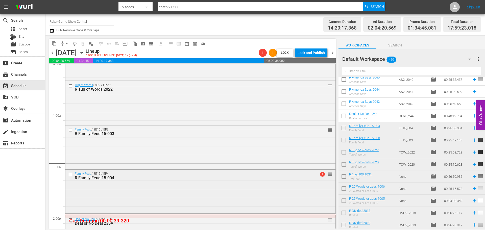
click at [126, 179] on div "R Family Feud 15-004" at bounding box center [191, 178] width 233 height 5
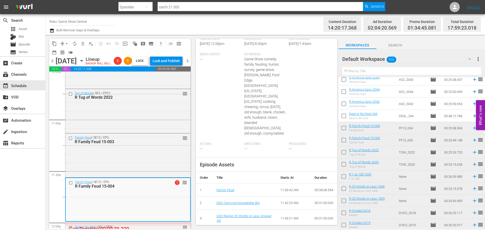
scroll to position [19, 0]
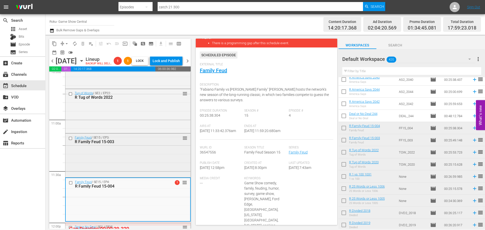
click at [168, 144] on div "Family Feud / SE15 / EP3: R Family Feud 15-003 reorder" at bounding box center [127, 140] width 125 height 12
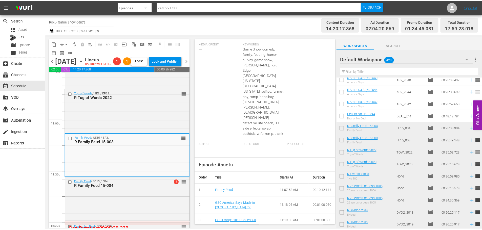
scroll to position [0, 0]
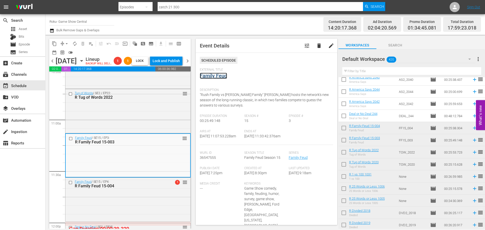
click at [217, 75] on link "Family Feud" at bounding box center [213, 76] width 27 height 6
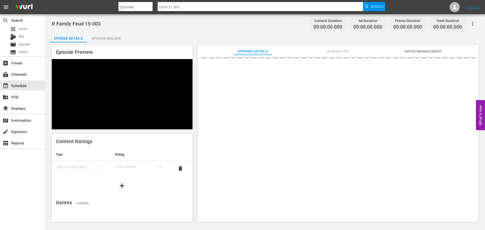
click at [110, 40] on div "Episode Builder" at bounding box center [106, 38] width 38 height 12
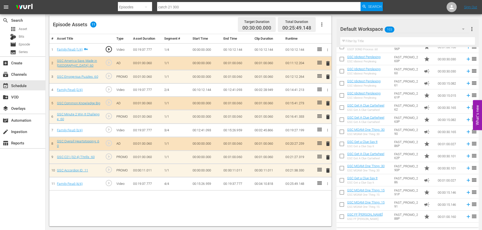
scroll to position [152, 0]
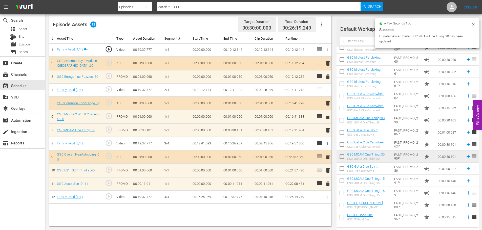
click at [328, 187] on button "delete" at bounding box center [328, 183] width 6 height 7
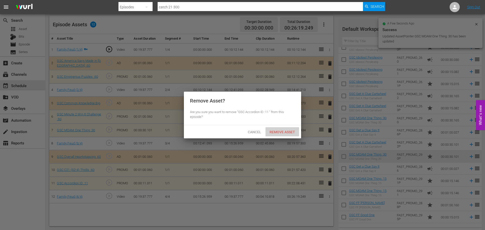
click at [285, 130] on span "Remove Asset" at bounding box center [283, 132] width 34 height 4
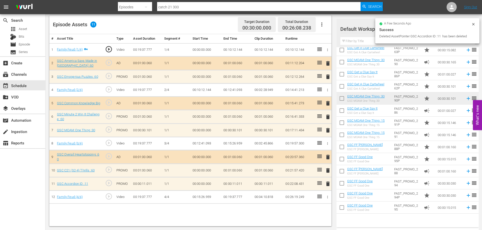
scroll to position [210, 0]
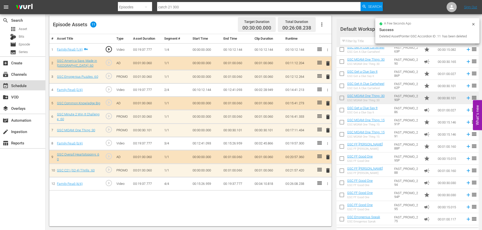
click at [29, 88] on div "event_available Schedule" at bounding box center [22, 85] width 45 height 10
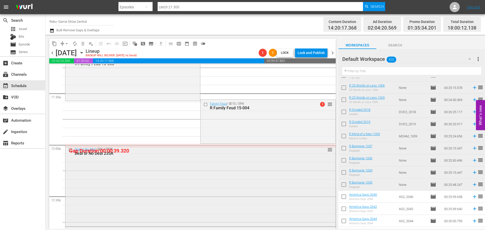
scroll to position [1143, 0]
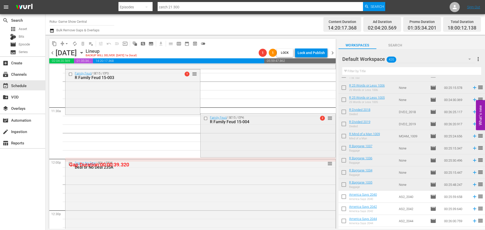
click at [208, 135] on div "Family Feud / SE15 / EP4: R Family Feud 15-004 2 reorder" at bounding box center [268, 135] width 135 height 42
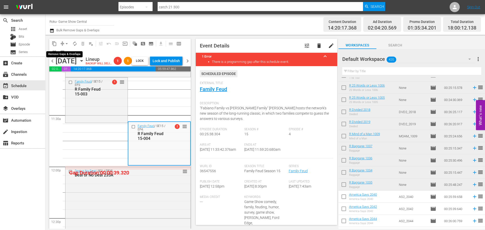
click at [64, 42] on span "arrow_drop_down" at bounding box center [66, 43] width 5 height 5
click at [65, 50] on li "Align to Midnight" at bounding box center [66, 54] width 53 height 8
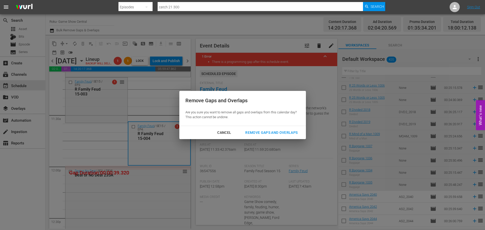
click at [279, 133] on div "Remove Gaps and Overlaps" at bounding box center [271, 133] width 60 height 6
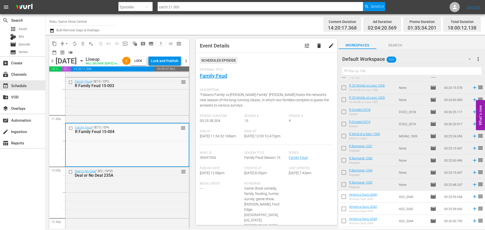
scroll to position [213, 0]
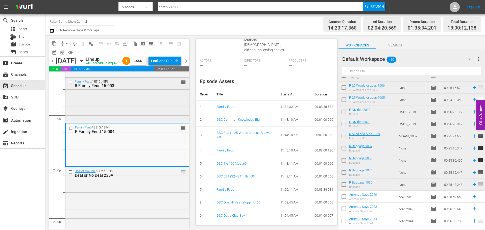
click at [175, 109] on div "Family Feud / SE15 / EP3: R Family Feud 15-003 reorder" at bounding box center [127, 100] width 124 height 44
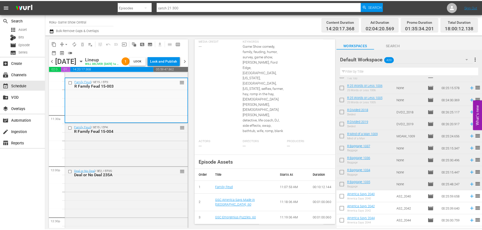
scroll to position [0, 0]
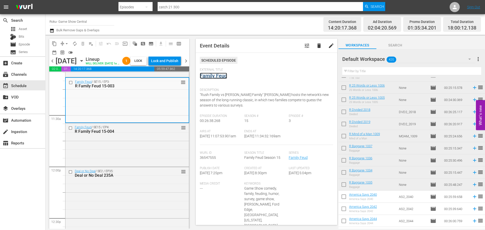
click at [208, 74] on link "Family Feud" at bounding box center [213, 76] width 27 height 6
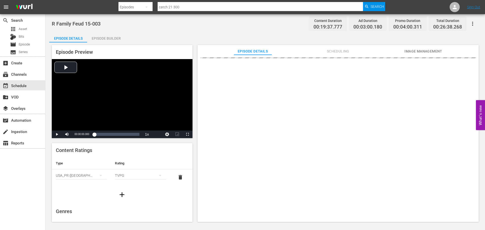
click at [116, 36] on div "Episode Builder" at bounding box center [106, 38] width 38 height 12
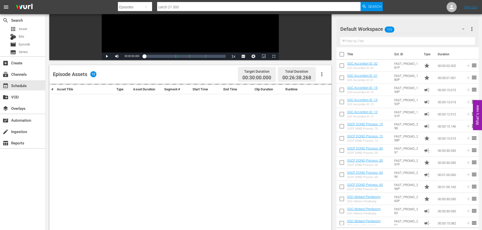
scroll to position [132, 0]
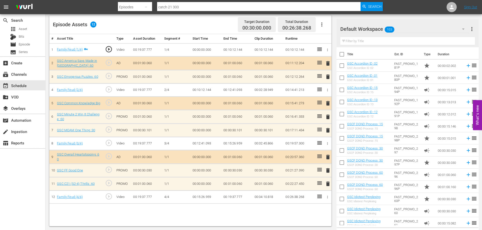
click at [330, 174] on span "delete" at bounding box center [328, 171] width 6 height 6
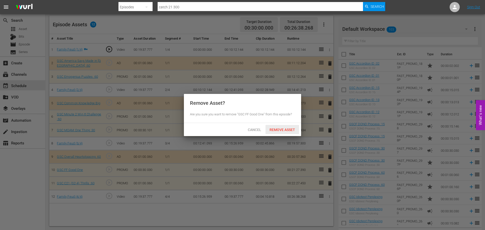
click at [289, 132] on div "Remove Asset" at bounding box center [283, 129] width 34 height 9
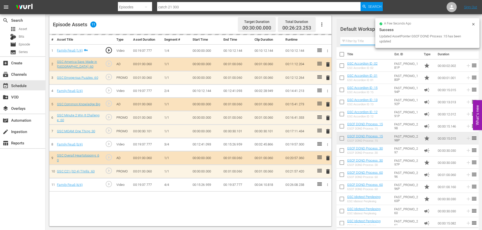
click at [366, 43] on input "text" at bounding box center [407, 41] width 134 height 8
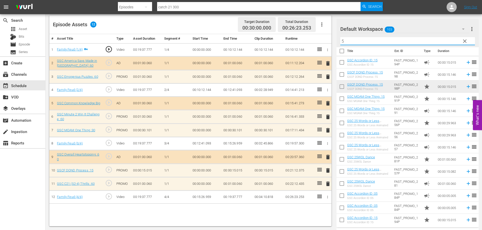
scroll to position [4, 0]
type input "5"
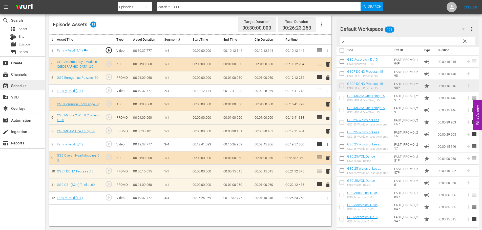
click at [33, 81] on div "event_available Schedule" at bounding box center [22, 85] width 45 height 10
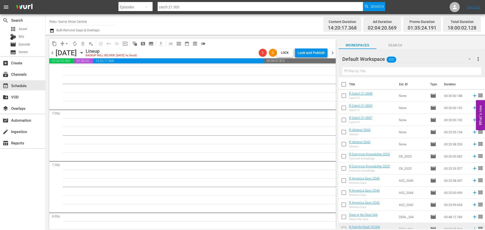
scroll to position [1813, 0]
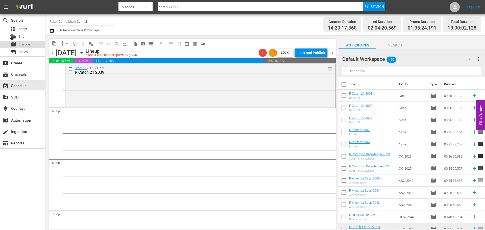
click at [19, 43] on span "Episode" at bounding box center [24, 44] width 11 height 5
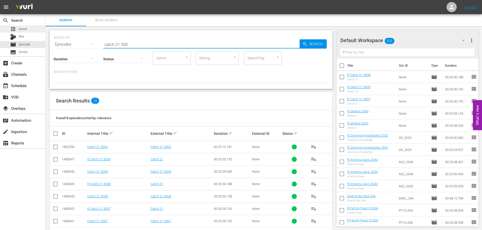
drag, startPoint x: 152, startPoint y: 46, endPoint x: 0, endPoint y: 32, distance: 152.2
click at [45, 0] on div "search Search apps Asset Bits movie Episode subtitles Series add_box Create sub…" at bounding box center [263, 0] width 436 height 0
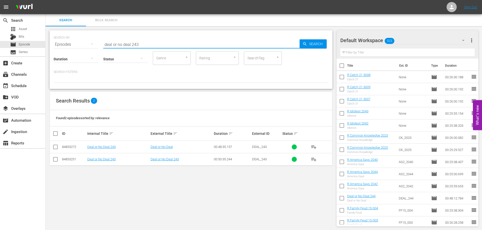
type input "deal or no deal 243"
click at [56, 154] on td at bounding box center [55, 159] width 11 height 12
click at [52, 148] on input "checkbox" at bounding box center [55, 148] width 6 height 6
checkbox input "true"
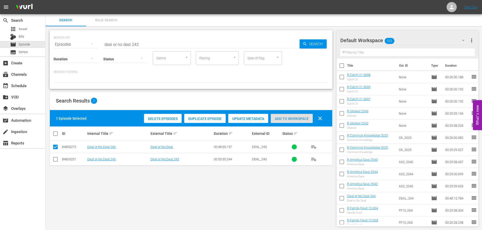
drag, startPoint x: 286, startPoint y: 117, endPoint x: 279, endPoint y: 114, distance: 7.8
click at [286, 116] on div "Add to Workspace" at bounding box center [291, 119] width 42 height 10
click at [17, 83] on div "event_available Schedule" at bounding box center [14, 85] width 28 height 5
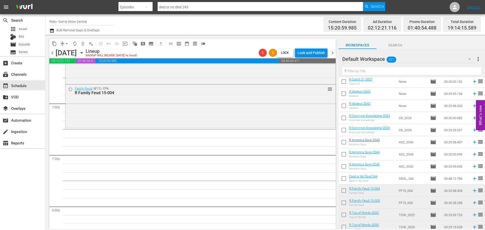
scroll to position [1920, 0]
click at [238, 116] on div "Family Feud / SE15 / EP4: R Family Feud 15-004 reorder" at bounding box center [200, 105] width 270 height 42
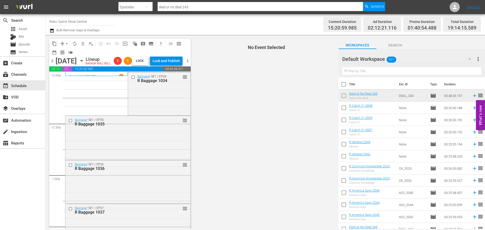
drag, startPoint x: 0, startPoint y: 0, endPoint x: 153, endPoint y: 117, distance: 192.1
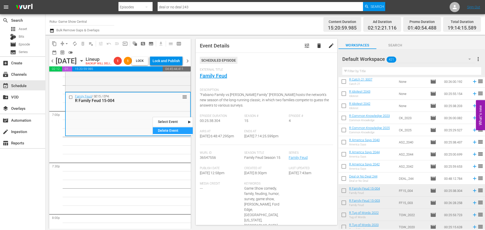
click at [171, 133] on div "Delete Event" at bounding box center [173, 130] width 40 height 7
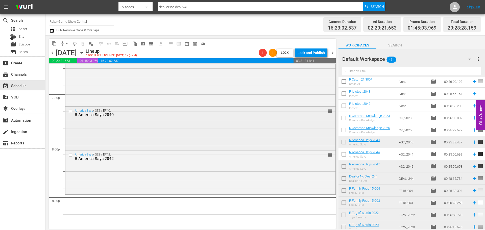
scroll to position [1996, 0]
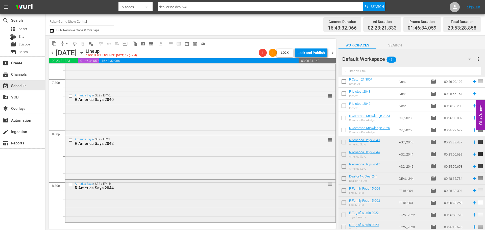
click at [187, 201] on div "America Says / SE2 / EP44: R America Says 2044 reorder" at bounding box center [200, 200] width 270 height 41
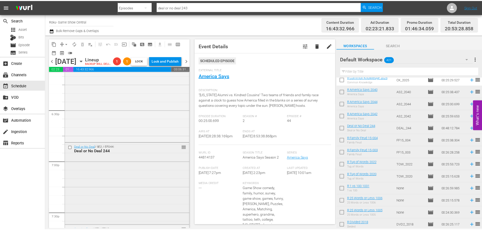
scroll to position [1845, 0]
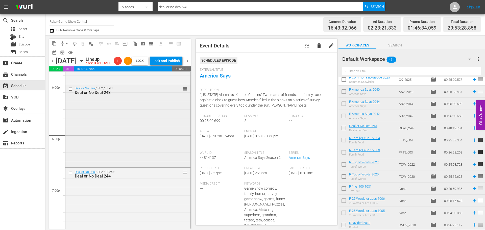
click at [127, 148] on div "Deal or No Deal / SE2 / EP43: Deal or No Deal 243 reorder" at bounding box center [127, 125] width 125 height 82
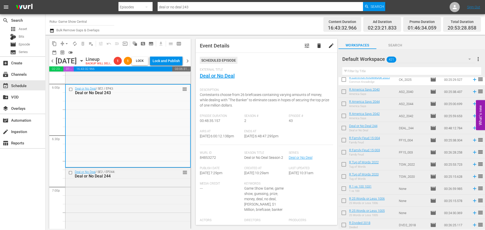
drag, startPoint x: 97, startPoint y: 36, endPoint x: 201, endPoint y: 49, distance: 104.9
click at [103, 35] on div "content_copy compress arrow_drop_down autorenew_outlined delete_forever_outline…" at bounding box center [118, 132] width 147 height 194
click at [211, 78] on link "Deal or No Deal" at bounding box center [217, 76] width 35 height 6
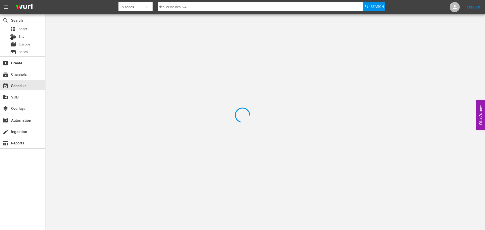
click at [108, 35] on div at bounding box center [242, 115] width 485 height 230
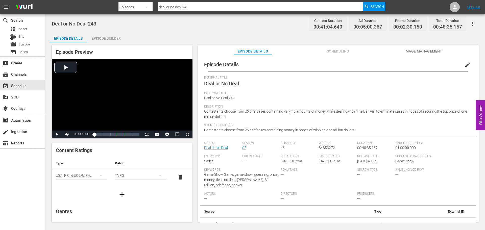
click at [91, 45] on div "Episode Preview Video Player is loading. Play Video Play Mute Current Time 00:0…" at bounding box center [122, 91] width 141 height 93
click at [99, 38] on div "Episode Builder" at bounding box center [106, 38] width 38 height 12
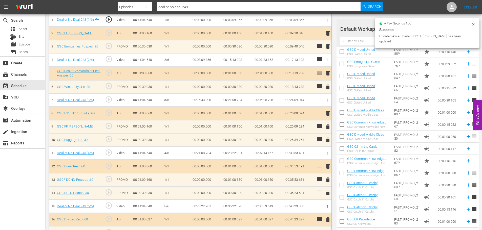
scroll to position [463, 0]
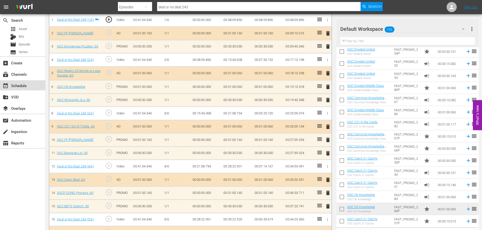
click at [31, 86] on div "event_available Schedule" at bounding box center [22, 85] width 45 height 10
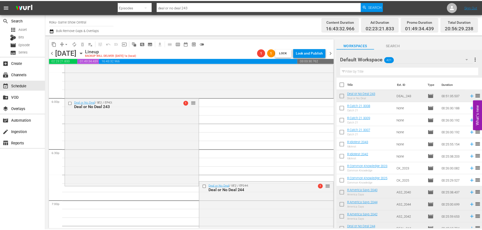
scroll to position [1820, 0]
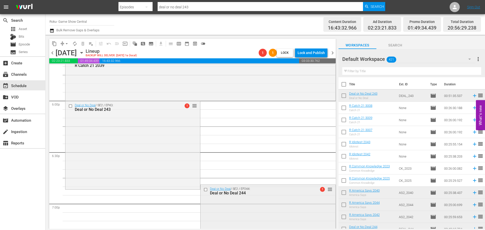
click at [258, 194] on div "Deal or No Deal 244" at bounding box center [260, 193] width 100 height 5
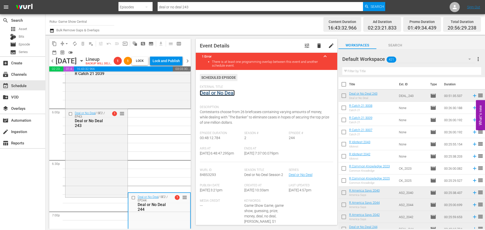
click at [217, 96] on link "Deal or No Deal" at bounding box center [217, 93] width 35 height 6
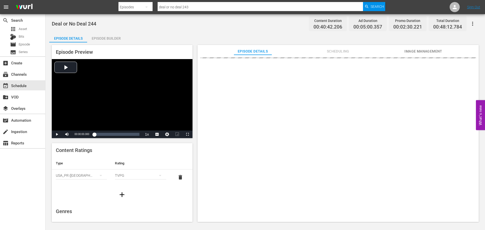
click at [115, 39] on div "Episode Builder" at bounding box center [106, 38] width 38 height 12
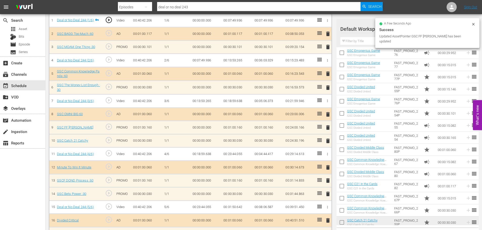
scroll to position [413, 0]
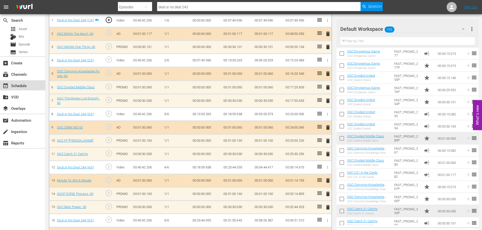
click at [32, 82] on div "event_available Schedule" at bounding box center [22, 85] width 45 height 10
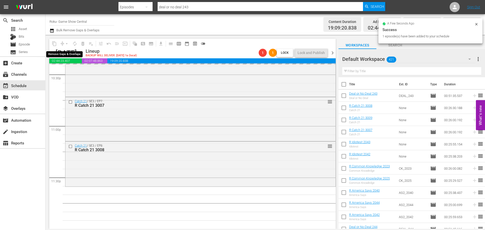
scroll to position [2310, 0]
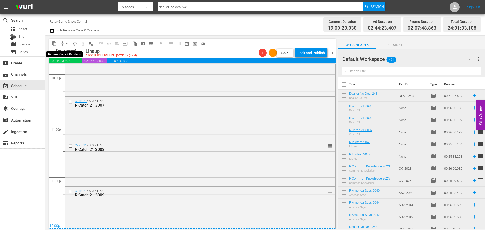
click at [67, 44] on span "arrow_drop_down" at bounding box center [66, 43] width 5 height 5
click at [63, 55] on li "Align to Midnight" at bounding box center [66, 54] width 53 height 8
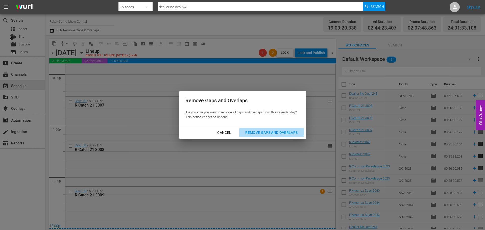
click at [258, 130] on div "Remove Gaps and Overlaps" at bounding box center [271, 133] width 60 height 6
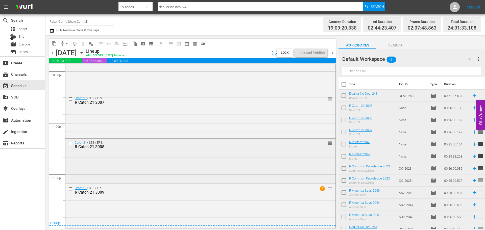
scroll to position [2313, 0]
click at [173, 228] on div "Catch 21 / SE3 / EP9: R Catch 21 3009 1 reorder" at bounding box center [200, 206] width 271 height 45
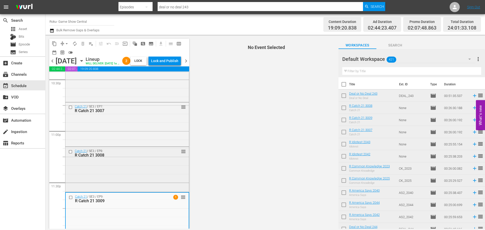
click at [179, 191] on div "Catch 21 / SE3 / EP8: R Catch 21 3008 reorder" at bounding box center [127, 169] width 124 height 44
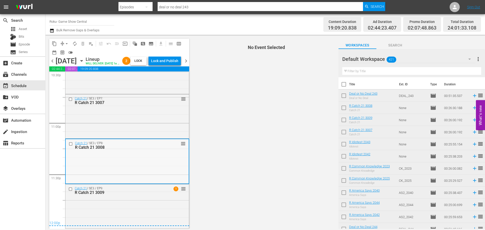
scroll to position [2330, 0]
drag, startPoint x: 144, startPoint y: 229, endPoint x: 144, endPoint y: 212, distance: 17.2
click at [144, 212] on div "Catch 21 / SE3 / EP9: R Catch 21 3009 1 reorder" at bounding box center [127, 206] width 124 height 43
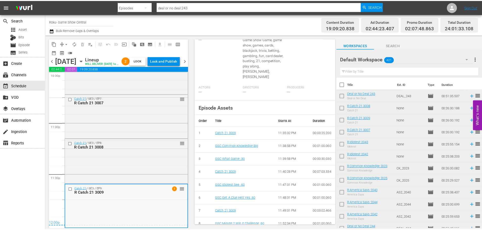
scroll to position [0, 0]
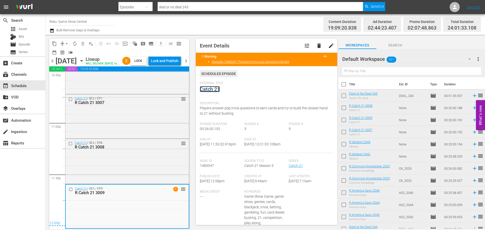
click at [212, 88] on link "Catch 21" at bounding box center [210, 89] width 20 height 6
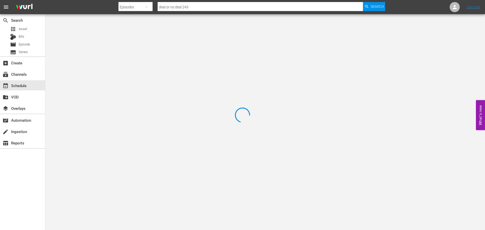
click at [113, 43] on div at bounding box center [242, 115] width 485 height 230
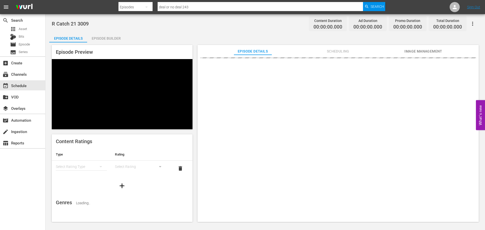
click at [112, 40] on div "Episode Builder" at bounding box center [106, 38] width 38 height 12
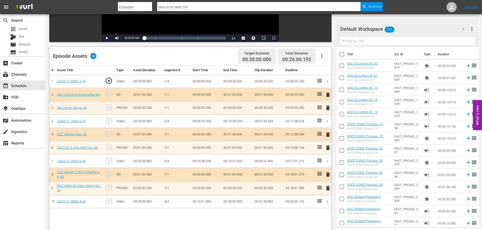
scroll to position [132, 0]
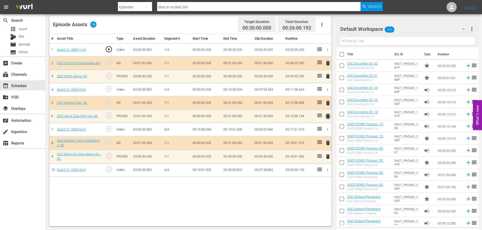
click at [326, 116] on span "delete" at bounding box center [328, 116] width 6 height 6
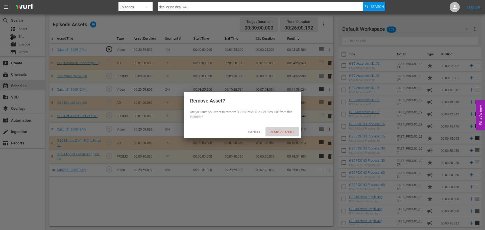
click at [279, 134] on div "Remove Asset" at bounding box center [283, 131] width 34 height 9
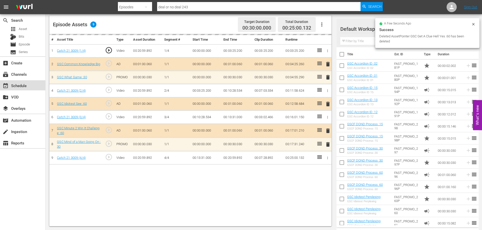
click at [29, 86] on div "event_available Schedule" at bounding box center [22, 85] width 45 height 10
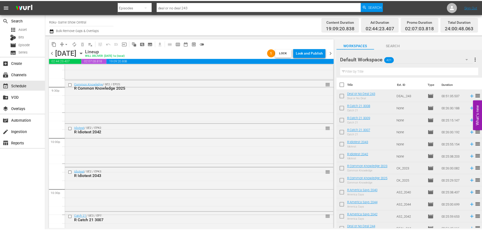
scroll to position [2312, 0]
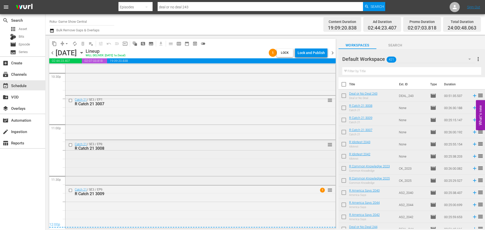
click at [216, 158] on div "Catch 21 / SE3 / EP8: R Catch 21 3008 reorder" at bounding box center [200, 162] width 270 height 44
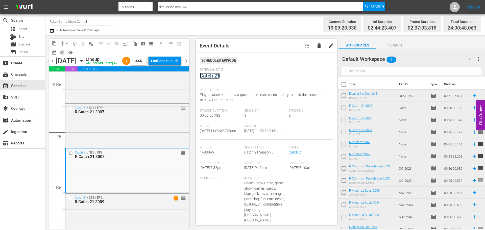
click at [220, 75] on link "Catch 21" at bounding box center [210, 76] width 20 height 6
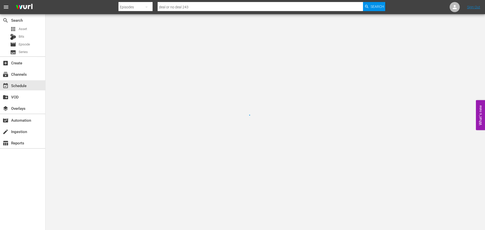
click at [218, 75] on div at bounding box center [242, 115] width 485 height 230
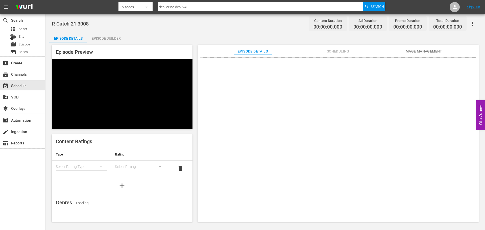
click at [102, 25] on div "R Catch 21 3008 Content Duration 00:00:00.000 Ad Duration 00:00:00.000 Promo Du…" at bounding box center [265, 23] width 427 height 11
click at [113, 36] on div "Episode Builder" at bounding box center [106, 38] width 38 height 12
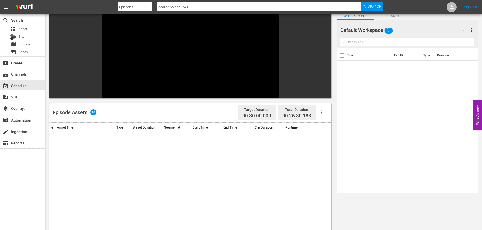
scroll to position [70, 0]
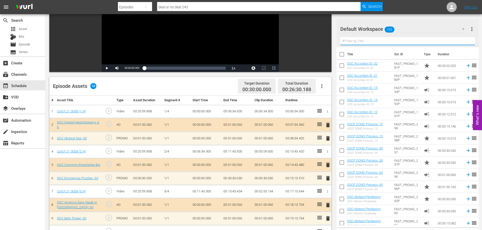
click at [354, 39] on input "text" at bounding box center [407, 41] width 134 height 8
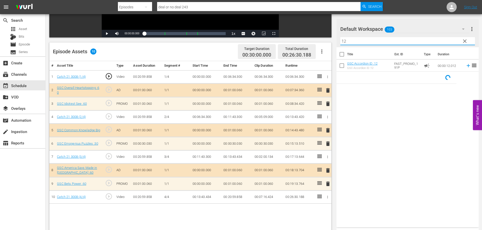
scroll to position [132, 0]
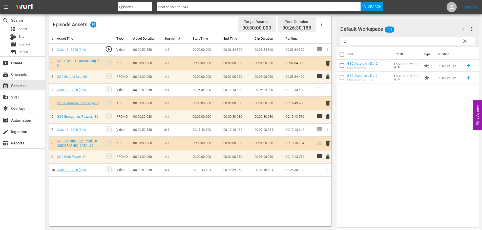
type input "12"
click at [328, 156] on span "delete" at bounding box center [328, 157] width 6 height 6
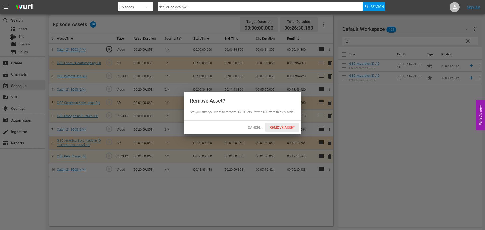
click at [285, 132] on div "Remove Asset" at bounding box center [283, 127] width 34 height 9
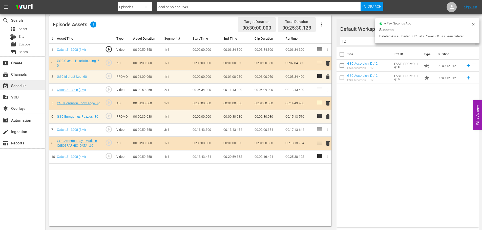
click at [0, 84] on div "event_available Schedule" at bounding box center [14, 85] width 28 height 5
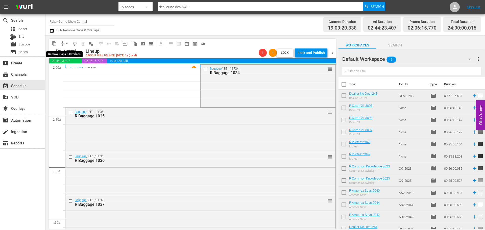
click at [64, 42] on span "arrow_drop_down" at bounding box center [66, 43] width 5 height 5
click at [68, 54] on li "Align to Midnight" at bounding box center [66, 54] width 53 height 8
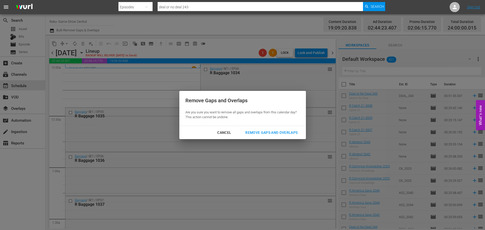
click at [250, 132] on div "Remove Gaps and Overlaps" at bounding box center [271, 133] width 60 height 6
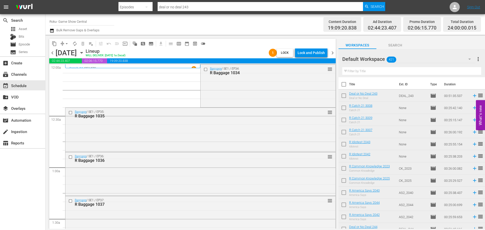
click at [315, 55] on div "Lock and Publish" at bounding box center [311, 52] width 27 height 9
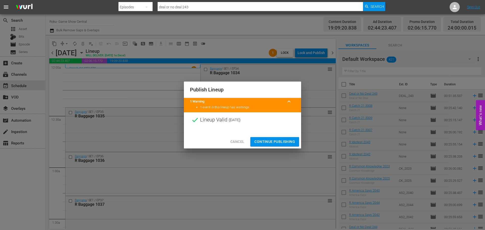
drag, startPoint x: 272, startPoint y: 142, endPoint x: 231, endPoint y: 114, distance: 49.0
click at [271, 140] on span "Continue Publishing" at bounding box center [275, 142] width 41 height 6
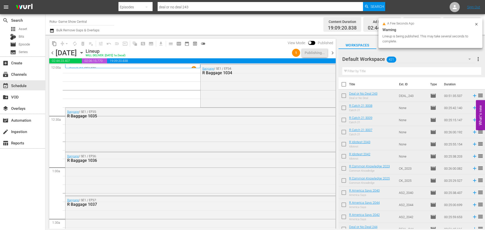
click at [84, 54] on div "Thursday, September 4th September 4th" at bounding box center [70, 53] width 29 height 8
click at [84, 54] on icon "button" at bounding box center [82, 53] width 6 height 6
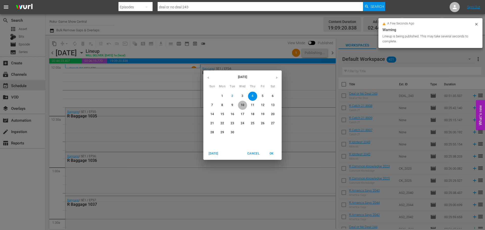
click at [239, 104] on span "10" at bounding box center [242, 105] width 9 height 4
